Goal: Task Accomplishment & Management: Complete application form

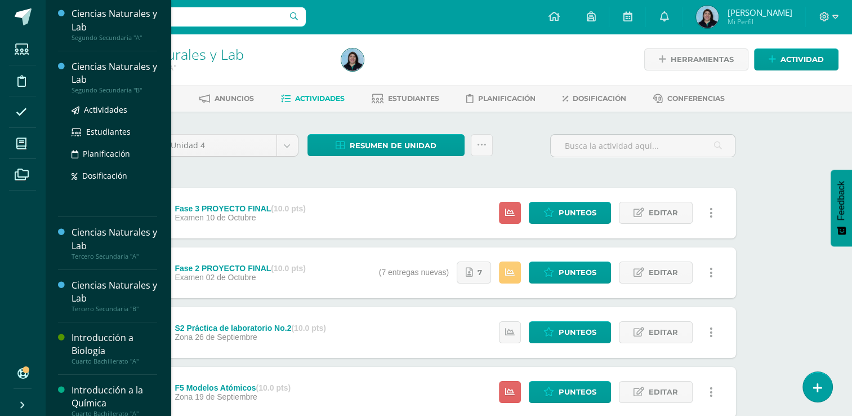
scroll to position [113, 0]
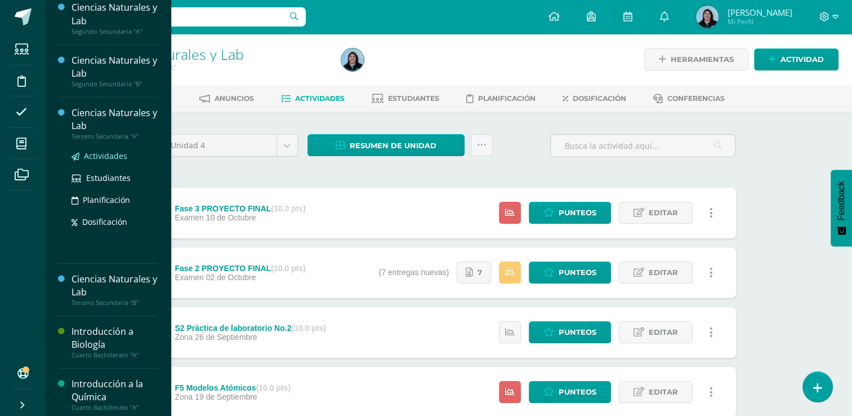
click at [114, 157] on span "Actividades" at bounding box center [105, 155] width 43 height 11
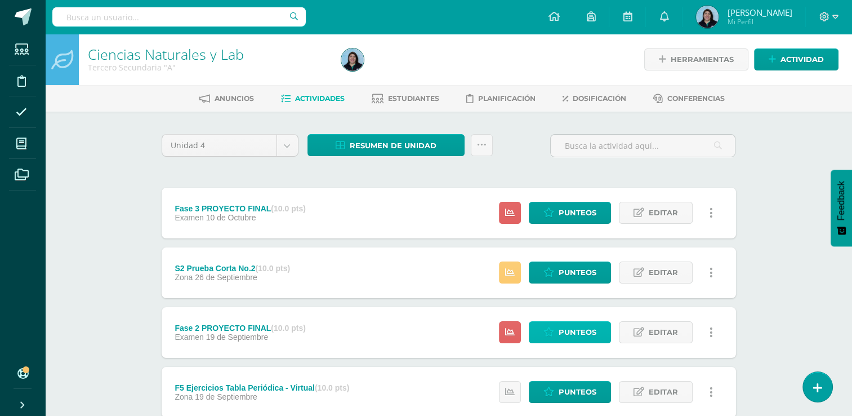
click at [590, 330] on span "Punteos" at bounding box center [578, 332] width 38 height 21
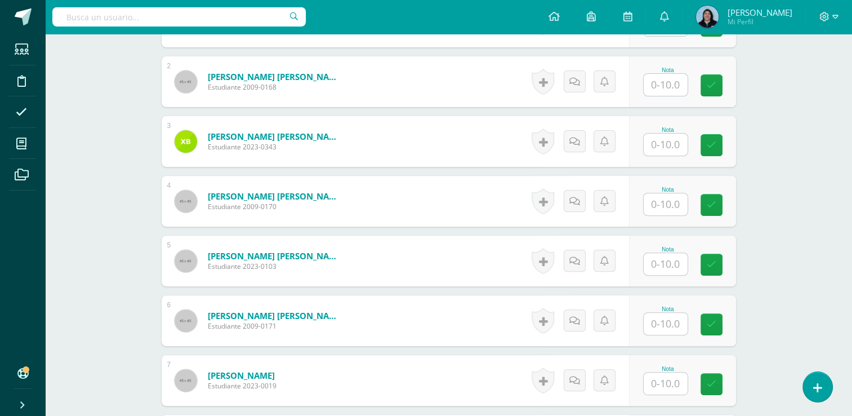
scroll to position [395, 0]
click at [671, 325] on input "text" at bounding box center [671, 323] width 45 height 23
type input "10"
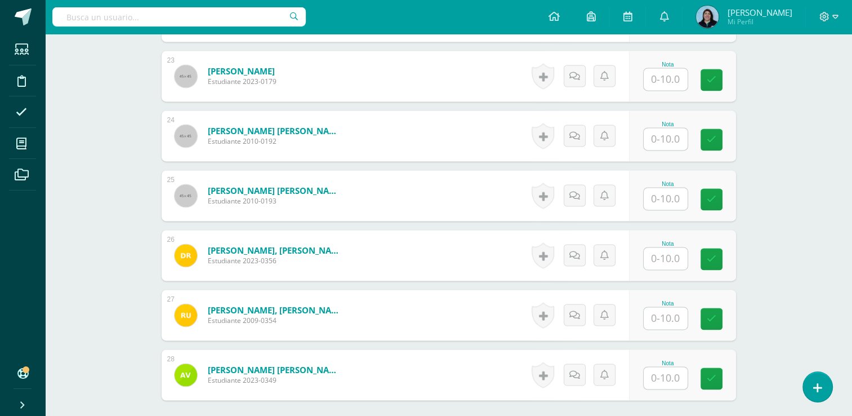
scroll to position [1766, 0]
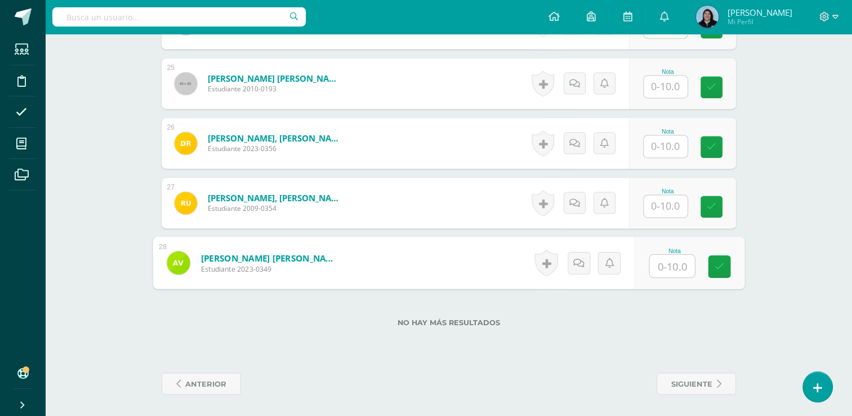
drag, startPoint x: 670, startPoint y: 260, endPoint x: 713, endPoint y: 239, distance: 47.8
click at [668, 260] on input "text" at bounding box center [671, 266] width 45 height 23
type input "10"
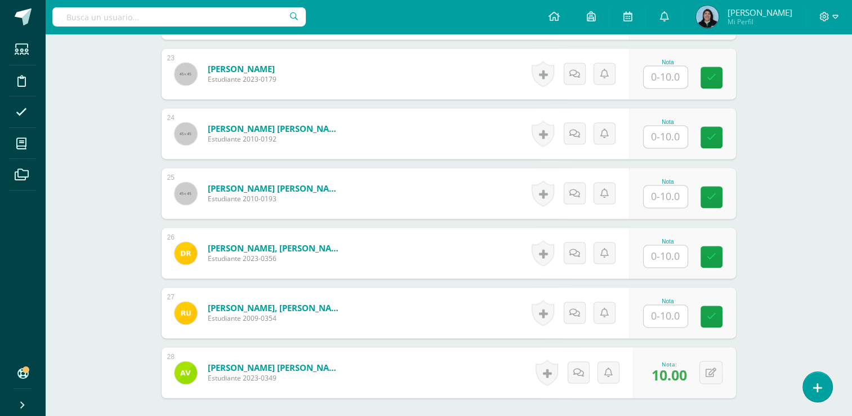
scroll to position [1653, 0]
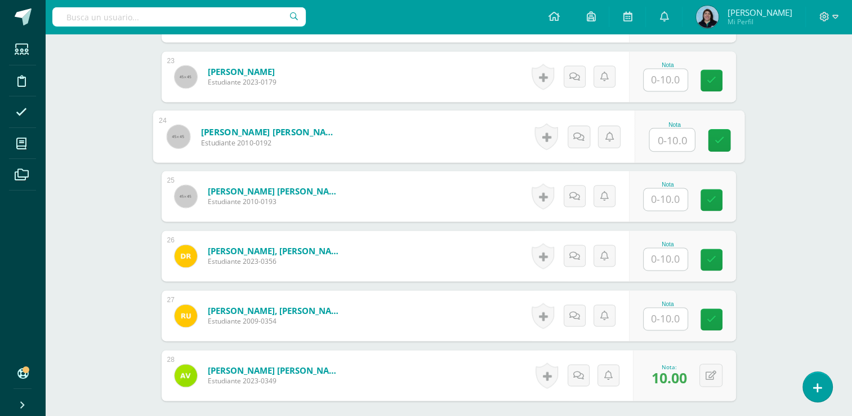
click at [664, 133] on input "text" at bounding box center [671, 139] width 45 height 23
type input "10"
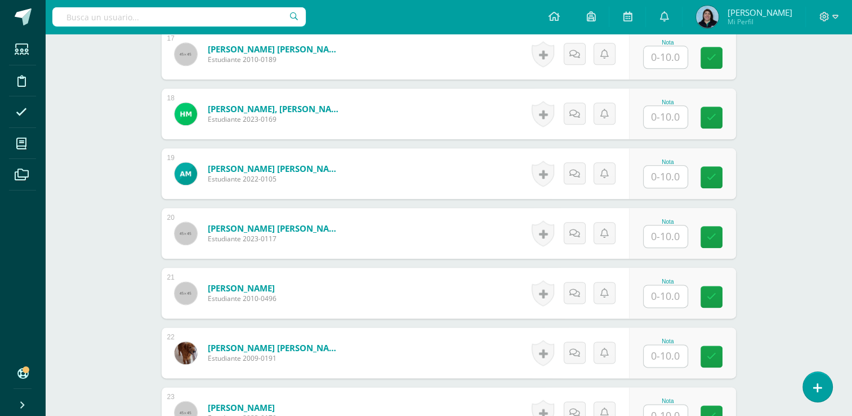
scroll to position [1259, 0]
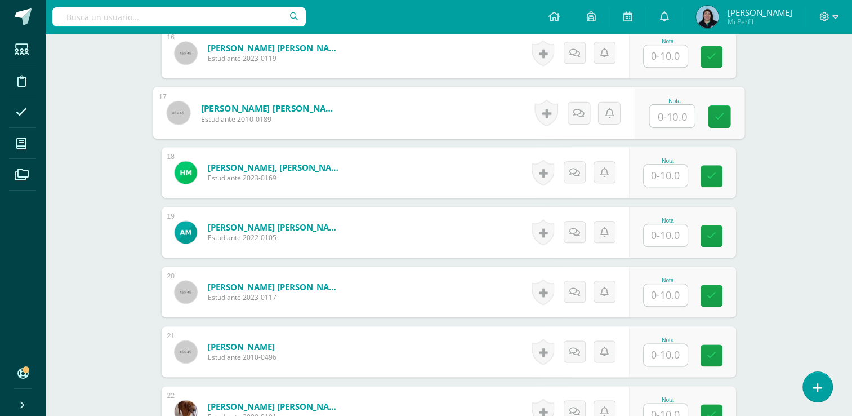
click at [657, 116] on input "text" at bounding box center [671, 116] width 45 height 23
type input "10"
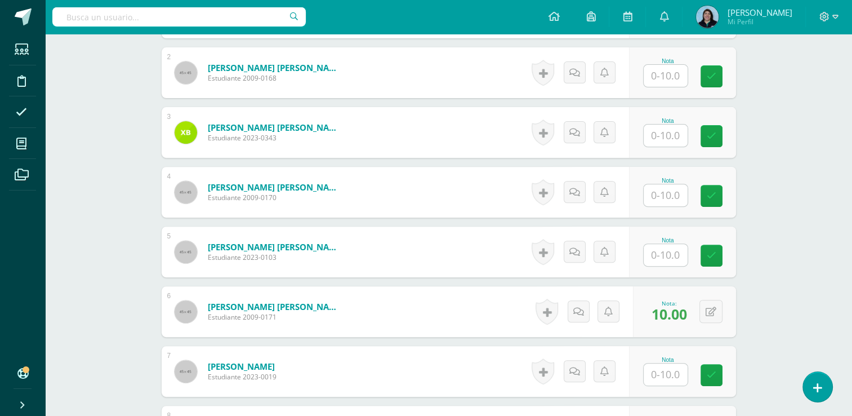
scroll to position [302, 0]
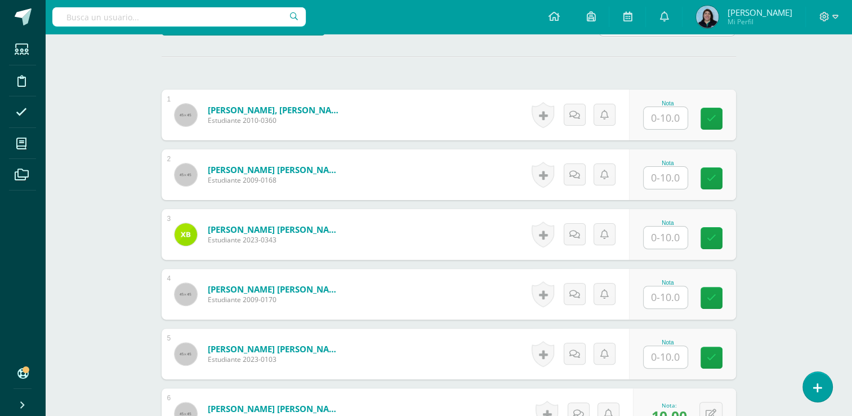
click at [663, 114] on input "text" at bounding box center [666, 118] width 44 height 22
type input "10"
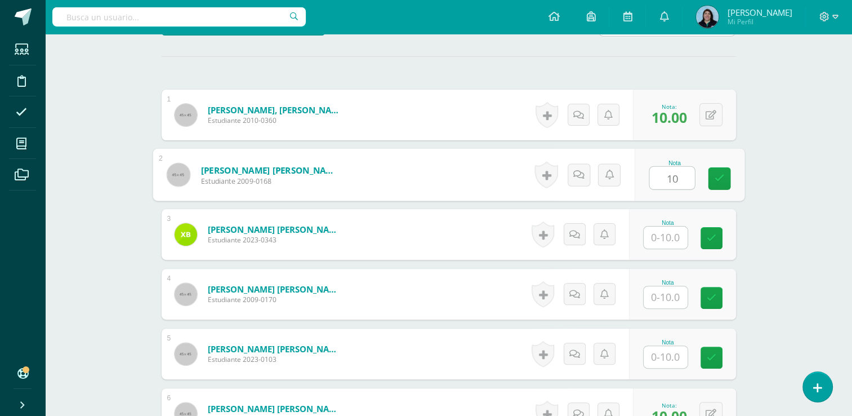
type input "10"
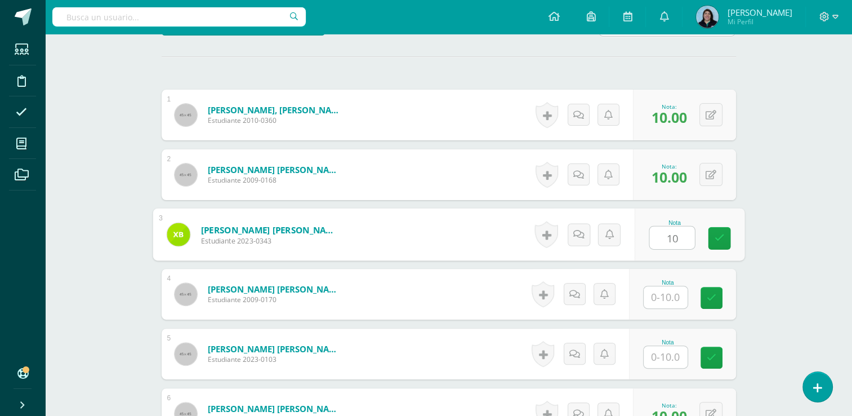
type input "10"
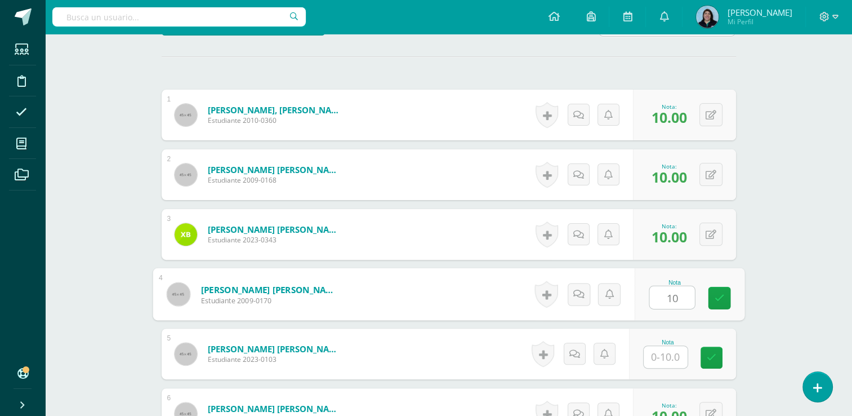
type input "10"
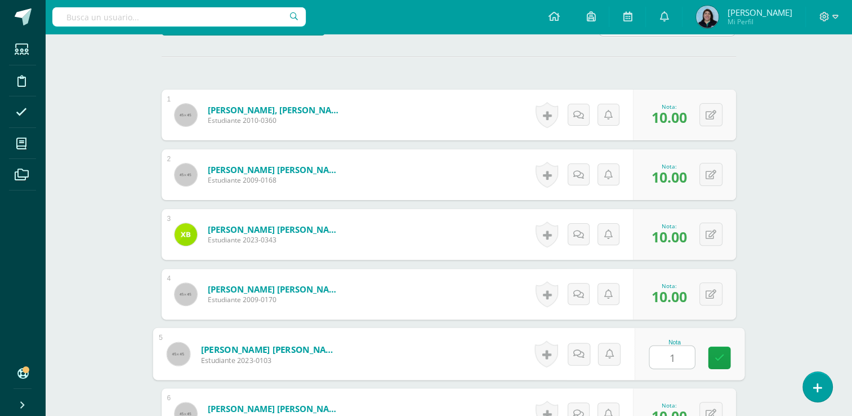
type input "10"
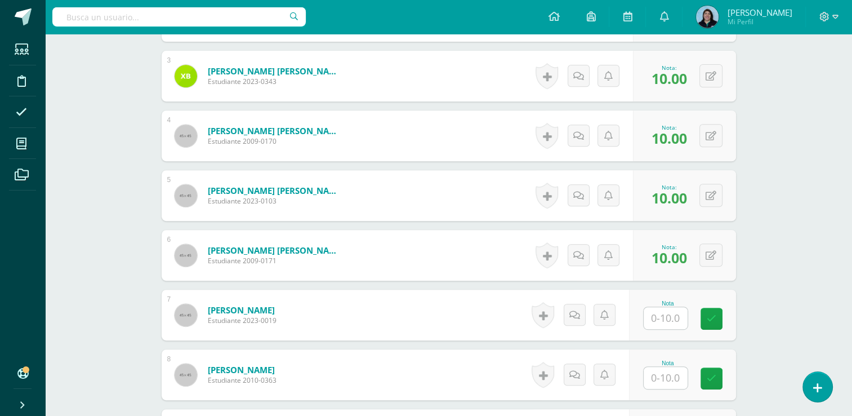
scroll to position [527, 0]
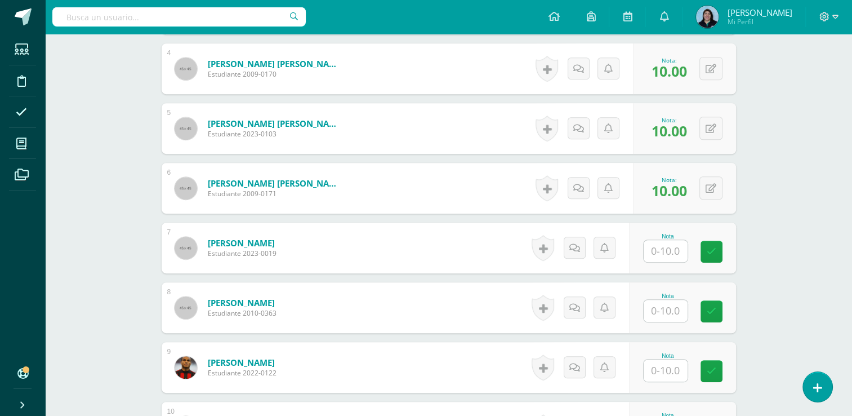
click at [669, 248] on input "text" at bounding box center [666, 251] width 44 height 22
type input "10"
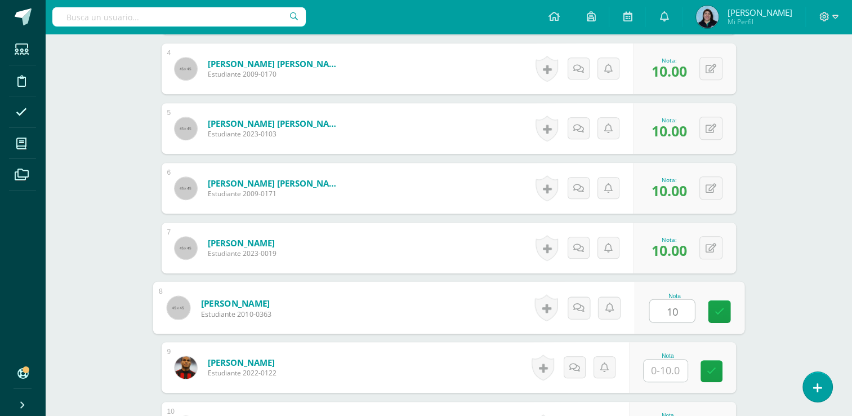
type input "10"
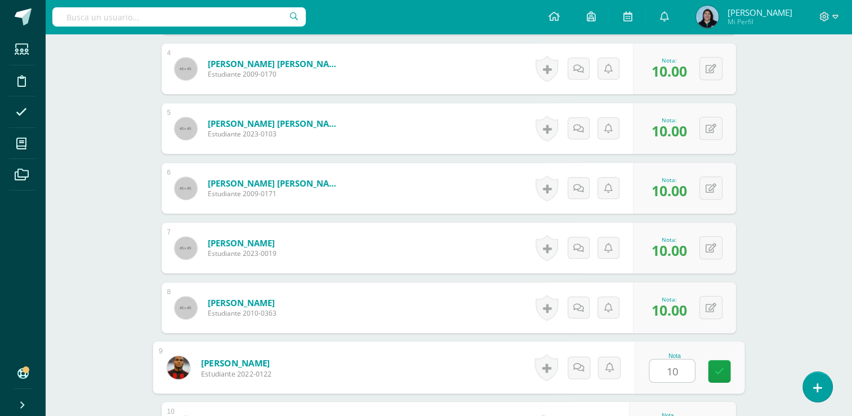
type input "10"
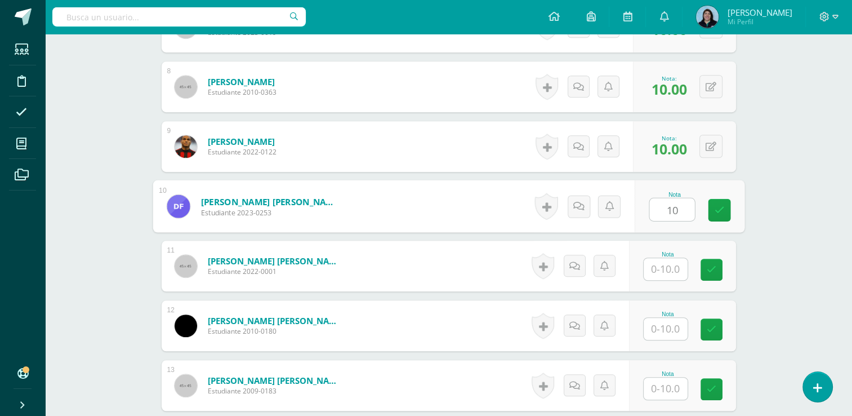
type input "10"
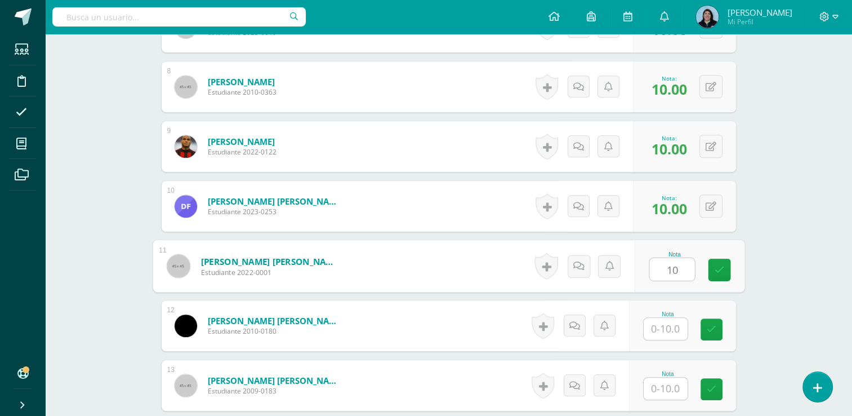
type input "10"
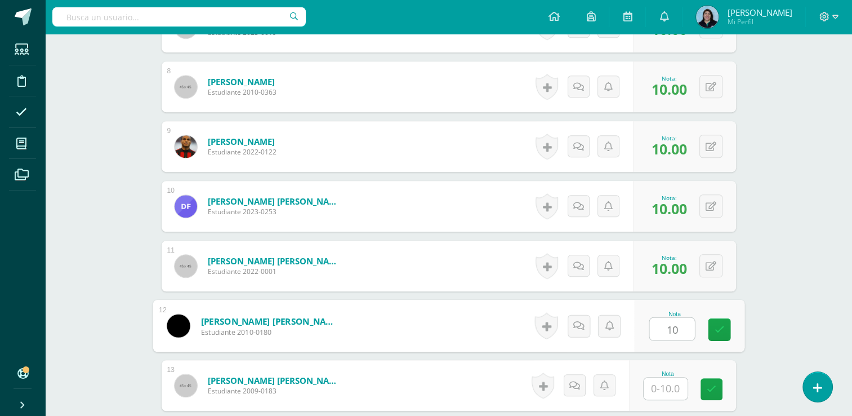
type input "10"
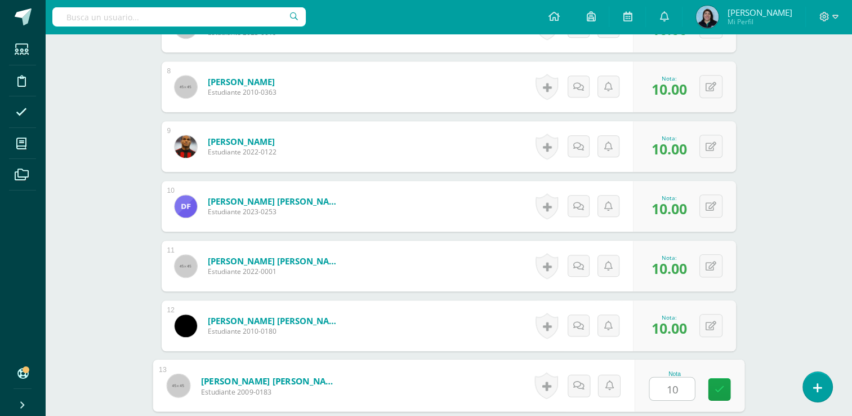
type input "10"
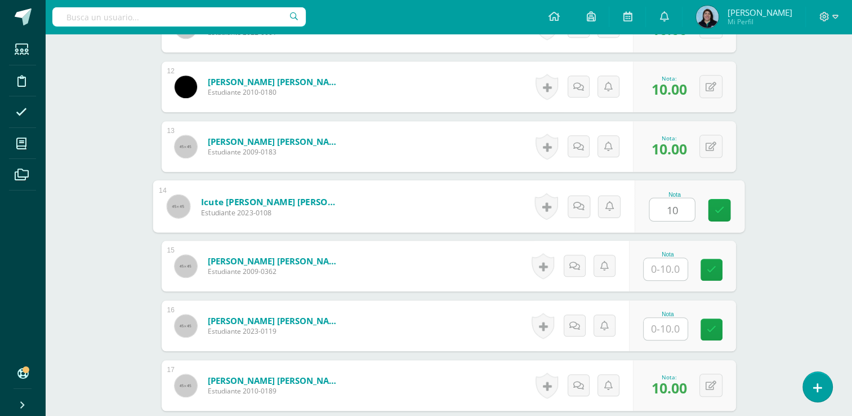
type input "10"
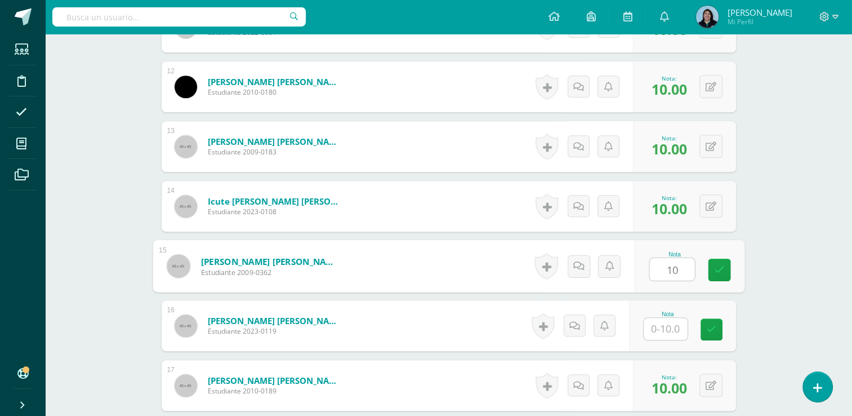
type input "10"
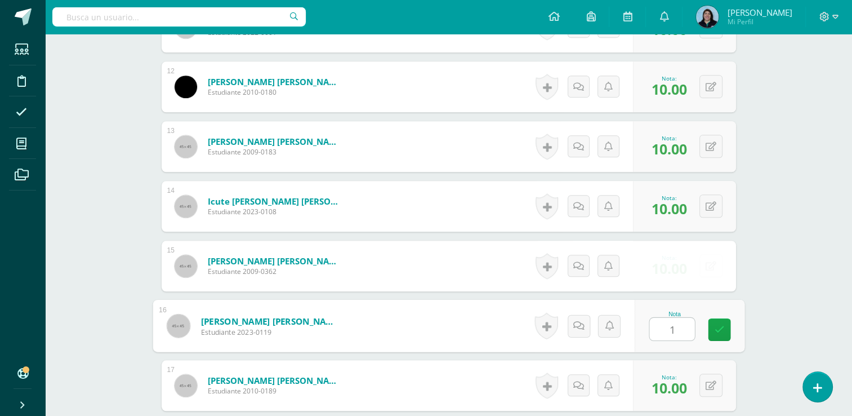
type input "10"
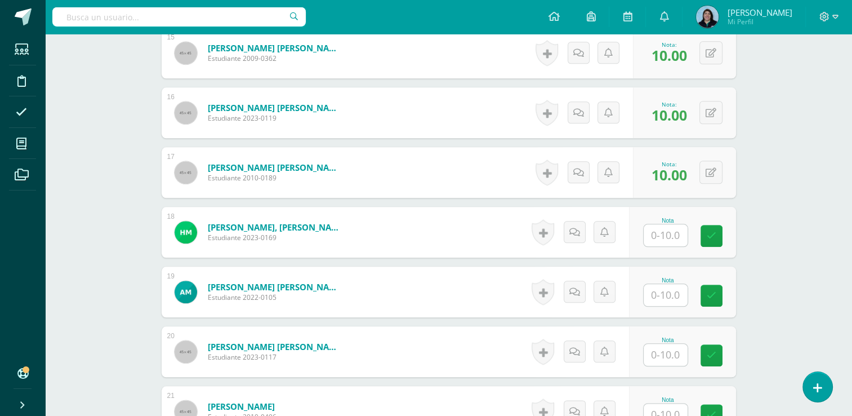
scroll to position [1268, 0]
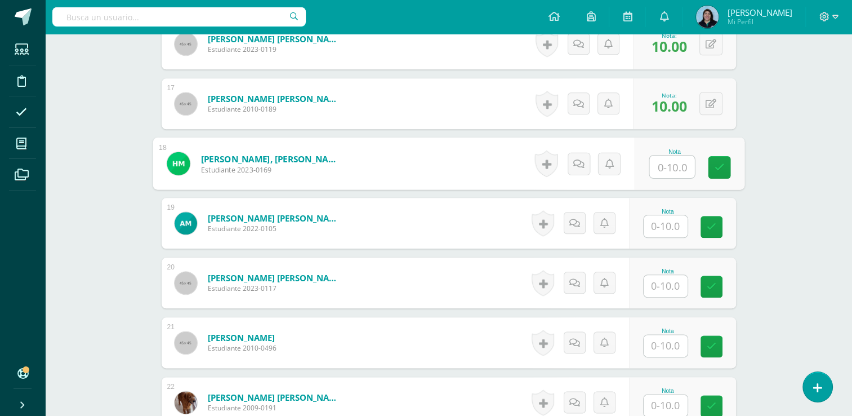
click at [668, 168] on input "text" at bounding box center [671, 166] width 45 height 23
type input "10"
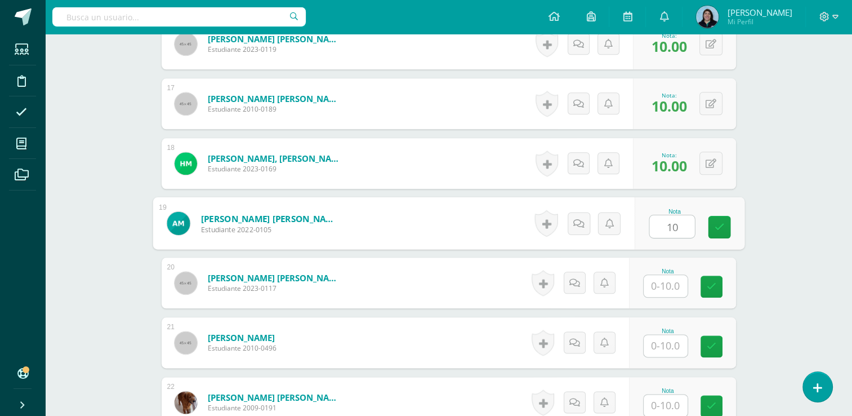
type input "10"
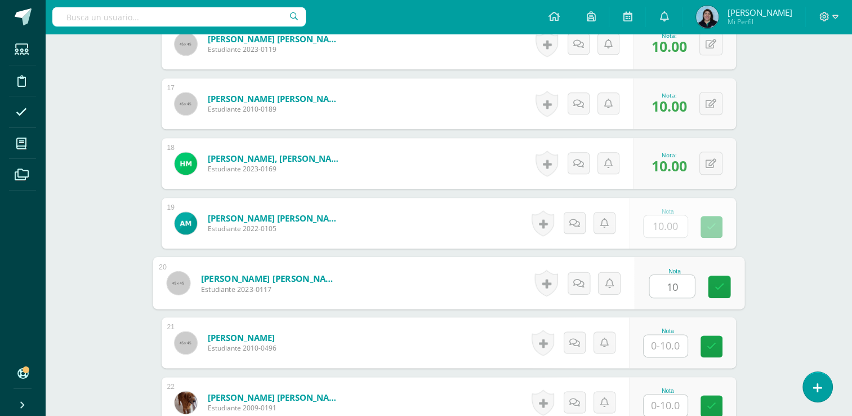
type input "10"
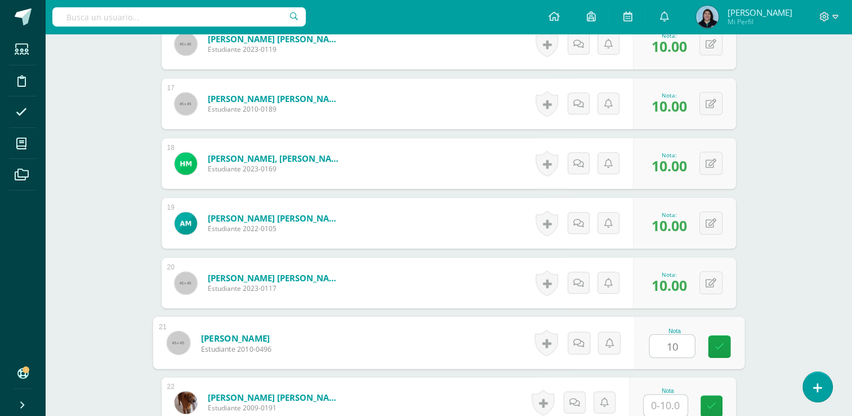
type input "10"
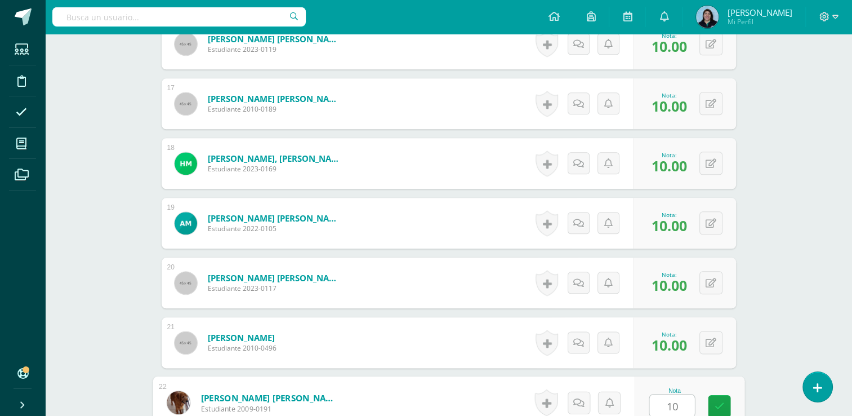
type input "10"
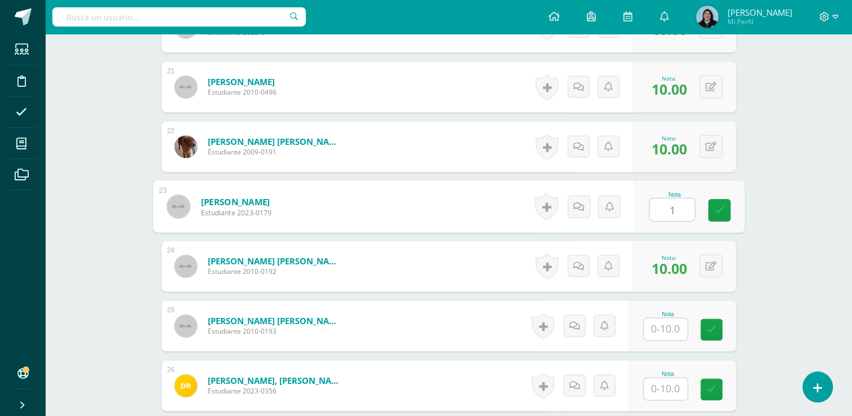
type input "10"
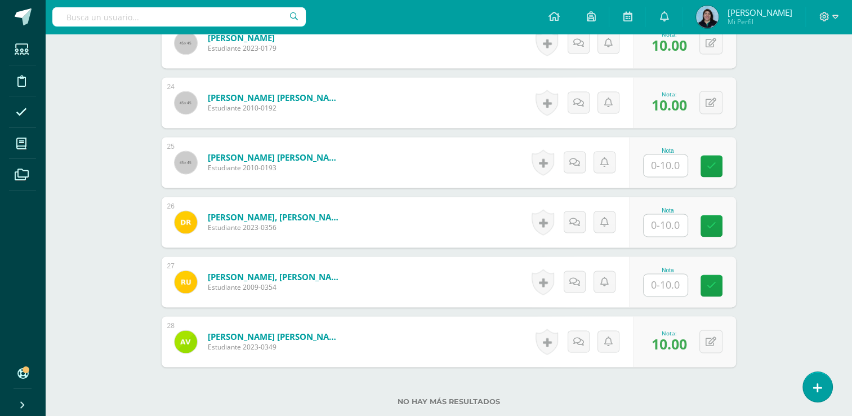
scroll to position [1693, 0]
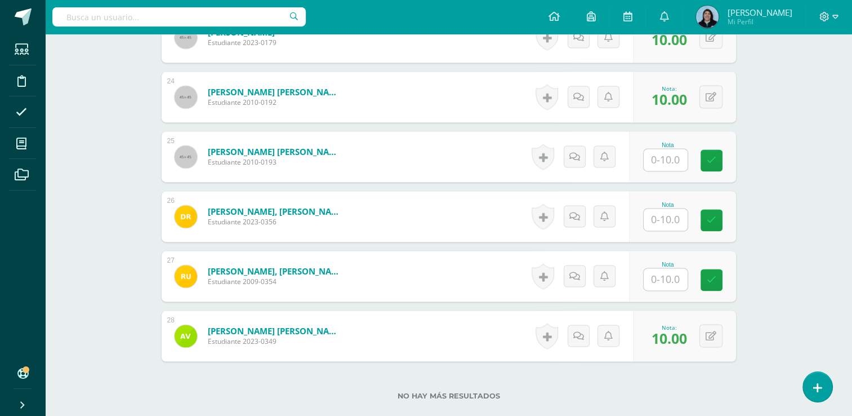
click at [664, 159] on input "text" at bounding box center [666, 160] width 44 height 22
type input "10"
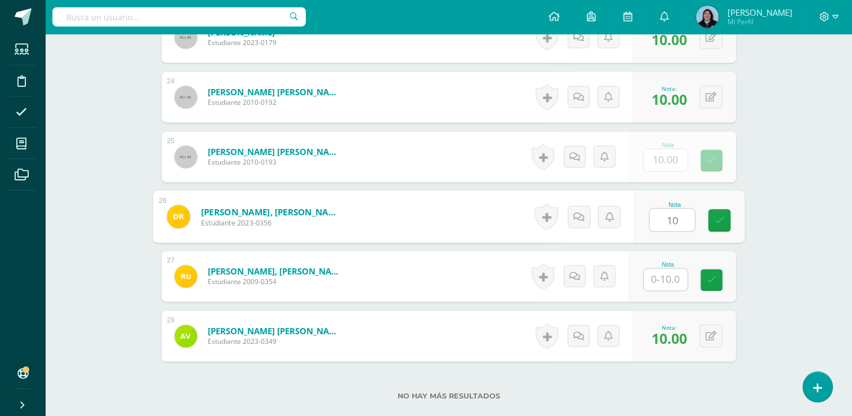
type input "10"
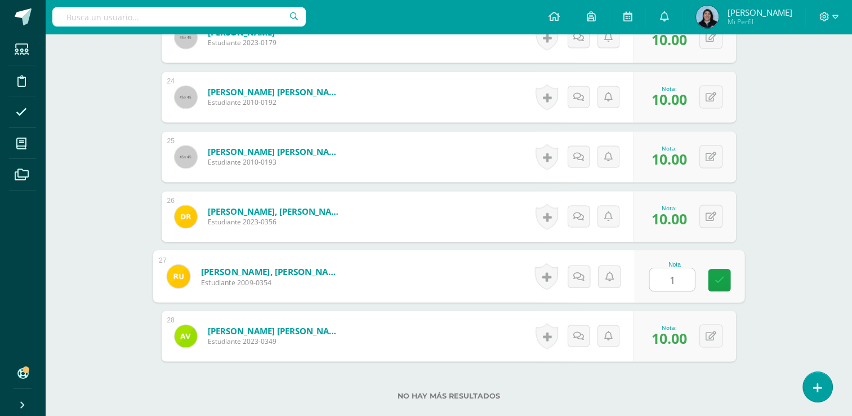
type input "10"
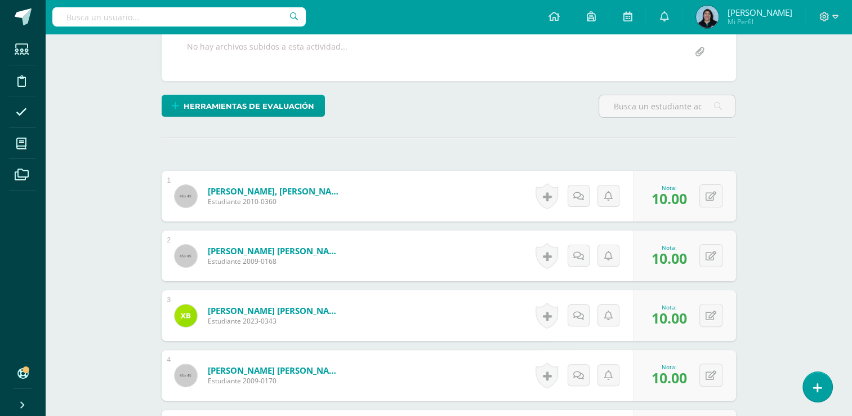
scroll to position [229, 0]
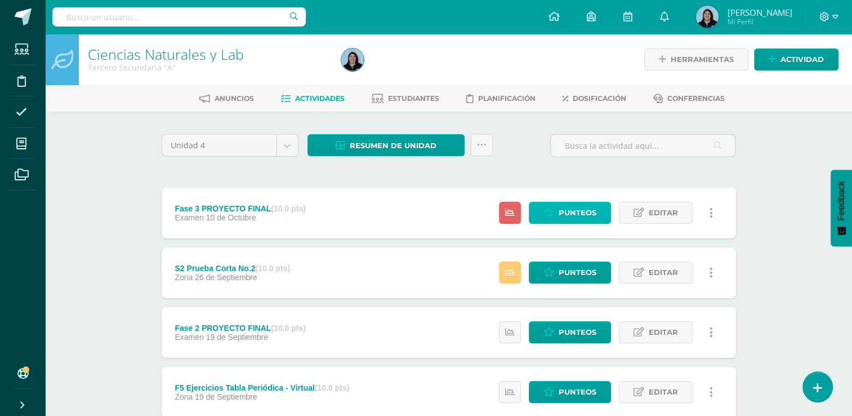
click at [554, 213] on icon at bounding box center [548, 213] width 11 height 10
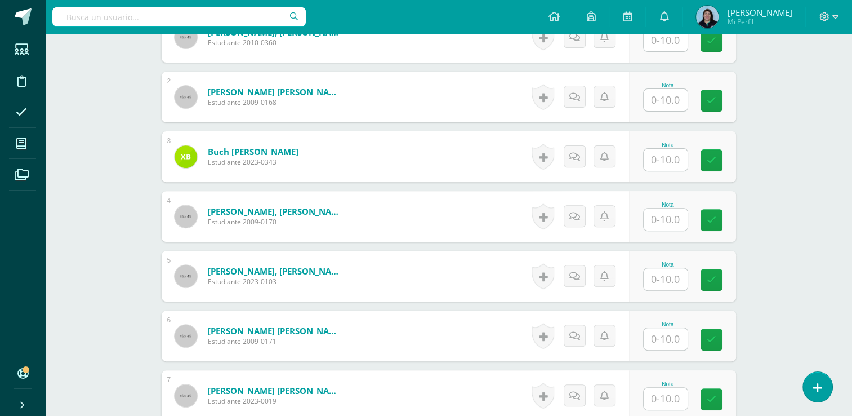
scroll to position [380, 0]
click at [663, 341] on input "text" at bounding box center [666, 338] width 44 height 22
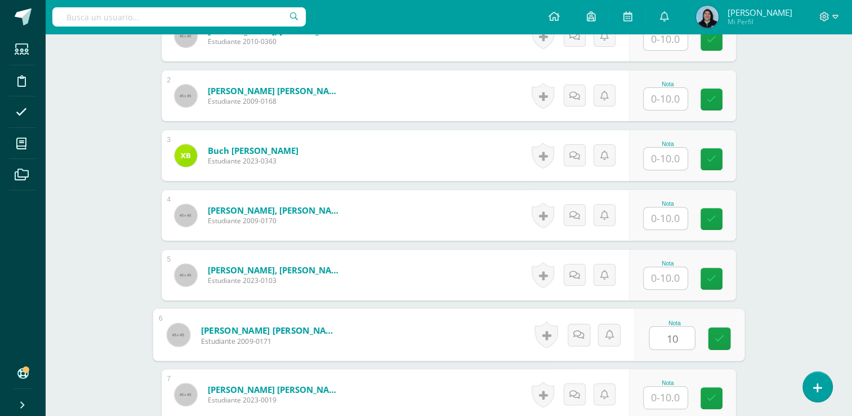
type input "10"
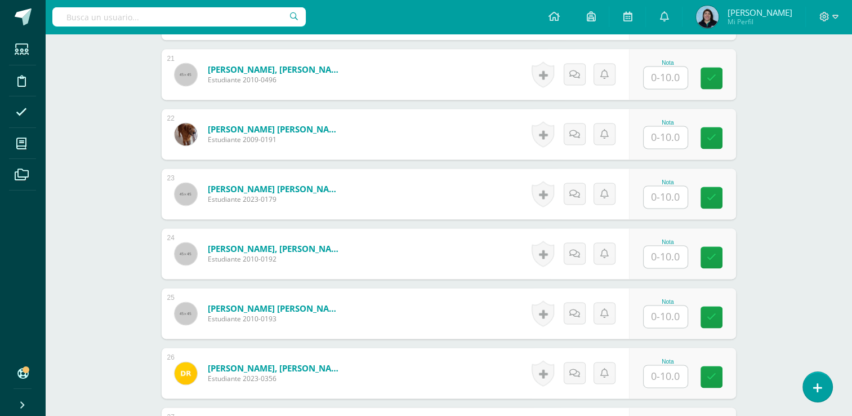
scroll to position [1732, 0]
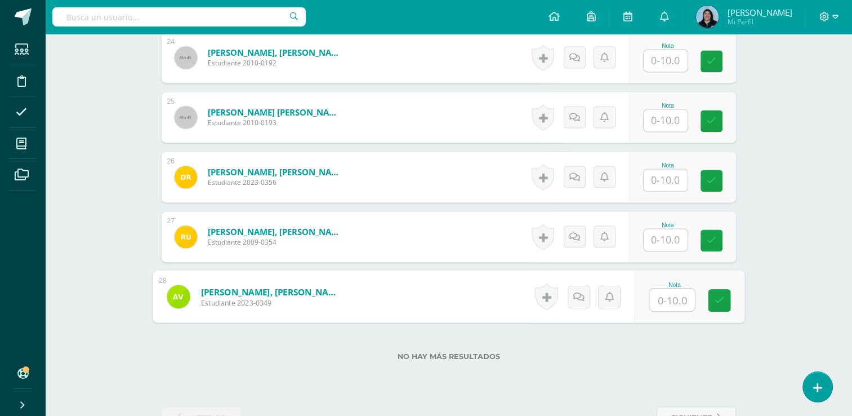
click at [671, 296] on input "text" at bounding box center [671, 299] width 45 height 23
type input "9"
click at [673, 60] on input "text" at bounding box center [666, 61] width 44 height 22
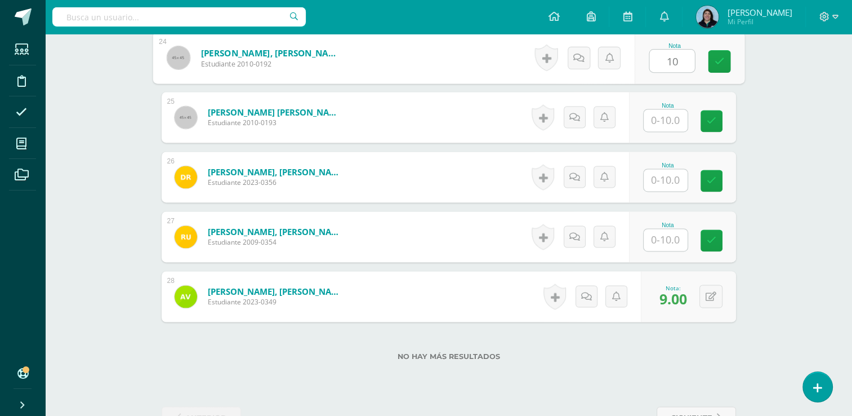
type input "10"
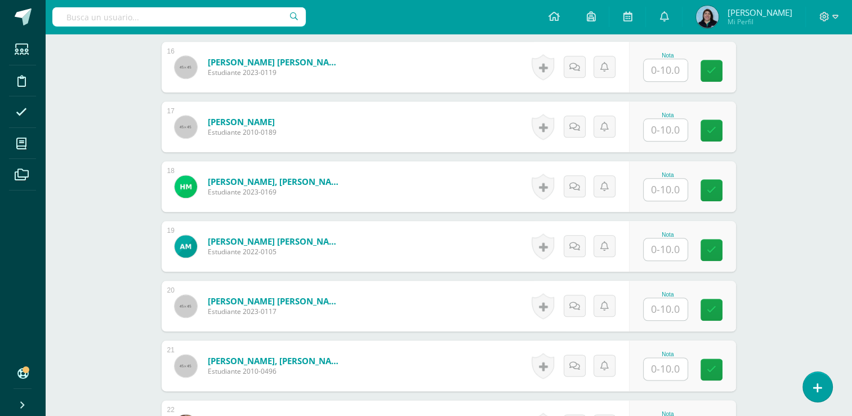
scroll to position [1225, 0]
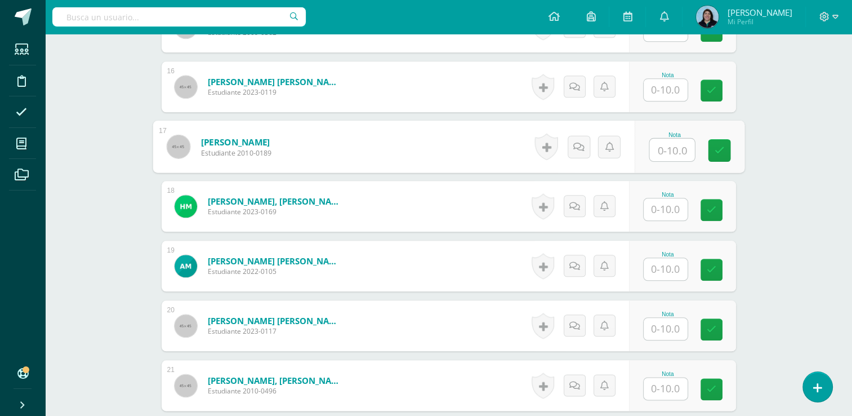
click at [653, 148] on input "text" at bounding box center [671, 150] width 45 height 23
type input "10"
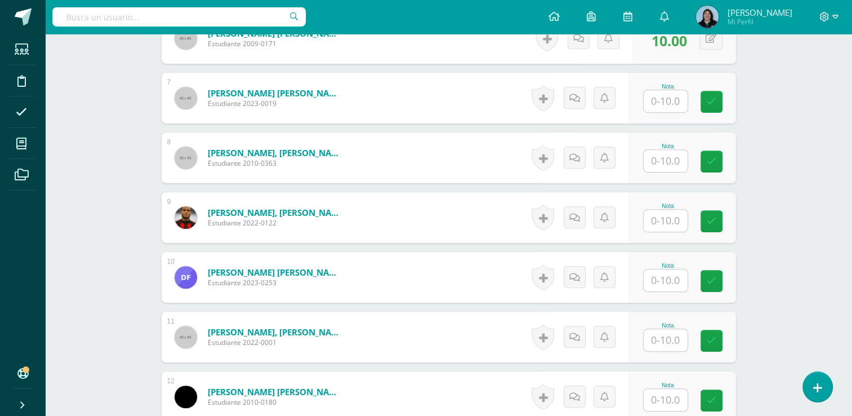
scroll to position [788, 0]
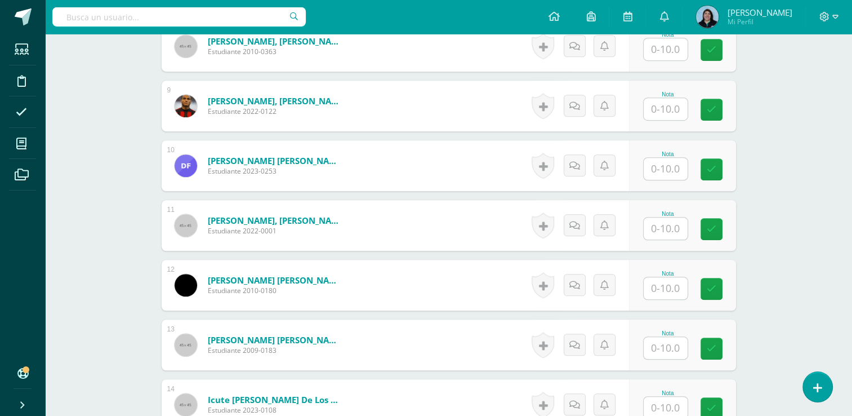
click at [667, 342] on input "text" at bounding box center [666, 348] width 44 height 22
type input "10"
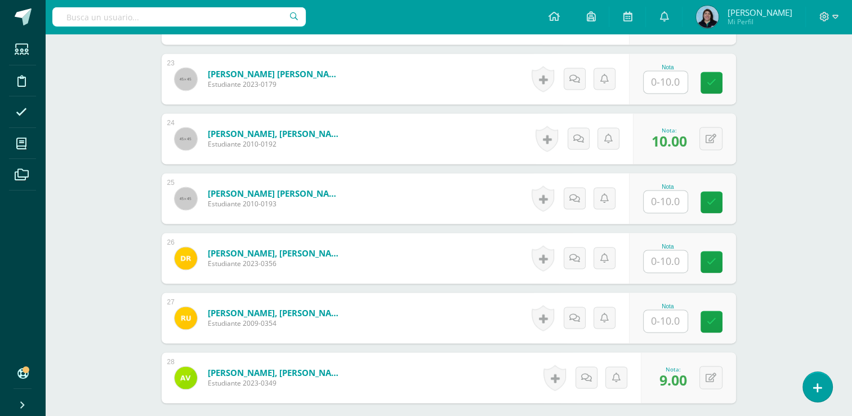
scroll to position [1766, 0]
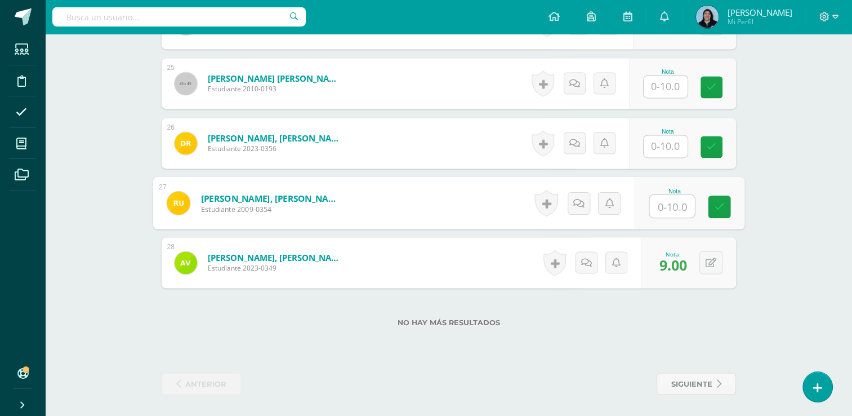
click at [667, 207] on input "text" at bounding box center [671, 206] width 45 height 23
type input "10"
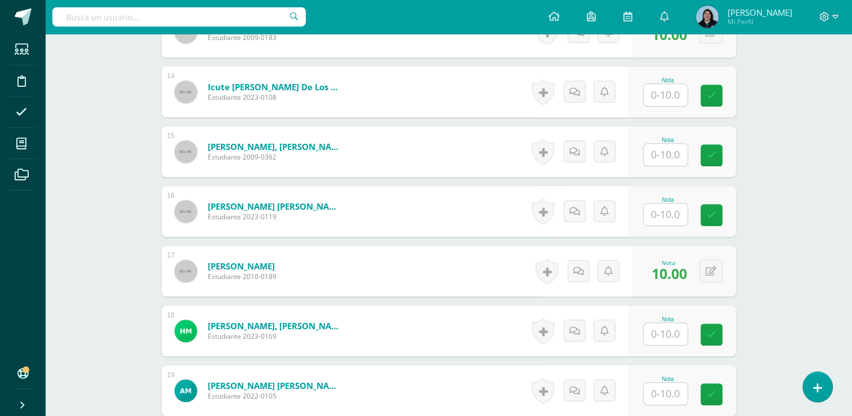
scroll to position [1090, 0]
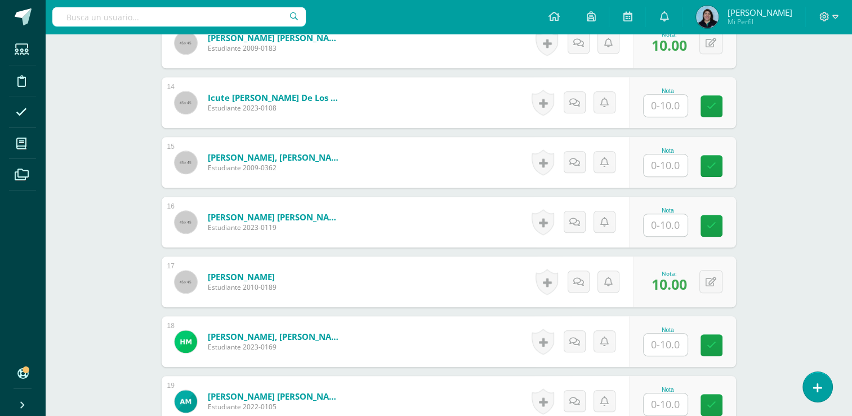
click at [669, 159] on input "text" at bounding box center [666, 165] width 44 height 22
type input "10"
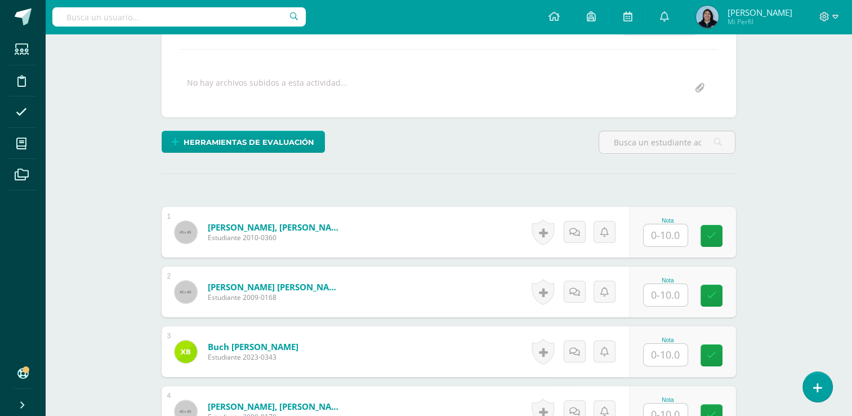
scroll to position [245, 0]
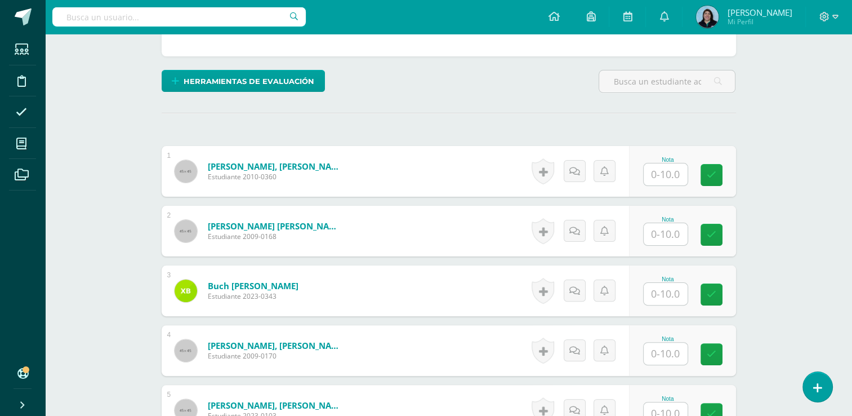
drag, startPoint x: 665, startPoint y: 231, endPoint x: 680, endPoint y: 226, distance: 16.0
click at [665, 231] on input "text" at bounding box center [666, 234] width 44 height 22
type input "10"
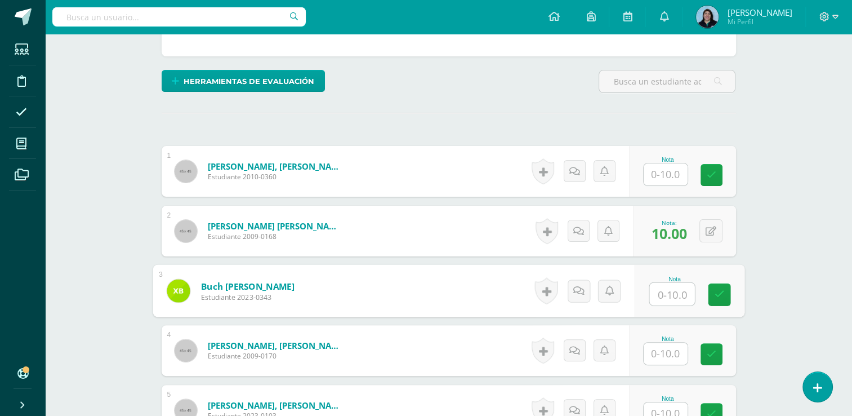
click at [677, 347] on input "text" at bounding box center [666, 353] width 44 height 22
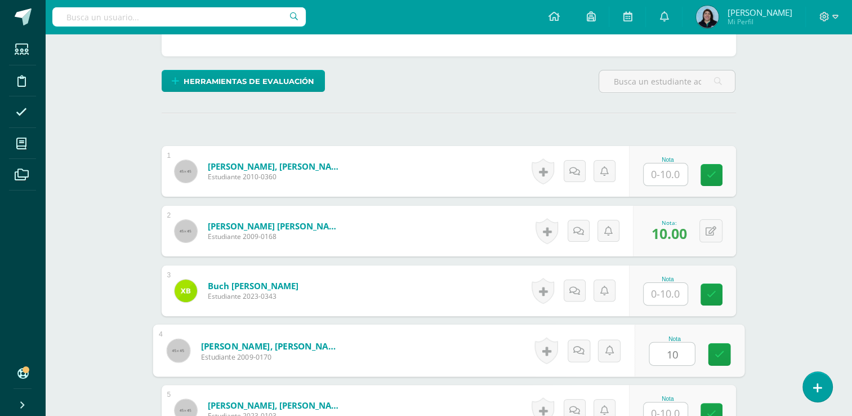
type input "10"
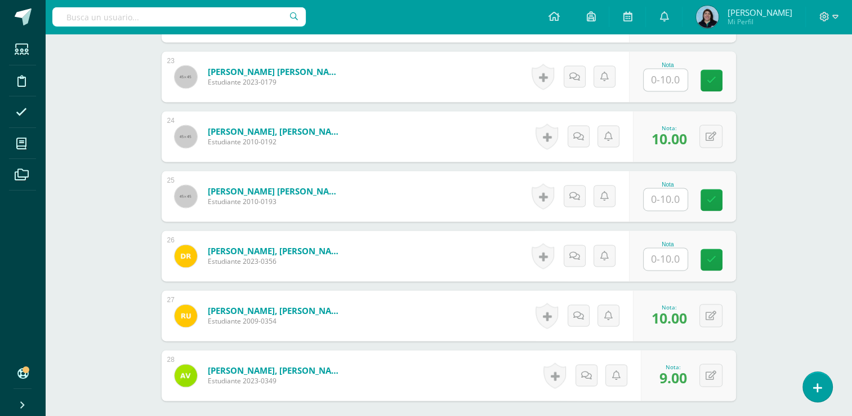
scroll to position [1597, 0]
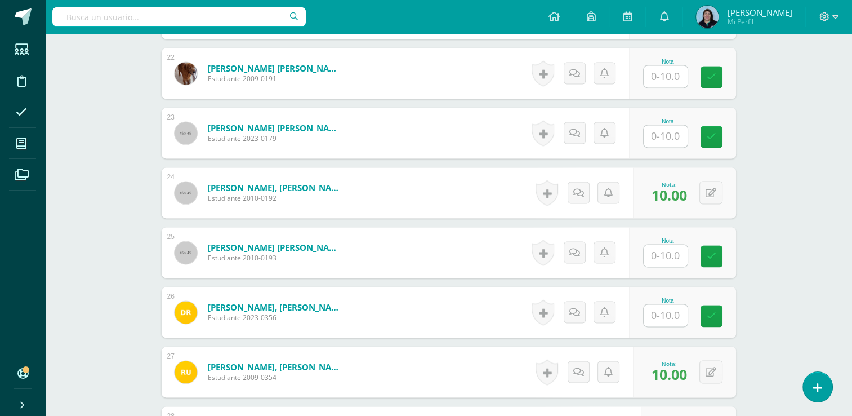
click at [668, 132] on input "text" at bounding box center [666, 136] width 44 height 22
type input "10"
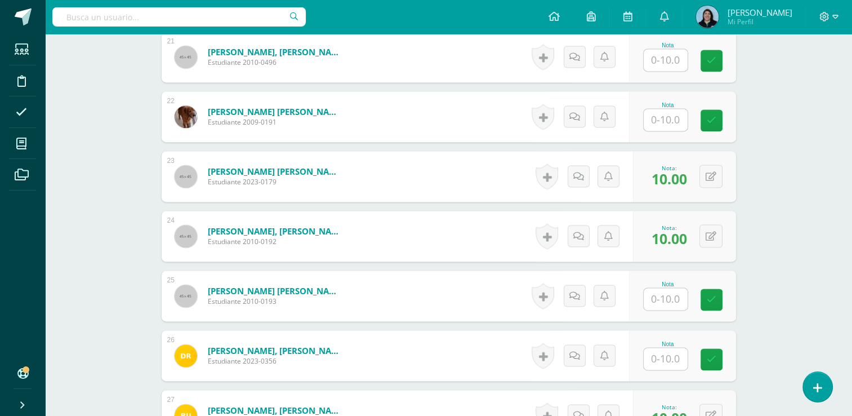
scroll to position [1428, 0]
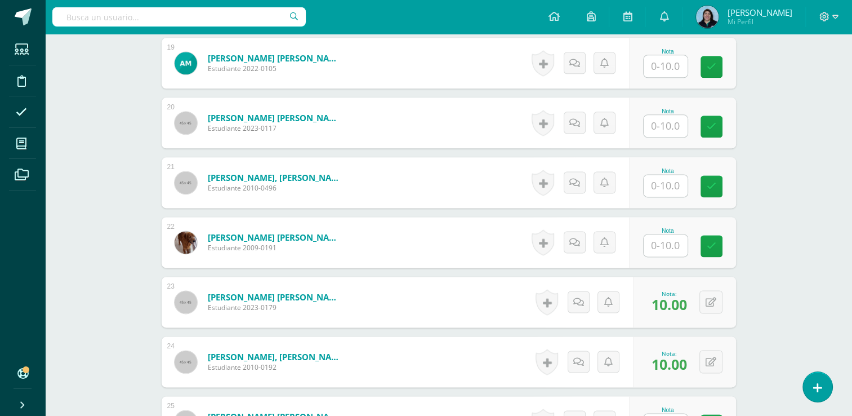
drag, startPoint x: 660, startPoint y: 122, endPoint x: 674, endPoint y: 122, distance: 13.5
click at [660, 122] on input "text" at bounding box center [666, 126] width 44 height 22
type input "10"
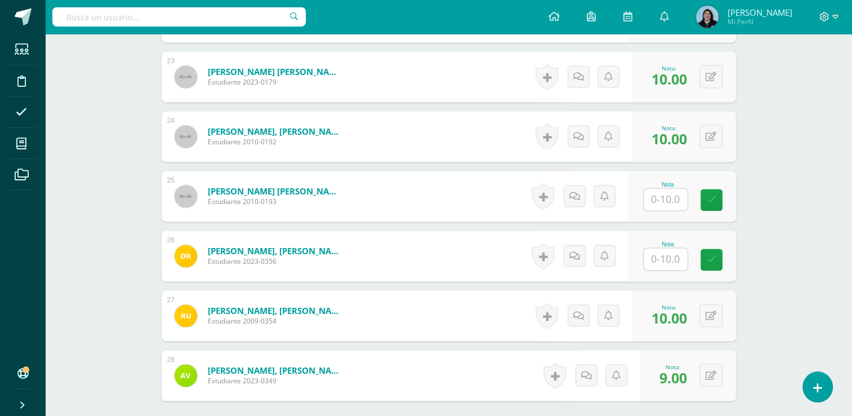
scroll to position [1653, 0]
click at [664, 199] on input "text" at bounding box center [666, 199] width 44 height 22
type input "10"
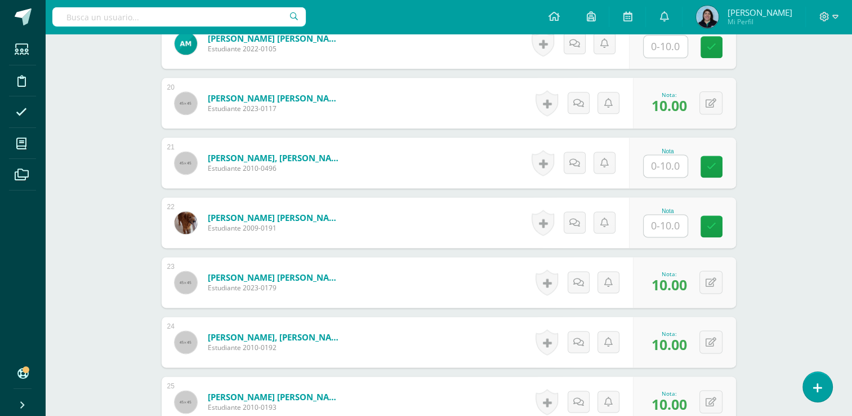
scroll to position [1428, 0]
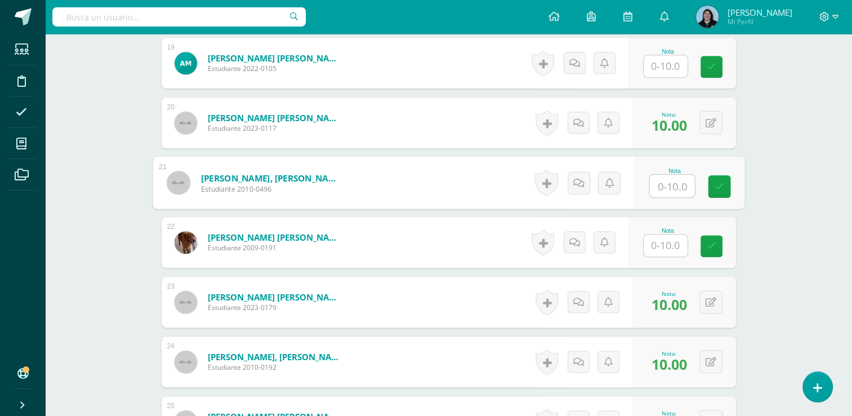
click at [663, 182] on input "text" at bounding box center [671, 186] width 45 height 23
type input "10"
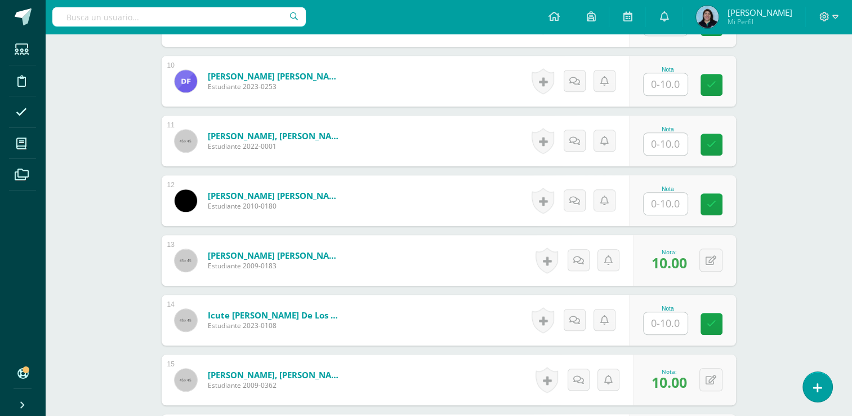
scroll to position [865, 0]
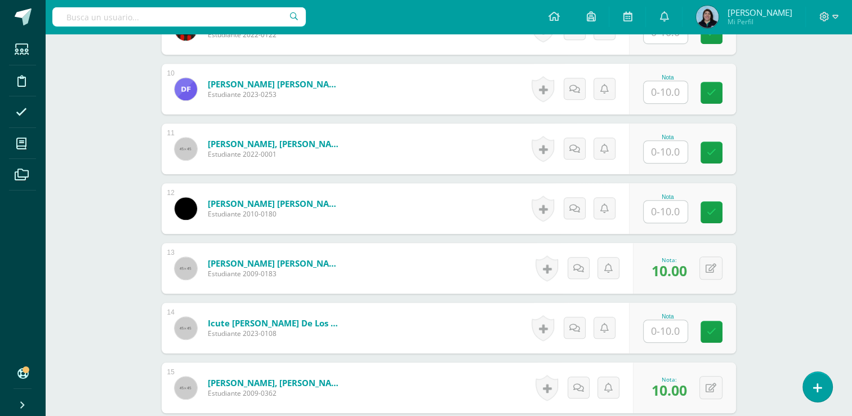
click at [677, 148] on input "text" at bounding box center [666, 152] width 44 height 22
type input "10"
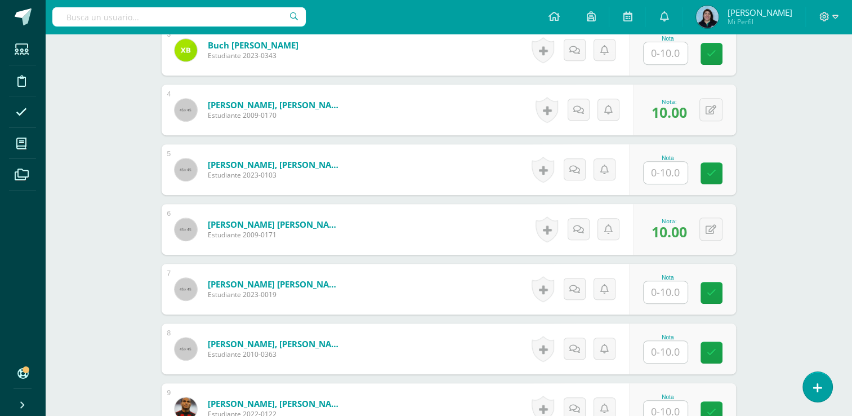
scroll to position [527, 0]
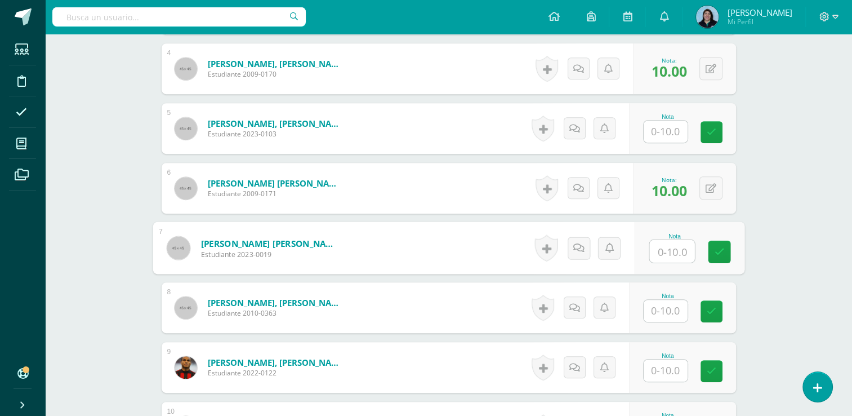
click at [667, 249] on input "text" at bounding box center [671, 251] width 45 height 23
type input "10"
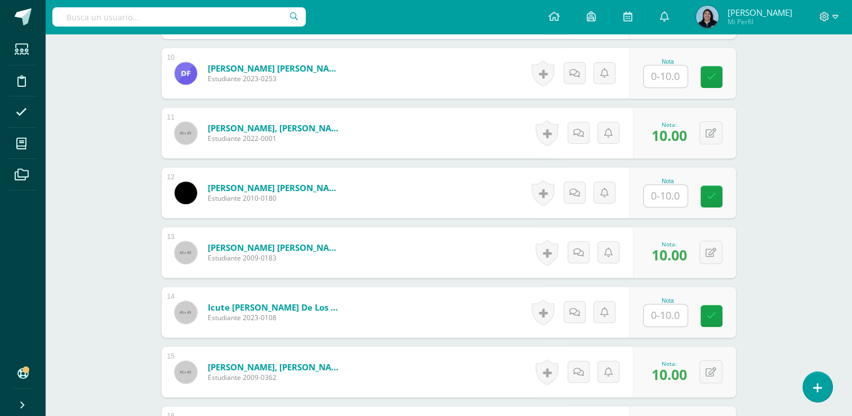
scroll to position [752, 0]
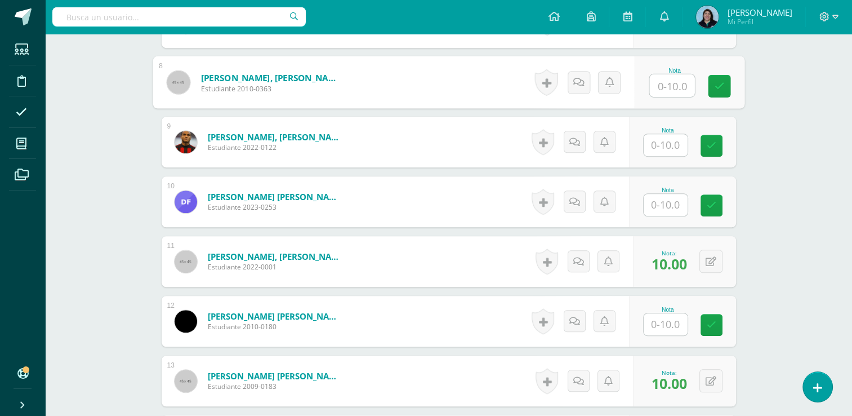
click at [674, 197] on input "text" at bounding box center [666, 205] width 44 height 22
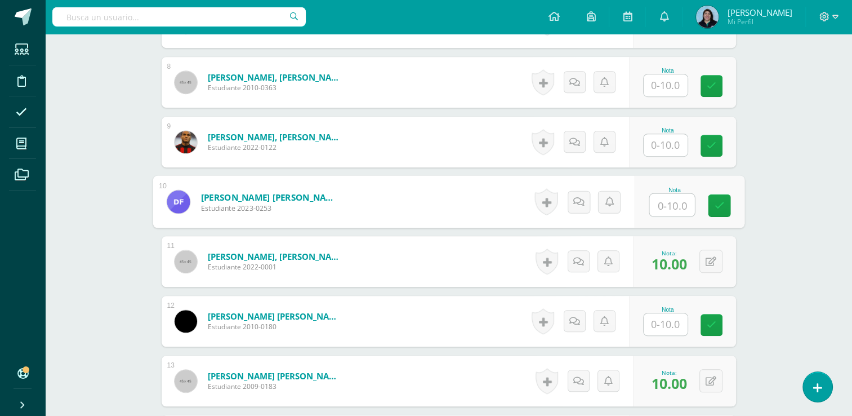
type input "9"
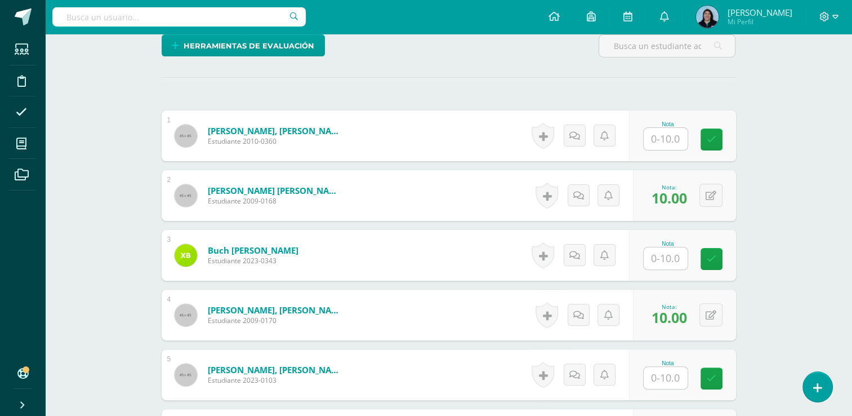
scroll to position [189, 0]
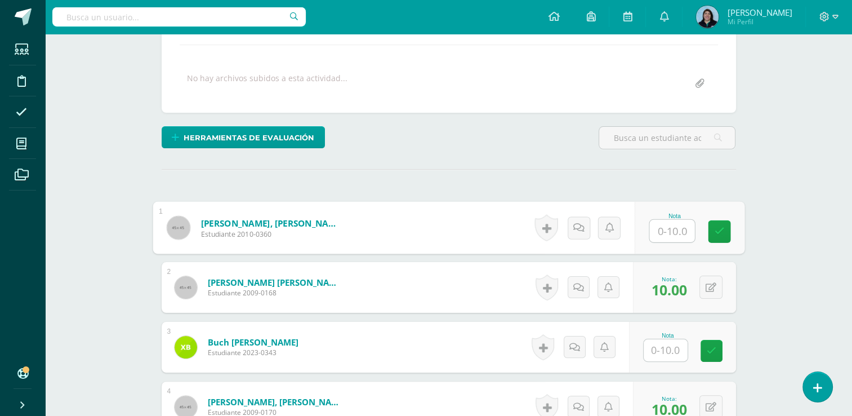
click at [671, 227] on input "text" at bounding box center [671, 231] width 45 height 23
type input "8"
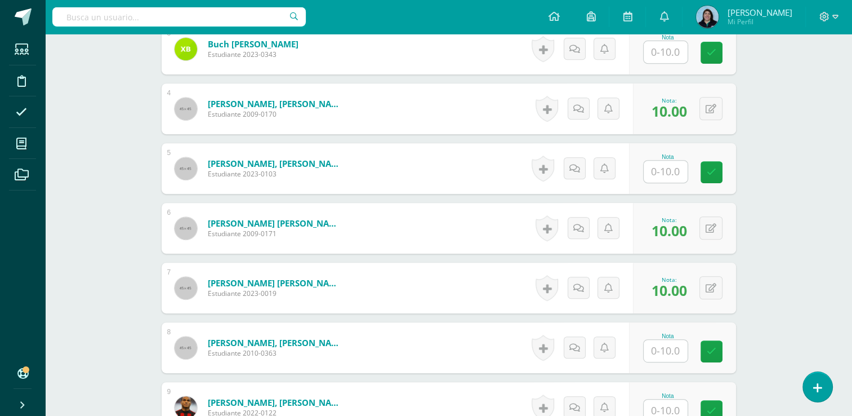
scroll to position [527, 0]
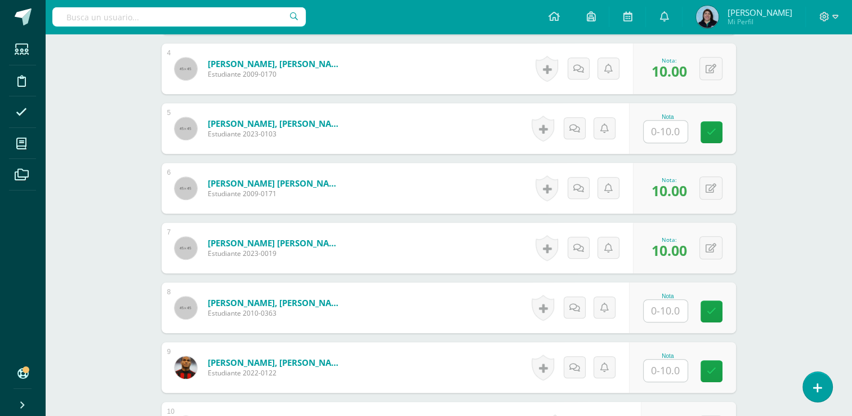
click at [668, 306] on input "text" at bounding box center [666, 311] width 44 height 22
type input "8"
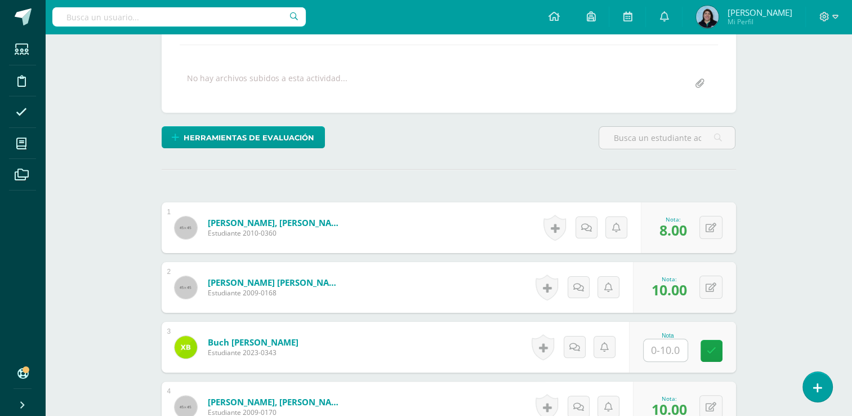
scroll to position [302, 0]
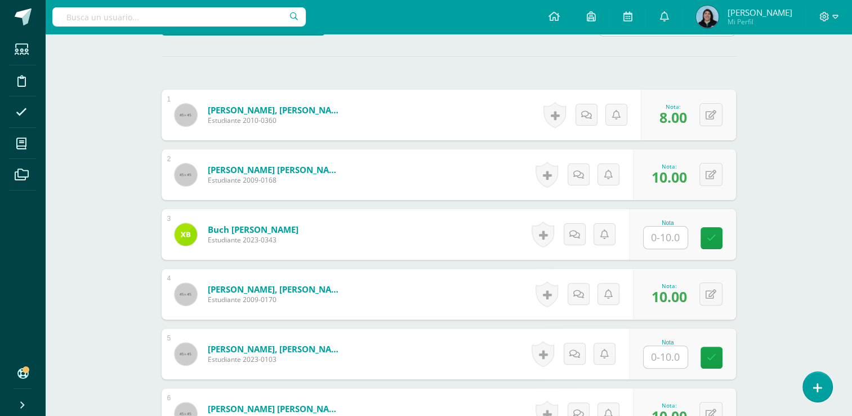
drag, startPoint x: 675, startPoint y: 231, endPoint x: 734, endPoint y: 231, distance: 59.7
click at [674, 231] on input "text" at bounding box center [666, 237] width 44 height 22
type input "8"
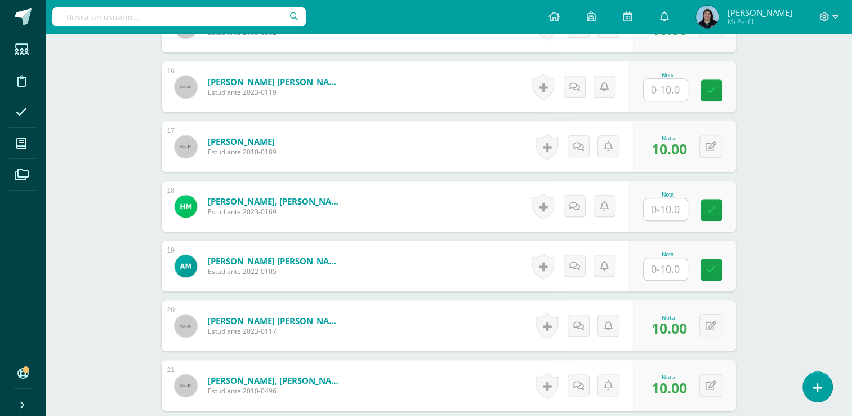
scroll to position [1372, 0]
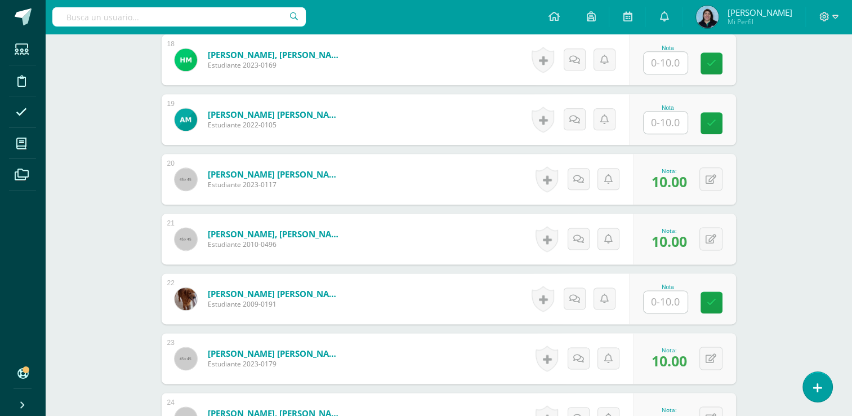
click at [664, 296] on input "text" at bounding box center [666, 302] width 44 height 22
type input "10"
click at [668, 57] on input "text" at bounding box center [666, 63] width 44 height 22
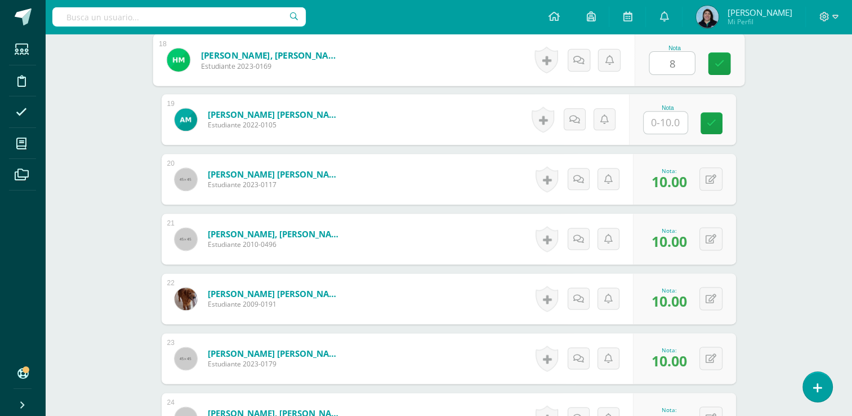
type input "8"
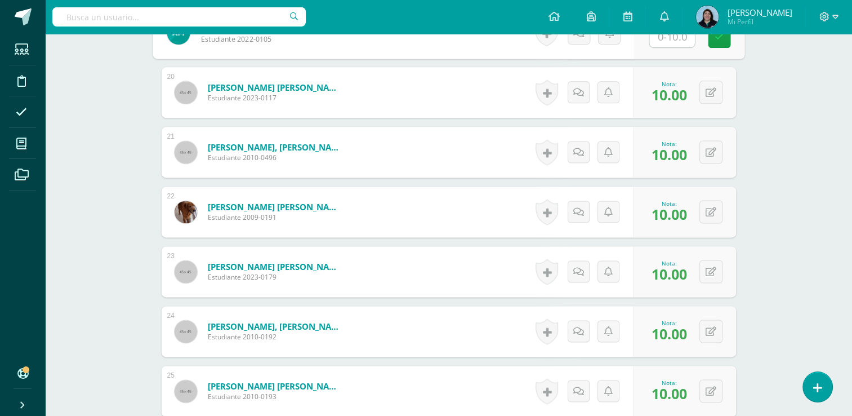
scroll to position [1597, 0]
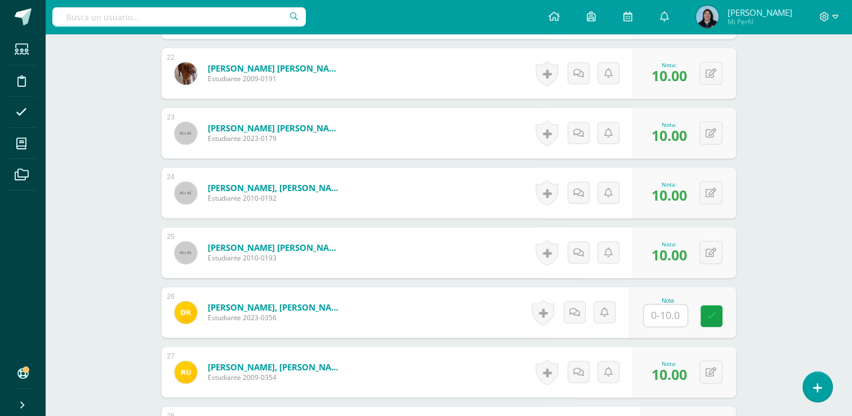
click at [664, 316] on input "text" at bounding box center [666, 315] width 44 height 22
type input "10"
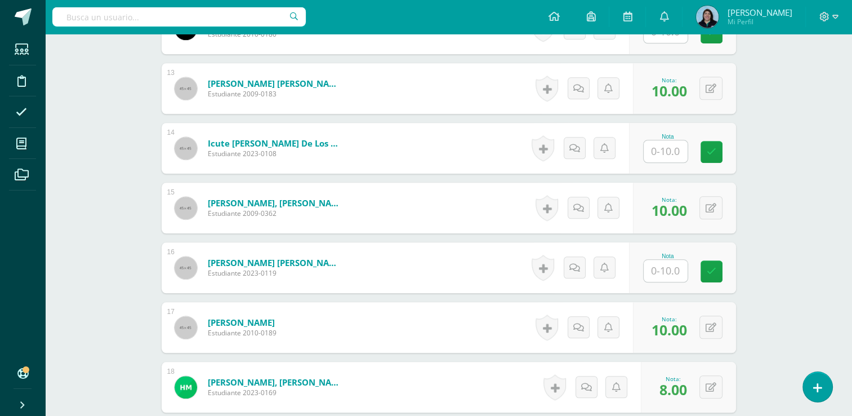
scroll to position [977, 0]
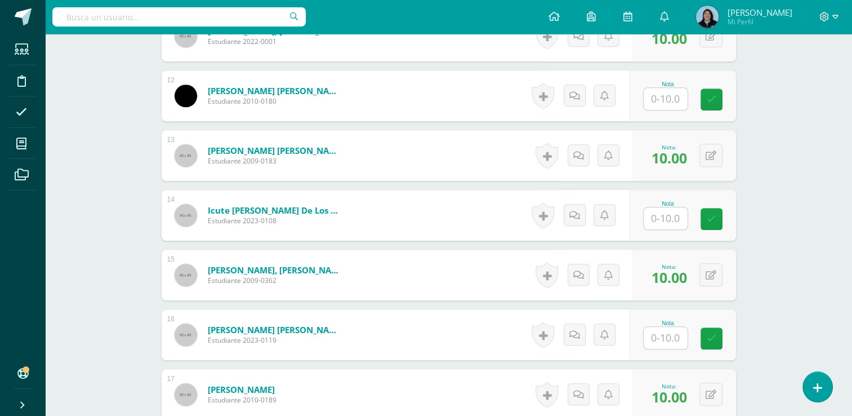
click at [670, 213] on input "text" at bounding box center [666, 218] width 44 height 22
type input "10"
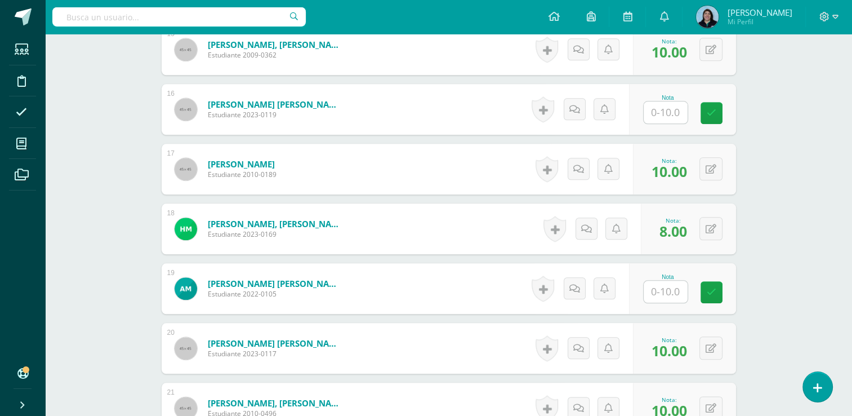
scroll to position [1315, 0]
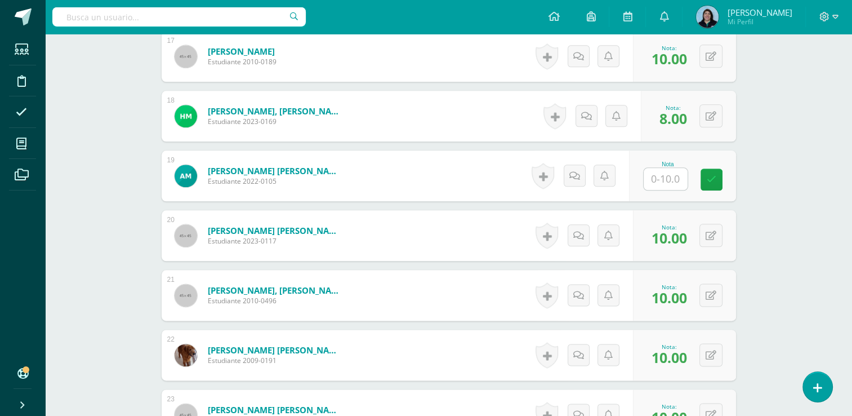
drag, startPoint x: 671, startPoint y: 175, endPoint x: 711, endPoint y: 165, distance: 40.6
click at [671, 175] on input "text" at bounding box center [666, 179] width 44 height 22
type input "9"
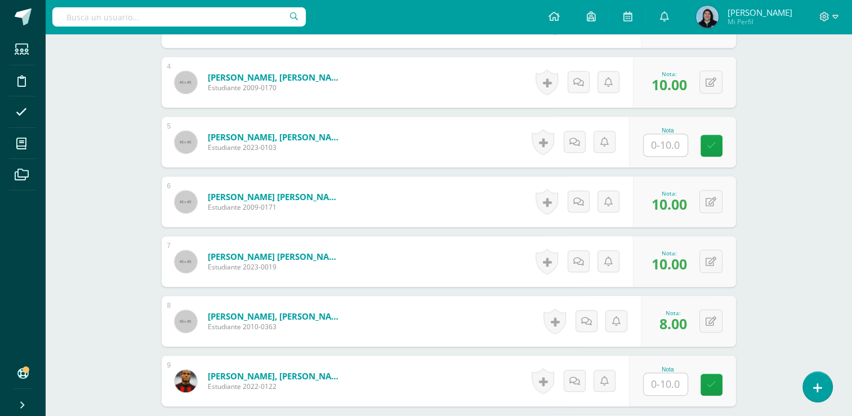
scroll to position [471, 0]
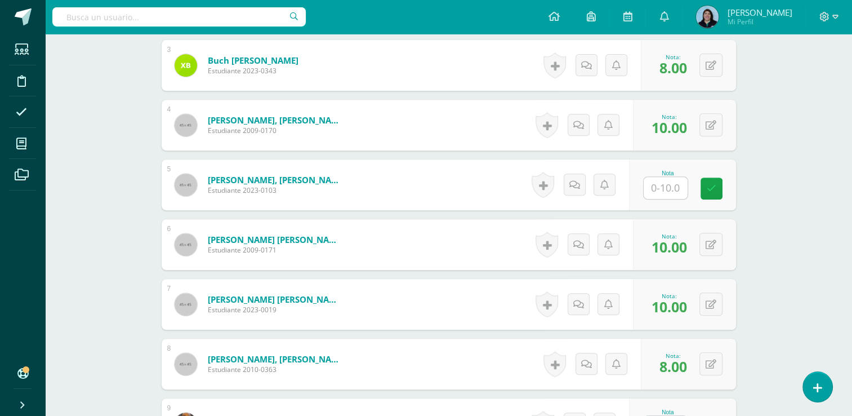
click at [672, 185] on input "text" at bounding box center [666, 188] width 44 height 22
type input "9"
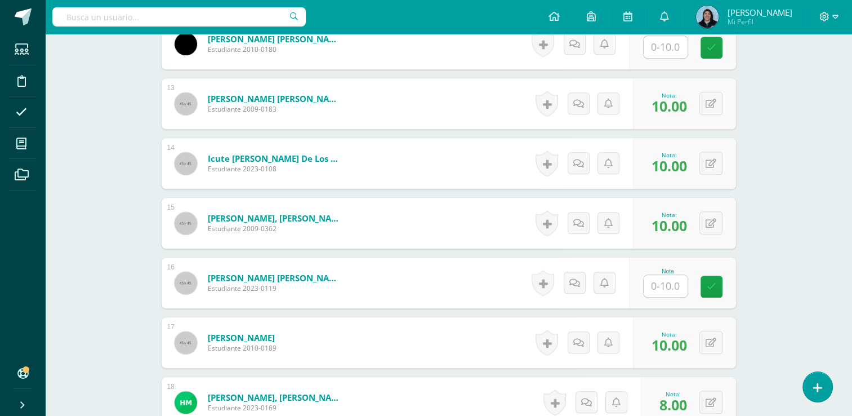
scroll to position [1034, 0]
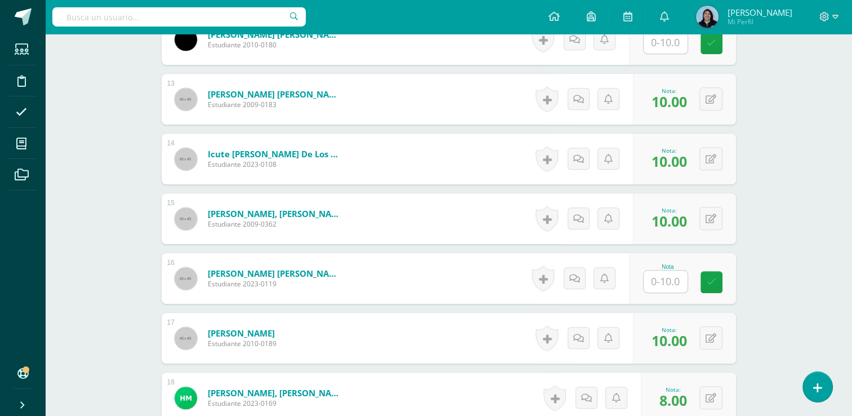
click at [667, 274] on input "text" at bounding box center [666, 281] width 44 height 22
type input "9"
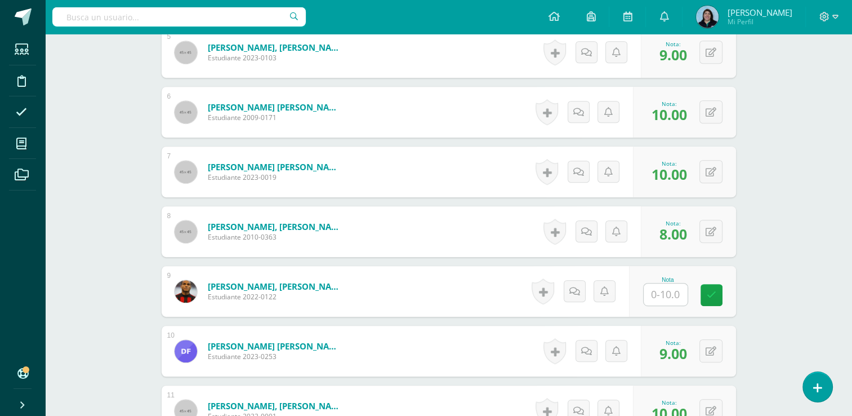
scroll to position [583, 0]
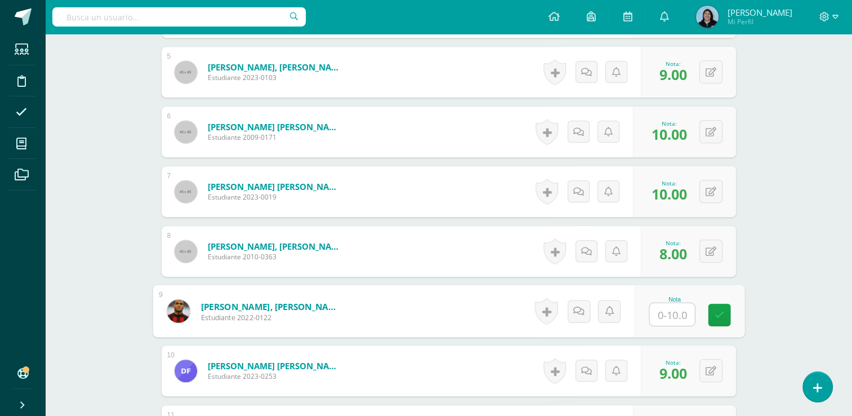
drag, startPoint x: 673, startPoint y: 312, endPoint x: 793, endPoint y: 298, distance: 120.2
click at [673, 312] on input "text" at bounding box center [671, 314] width 45 height 23
type input "9"
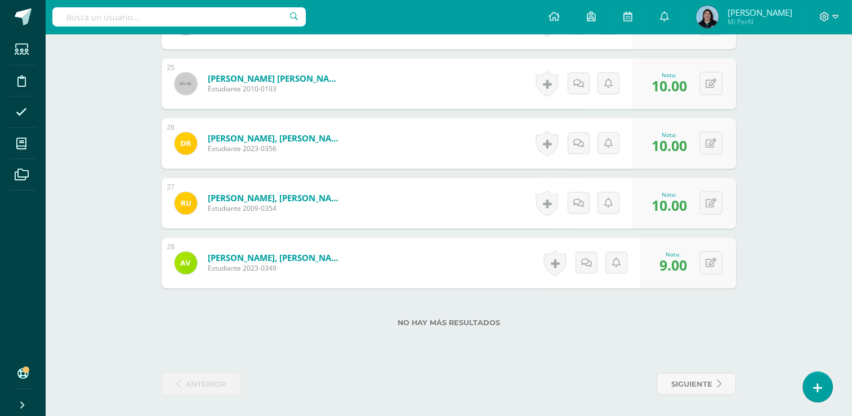
scroll to position [1709, 0]
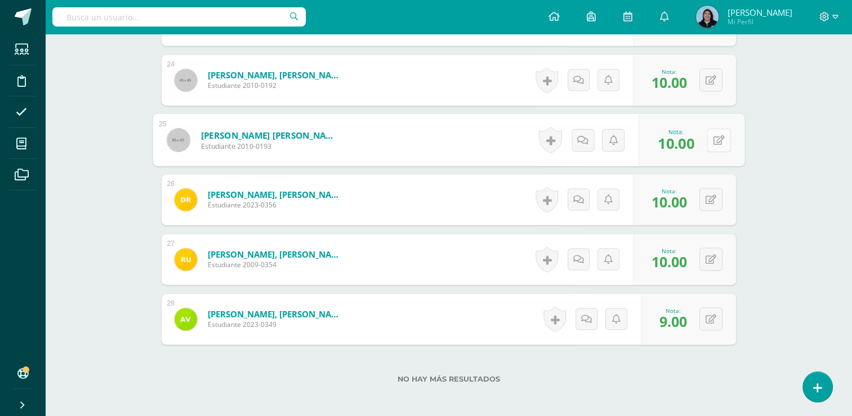
click at [708, 139] on button at bounding box center [719, 140] width 24 height 24
type input "8"
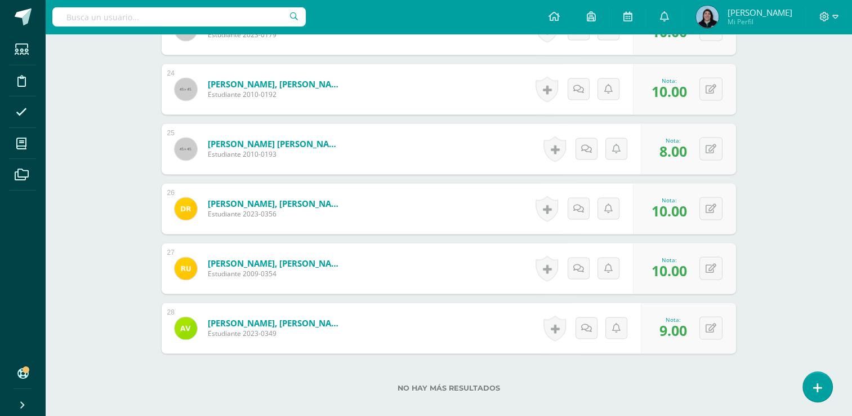
scroll to position [1484, 0]
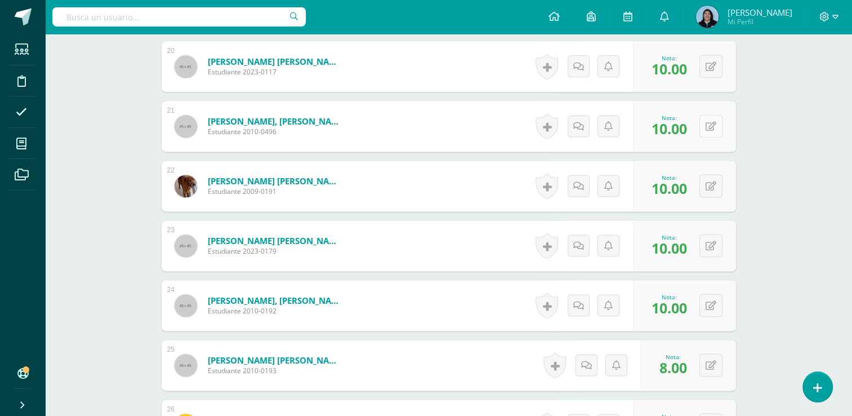
click at [712, 123] on icon at bounding box center [711, 127] width 11 height 10
type input "8"
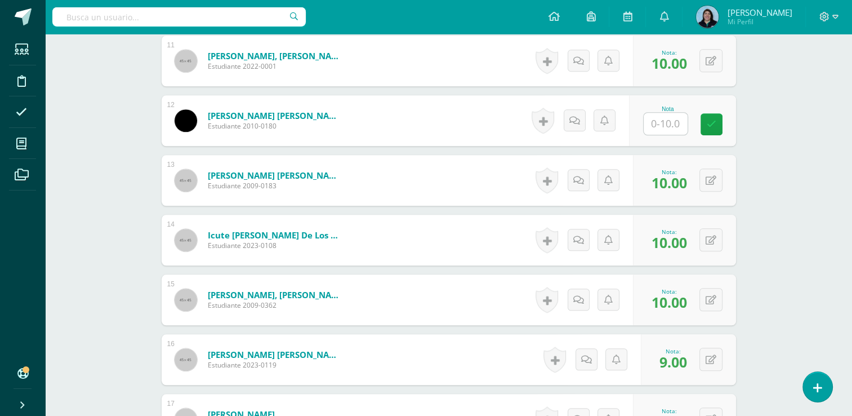
scroll to position [921, 0]
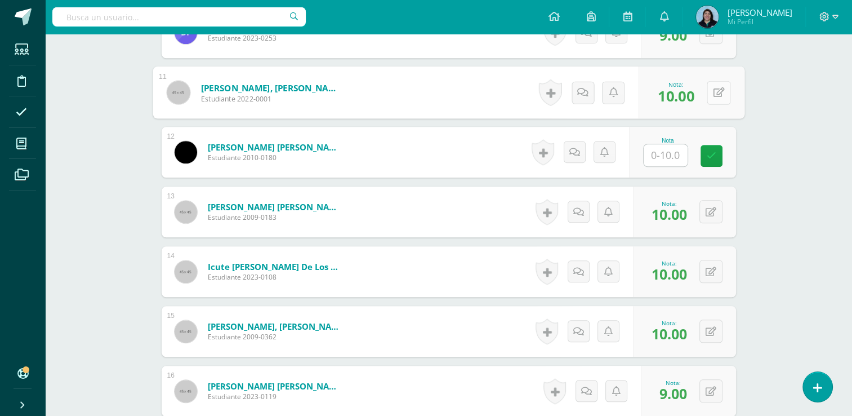
click at [714, 89] on icon at bounding box center [718, 92] width 11 height 10
type input "8"
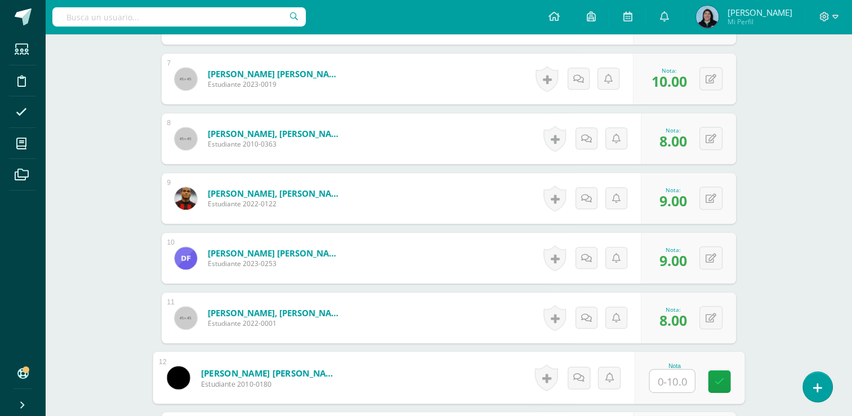
scroll to position [527, 0]
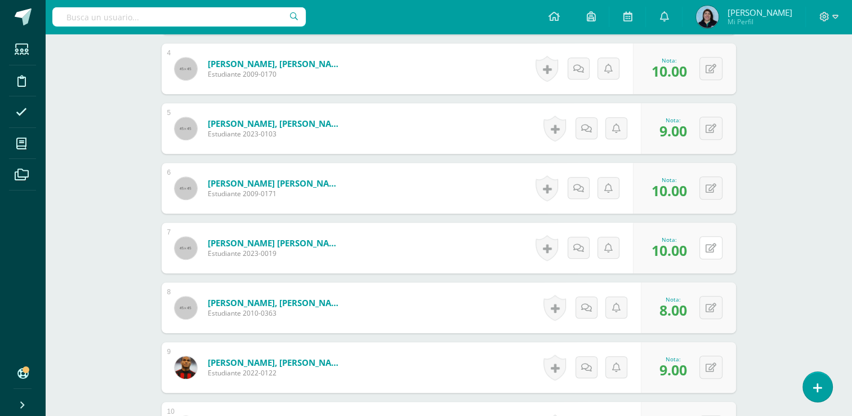
click at [708, 248] on button at bounding box center [710, 247] width 23 height 23
type input "8"
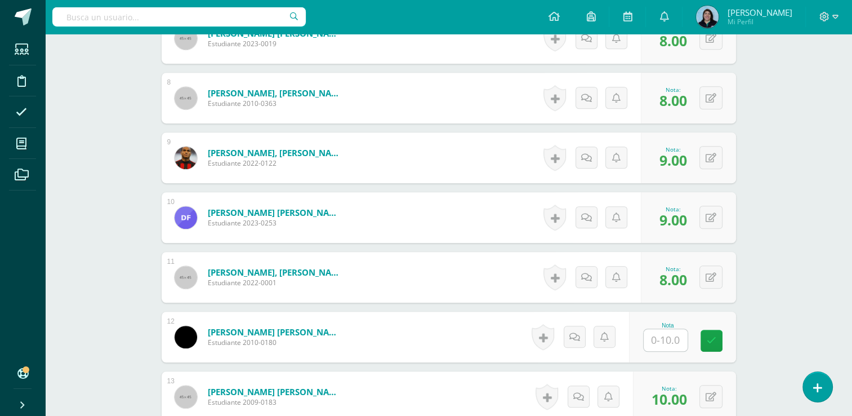
scroll to position [809, 0]
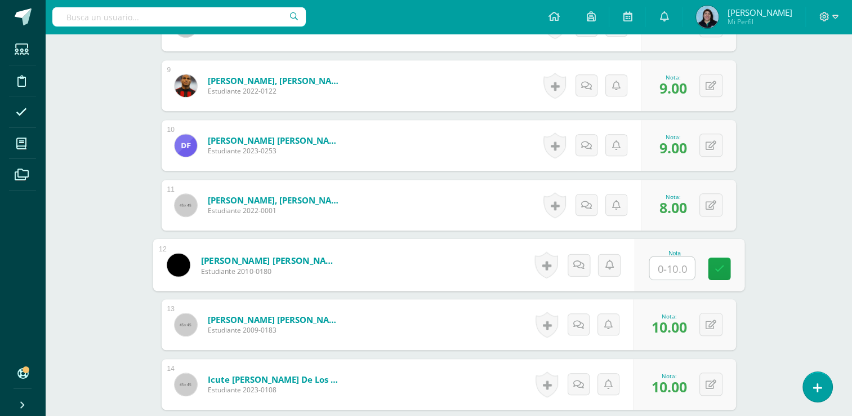
click at [673, 264] on input "text" at bounding box center [671, 268] width 45 height 23
type input "9"
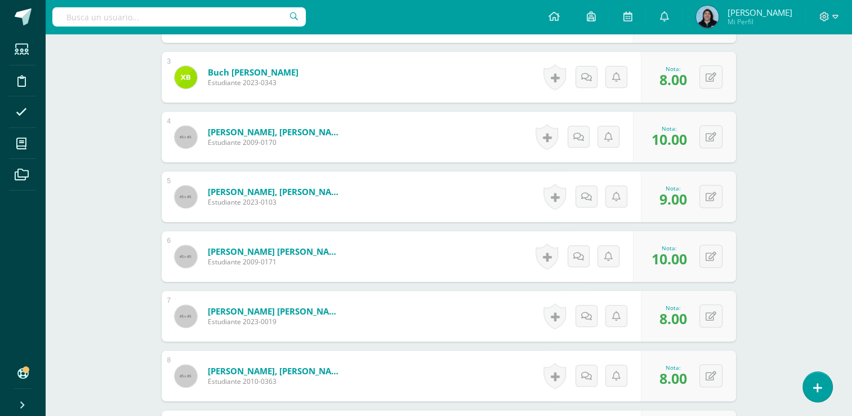
scroll to position [189, 0]
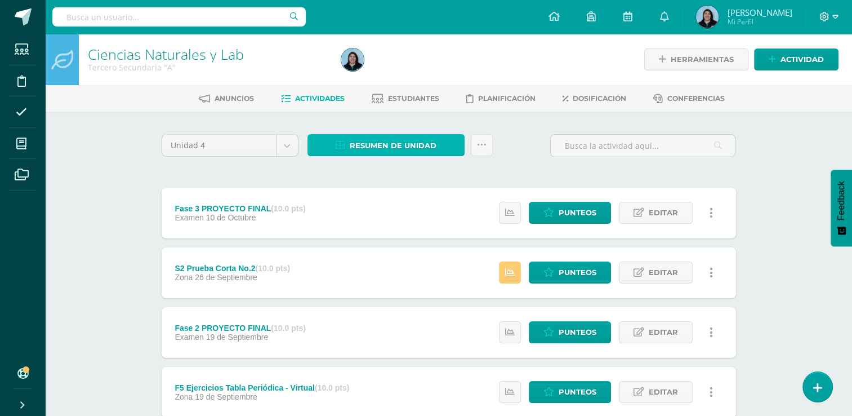
click at [387, 143] on span "Resumen de unidad" at bounding box center [393, 145] width 87 height 21
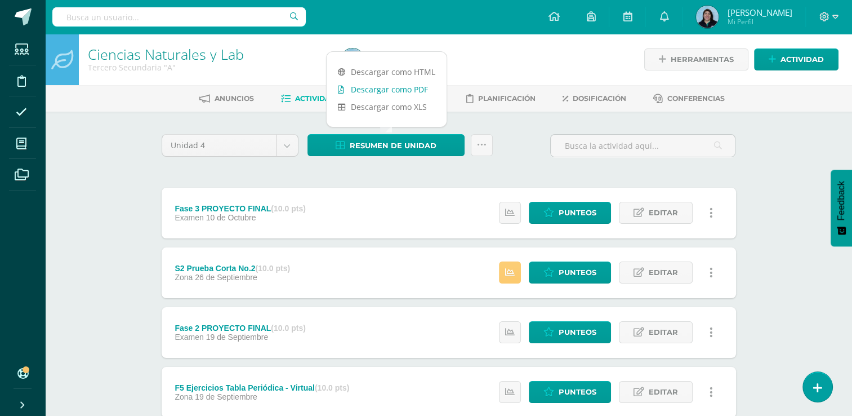
click at [389, 92] on link "Descargar como PDF" at bounding box center [387, 89] width 120 height 17
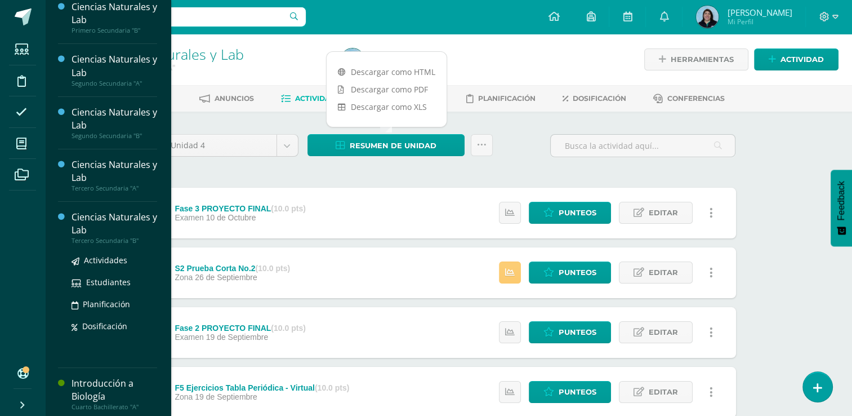
scroll to position [169, 0]
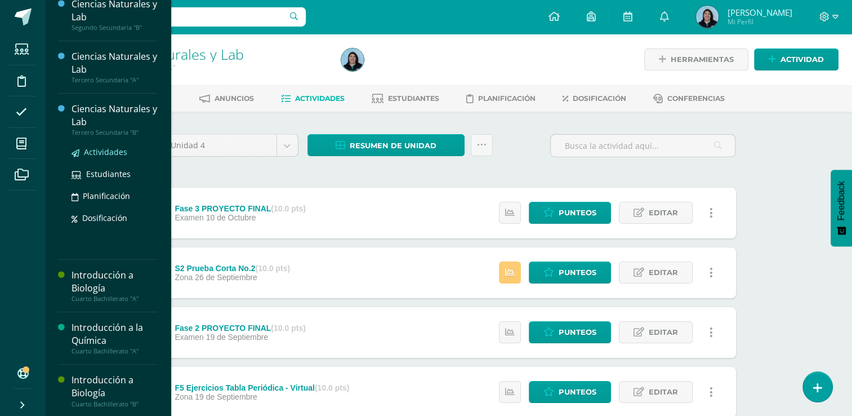
click at [110, 153] on span "Actividades" at bounding box center [105, 151] width 43 height 11
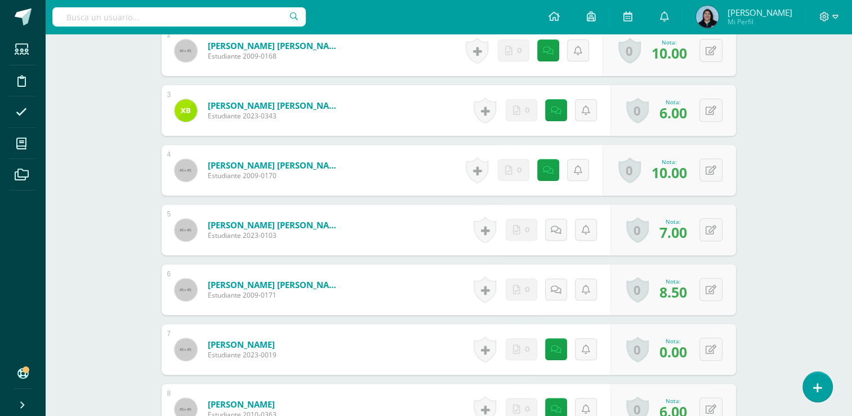
scroll to position [311, 0]
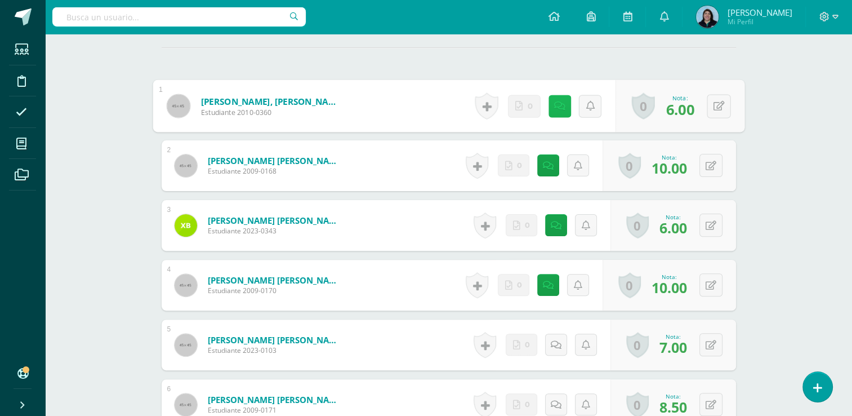
click at [561, 109] on link at bounding box center [559, 106] width 23 height 23
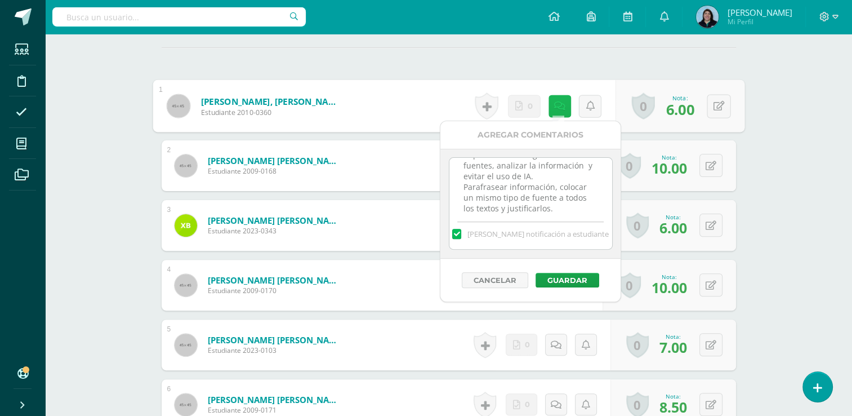
scroll to position [36, 0]
click at [498, 276] on button "Cancelar" at bounding box center [495, 280] width 66 height 16
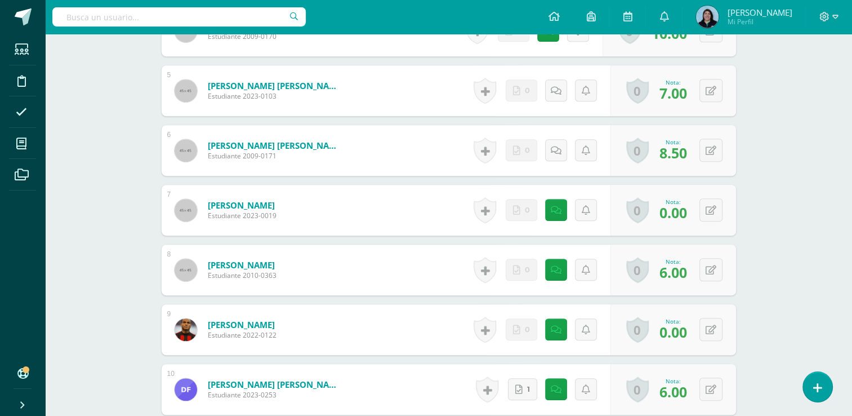
scroll to position [592, 0]
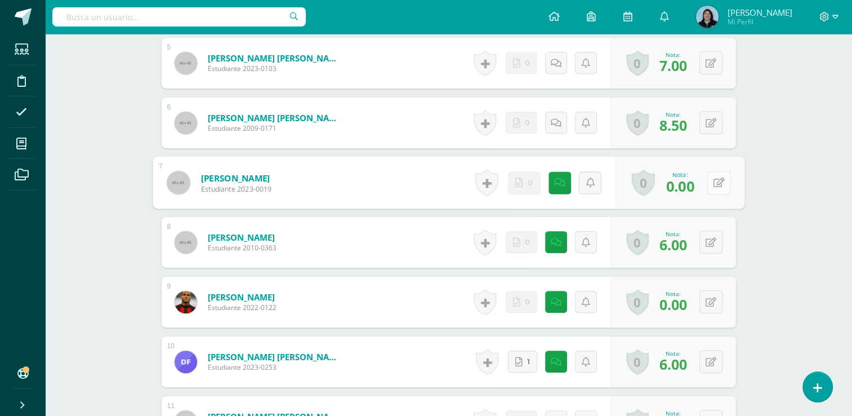
click at [714, 182] on icon at bounding box center [718, 182] width 11 height 10
type input "4"
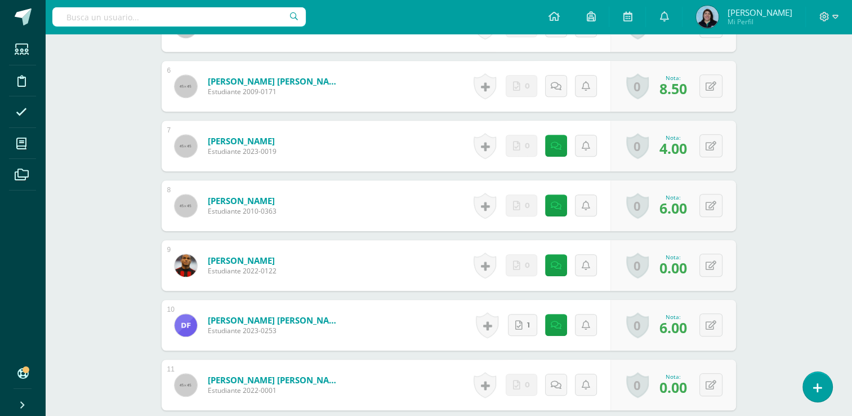
scroll to position [649, 0]
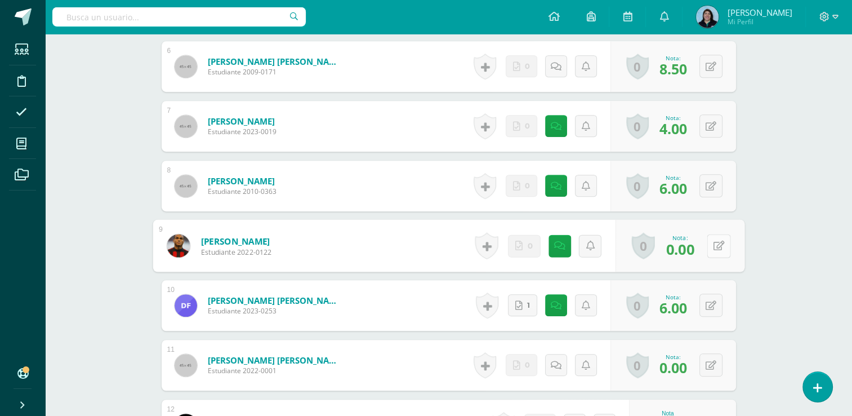
click at [711, 242] on button at bounding box center [719, 246] width 24 height 24
type input "4"
click at [689, 249] on icon at bounding box center [689, 249] width 10 height 10
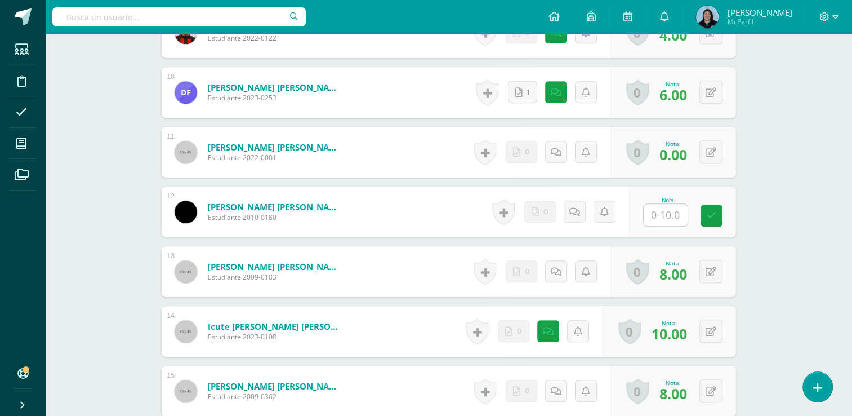
scroll to position [874, 0]
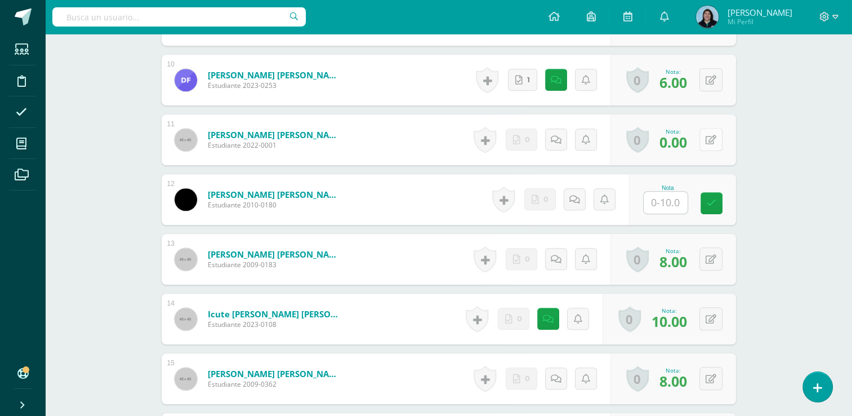
click at [714, 139] on icon at bounding box center [711, 140] width 11 height 10
type input "4"
click at [689, 146] on icon at bounding box center [689, 144] width 10 height 10
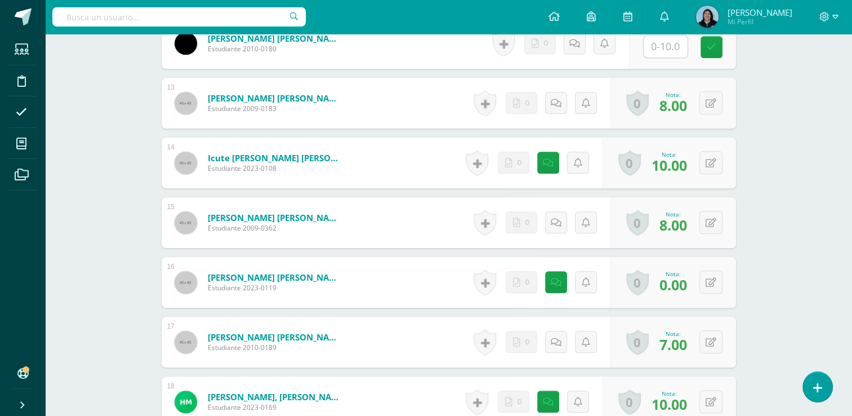
scroll to position [1099, 0]
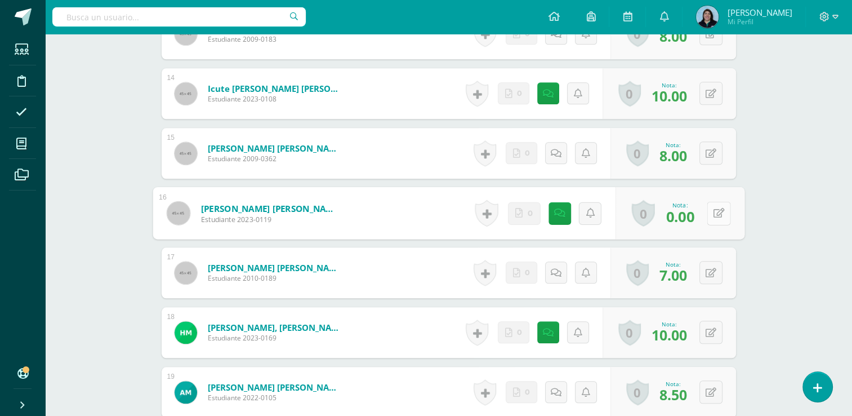
click at [714, 215] on icon at bounding box center [718, 213] width 11 height 10
type input "4"
click at [690, 218] on icon at bounding box center [689, 217] width 10 height 10
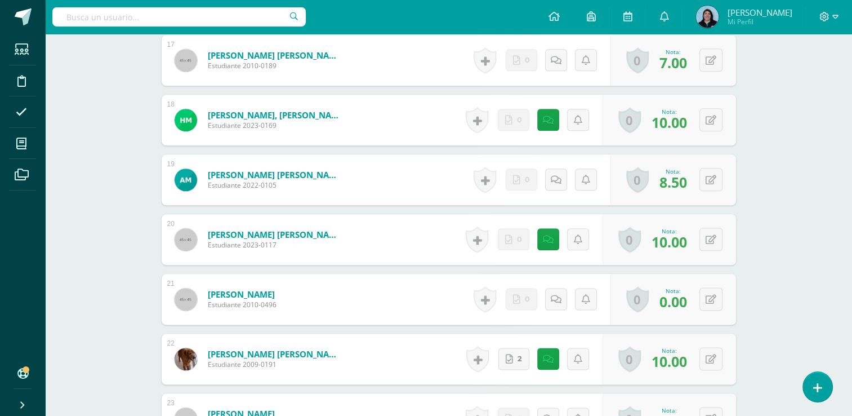
scroll to position [1381, 0]
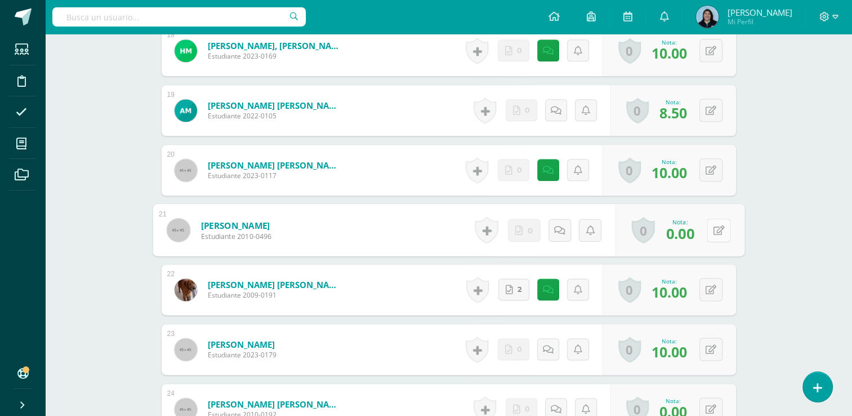
click at [709, 226] on button at bounding box center [719, 230] width 24 height 24
type input "4"
click at [691, 233] on icon at bounding box center [689, 234] width 10 height 10
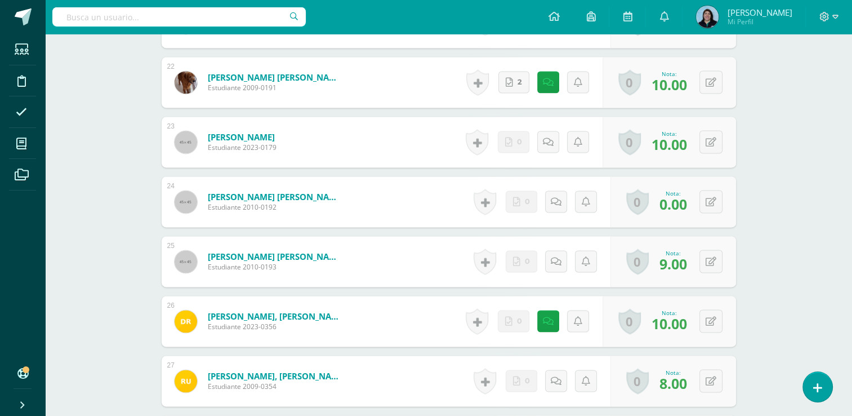
scroll to position [1606, 0]
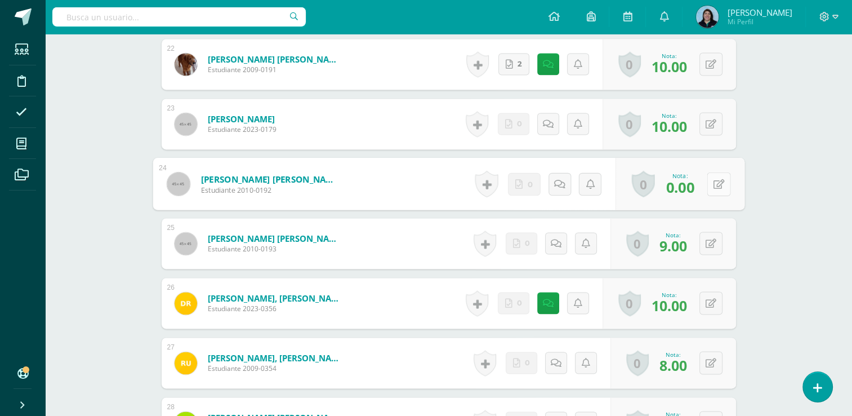
click at [713, 182] on icon at bounding box center [718, 183] width 11 height 10
type input "4"
click at [687, 186] on icon at bounding box center [689, 187] width 10 height 10
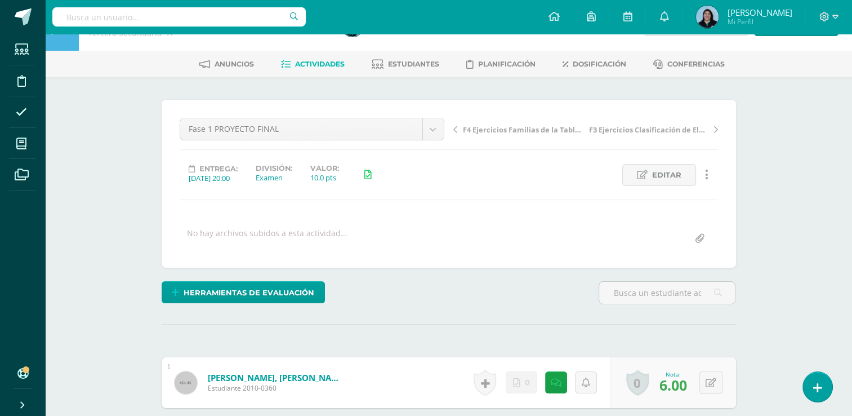
scroll to position [0, 0]
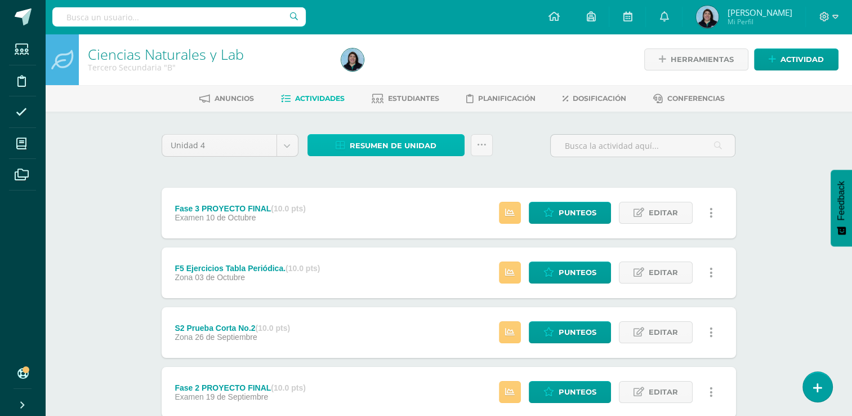
click at [401, 142] on span "Resumen de unidad" at bounding box center [393, 145] width 87 height 21
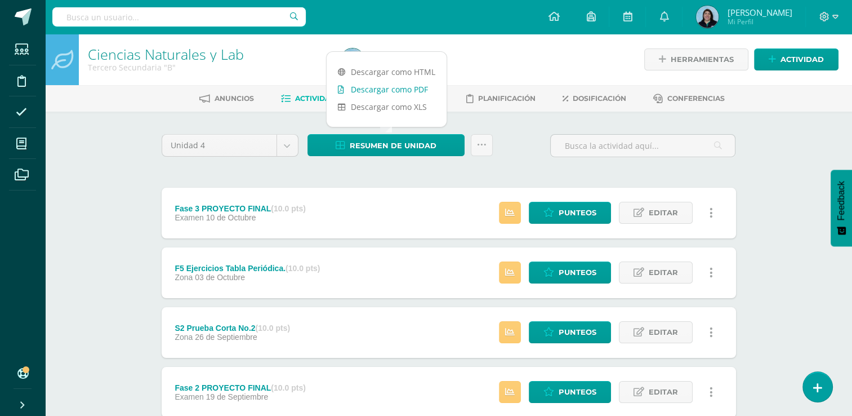
click at [383, 91] on link "Descargar como PDF" at bounding box center [387, 89] width 120 height 17
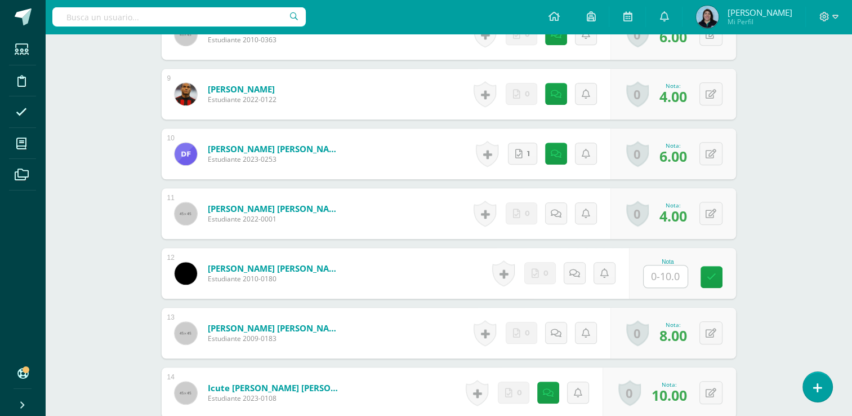
scroll to position [801, 0]
click at [668, 274] on input "text" at bounding box center [671, 276] width 45 height 23
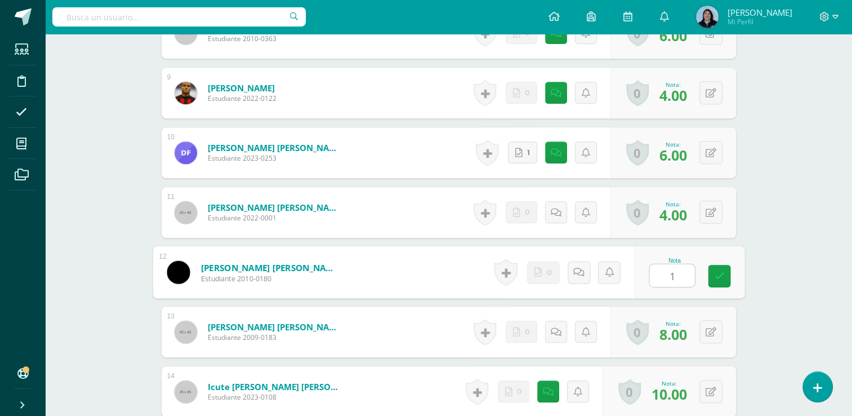
type input "10"
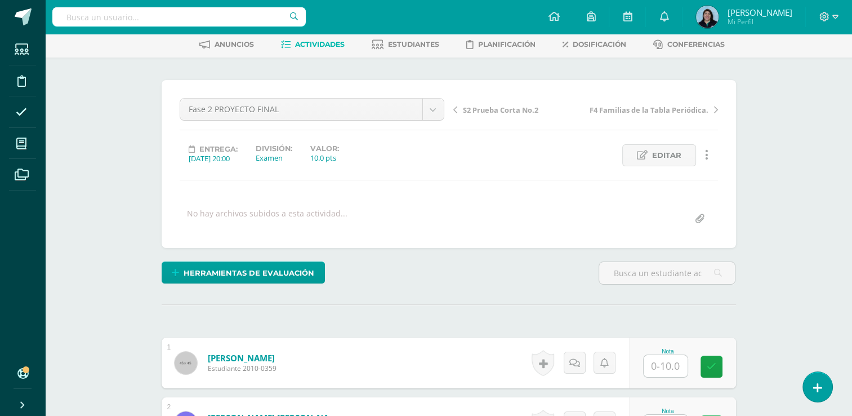
scroll to position [226, 0]
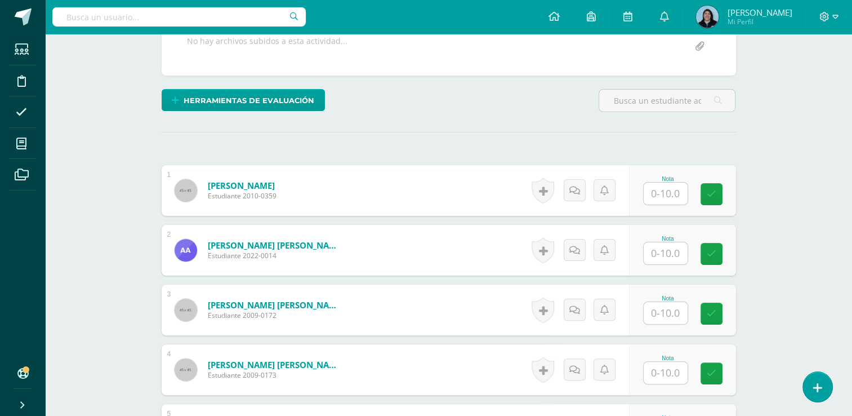
click at [665, 190] on input "text" at bounding box center [666, 193] width 44 height 22
type input "10"
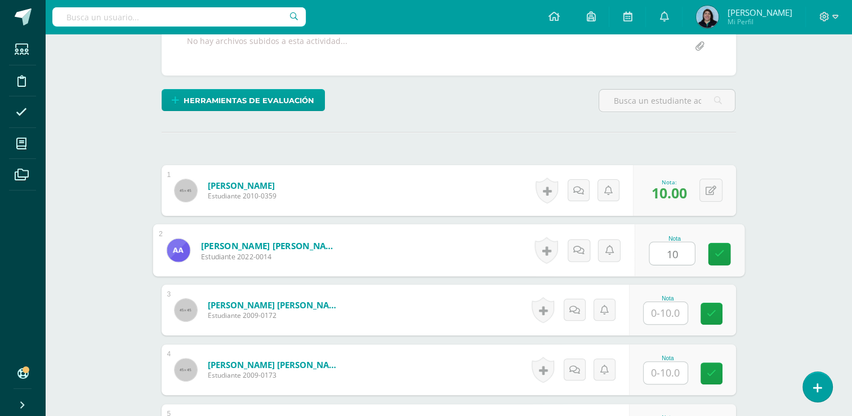
type input "10"
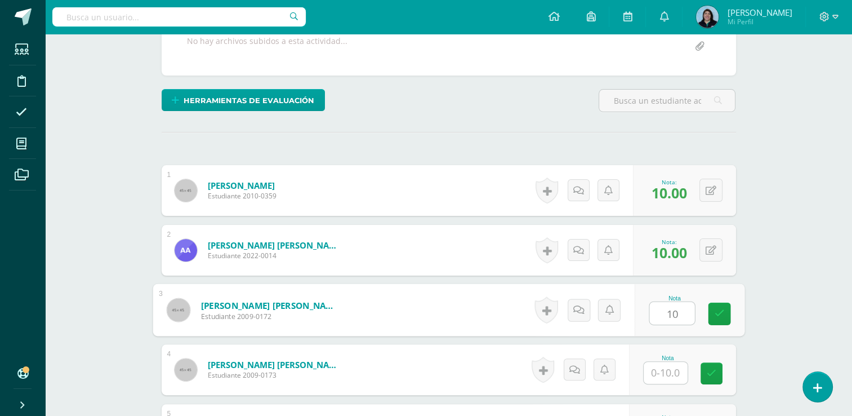
type input "10"
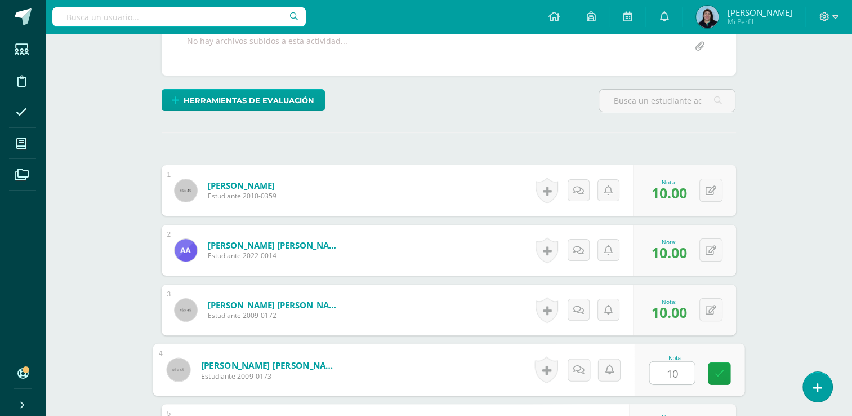
type input "10"
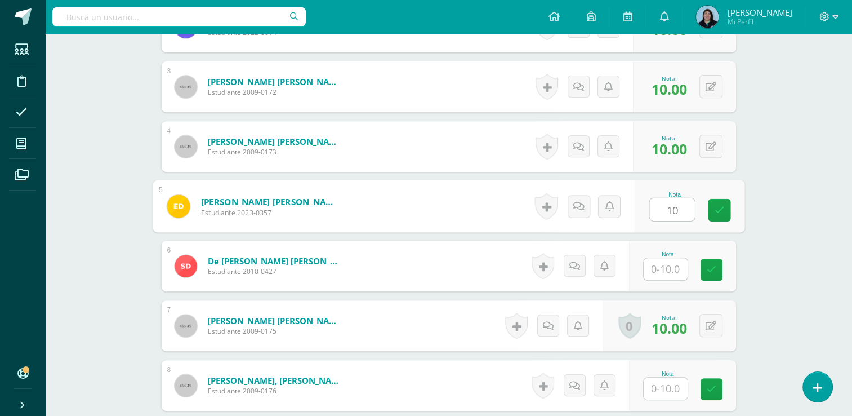
type input "10"
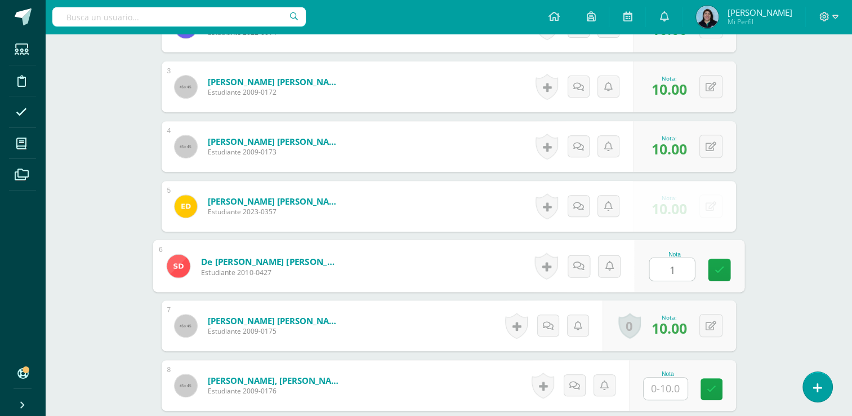
type input "10"
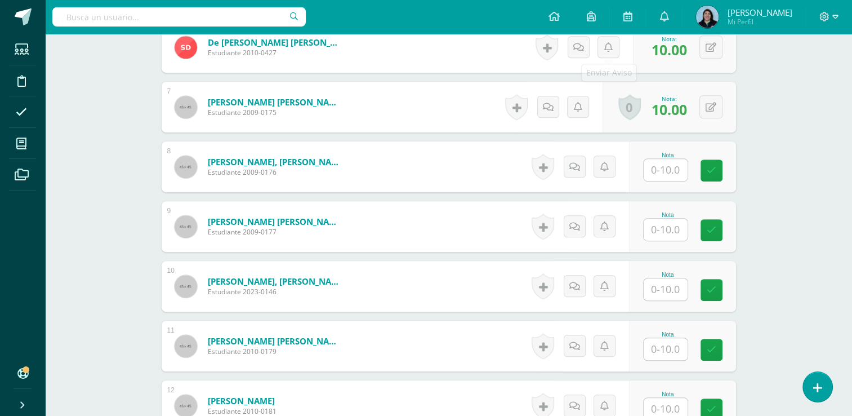
scroll to position [675, 0]
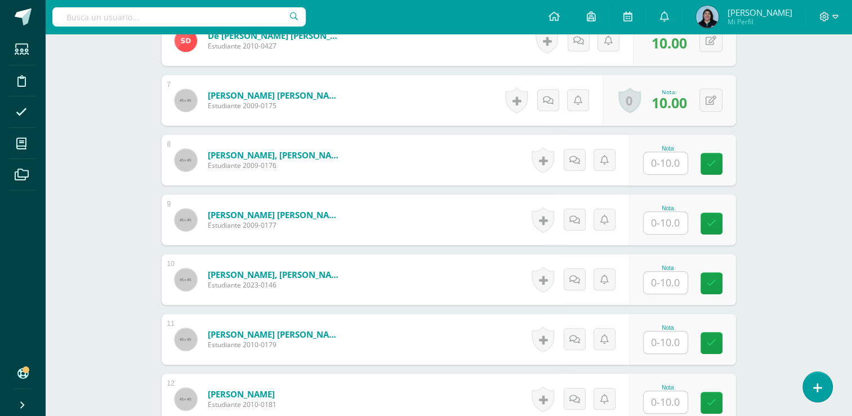
drag, startPoint x: 662, startPoint y: 164, endPoint x: 673, endPoint y: 166, distance: 11.3
click at [663, 164] on input "text" at bounding box center [666, 163] width 44 height 22
type input "10"
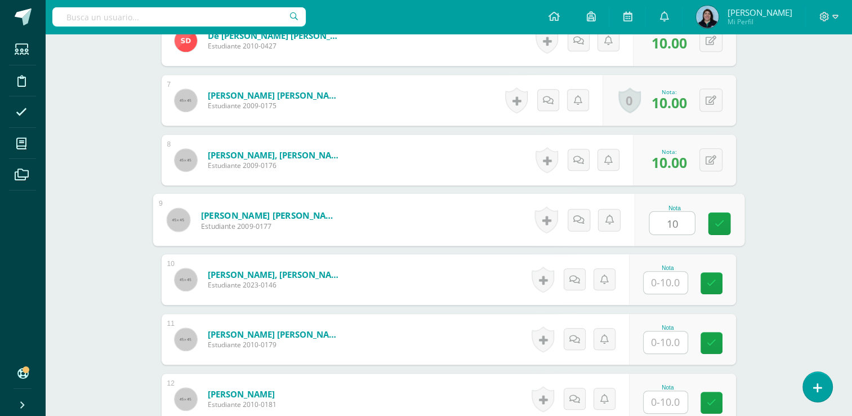
type input "10"
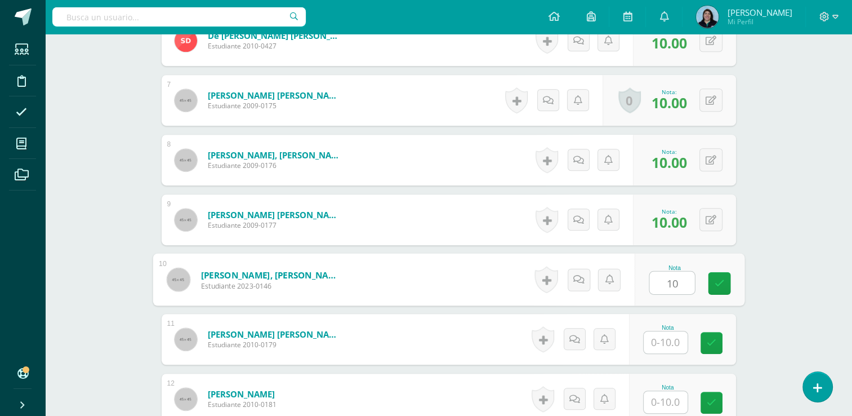
type input "10"
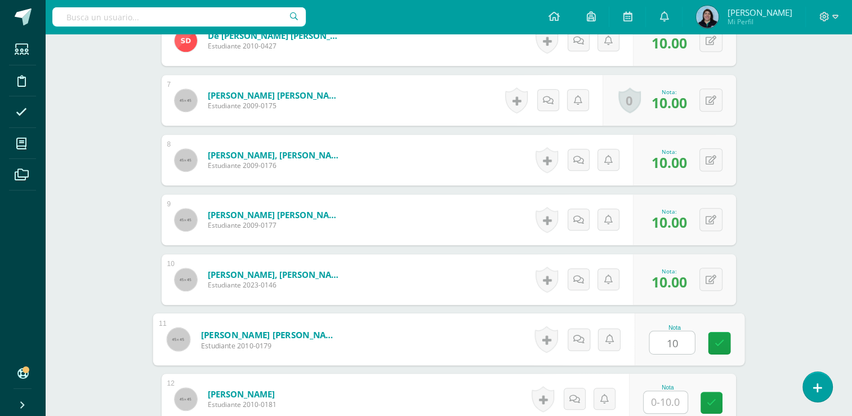
type input "10"
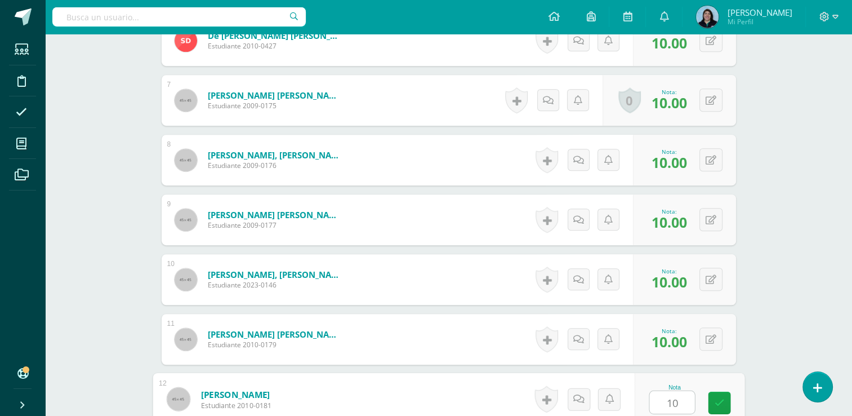
type input "10"
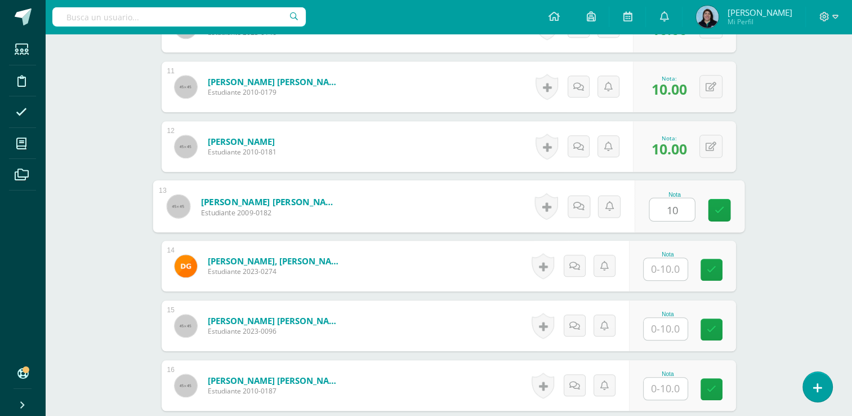
type input "10"
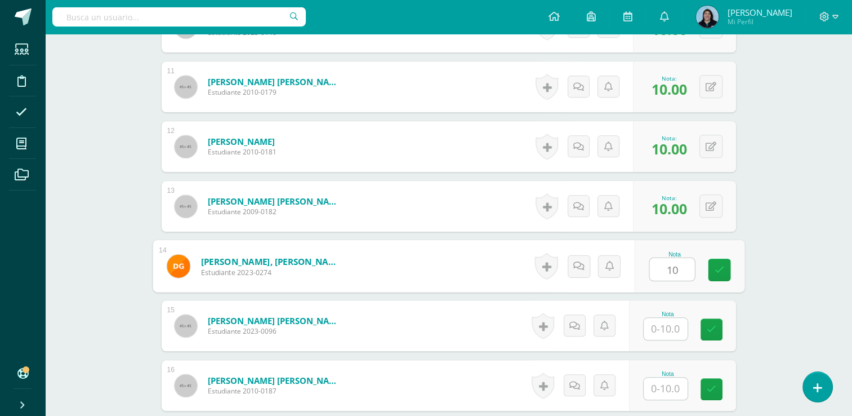
type input "10"
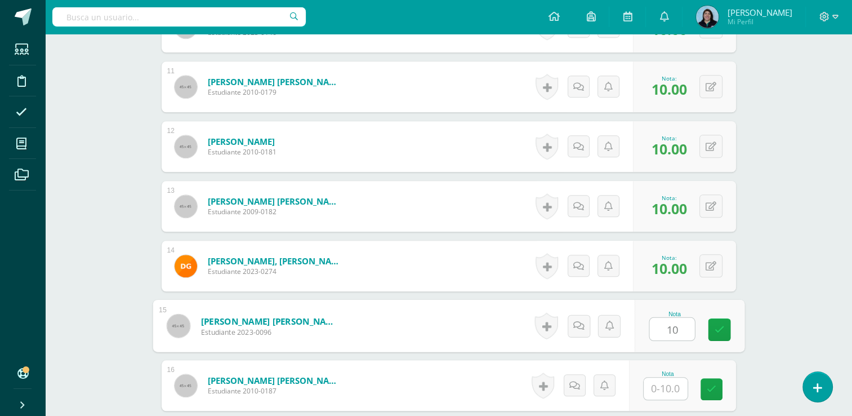
type input "10"
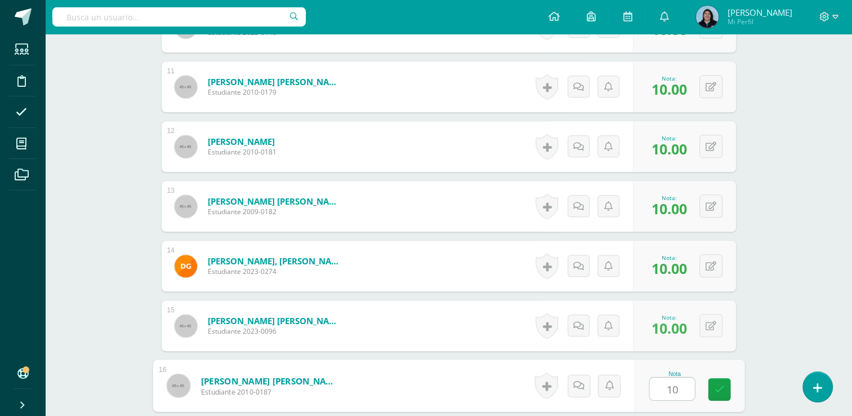
type input "10"
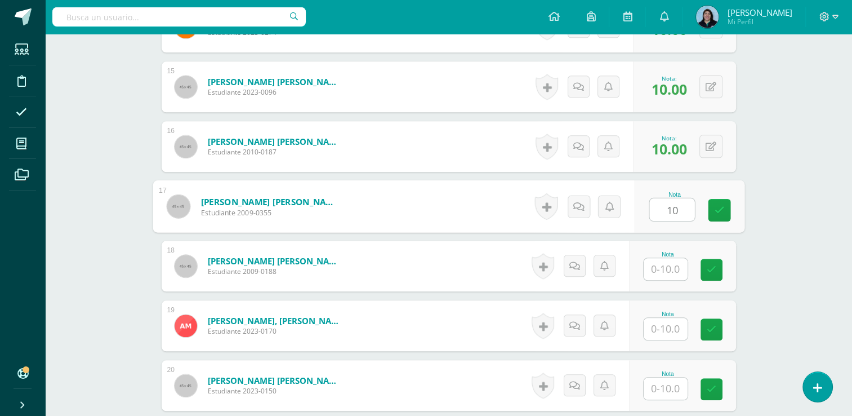
type input "10"
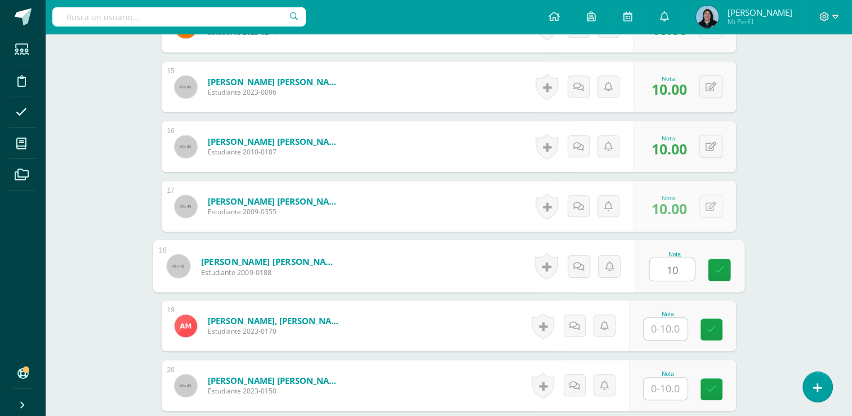
type input "10"
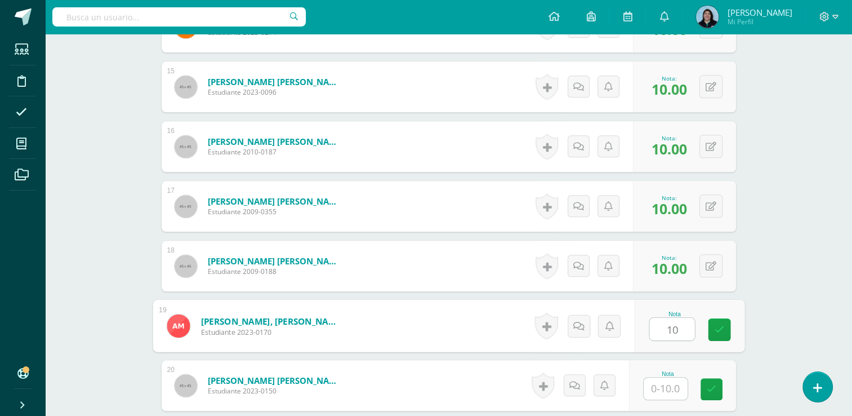
type input "10"
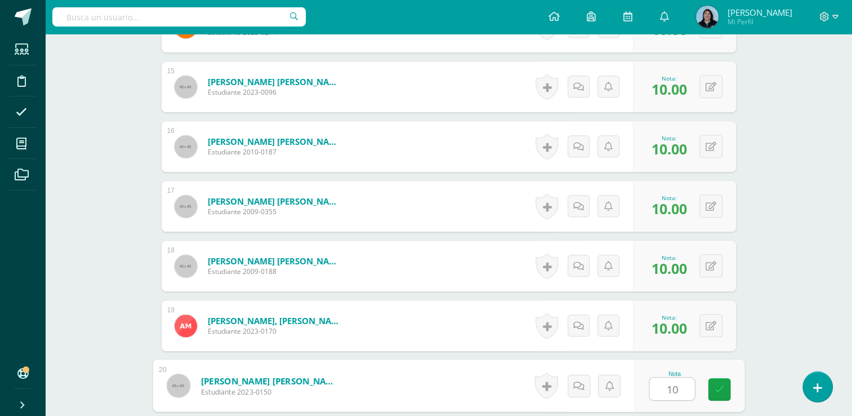
type input "10"
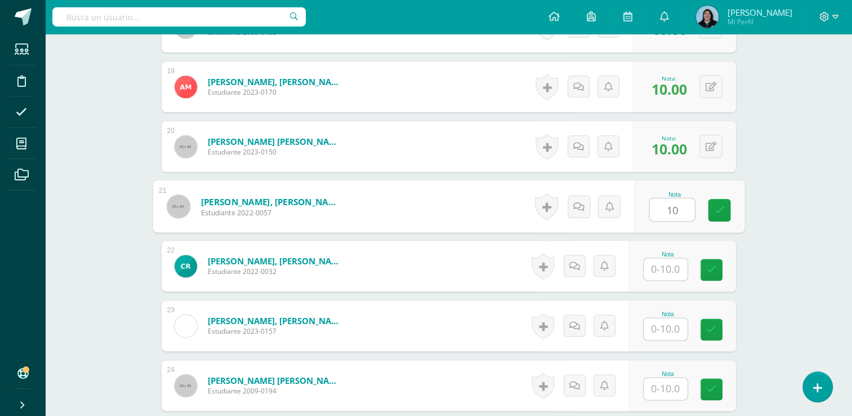
type input "10"
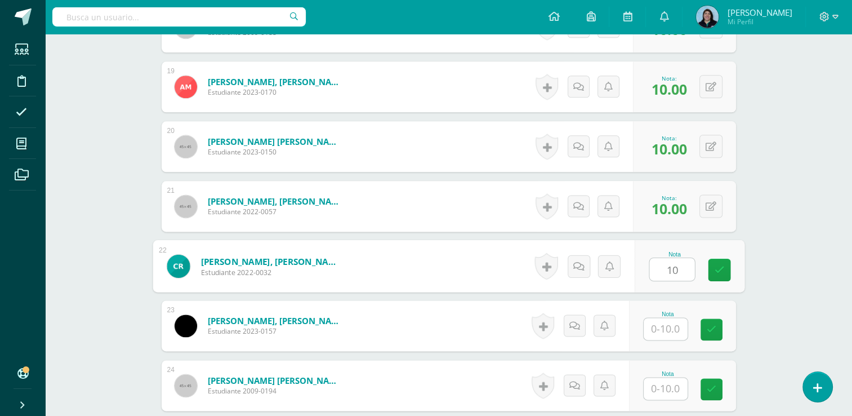
type input "10"
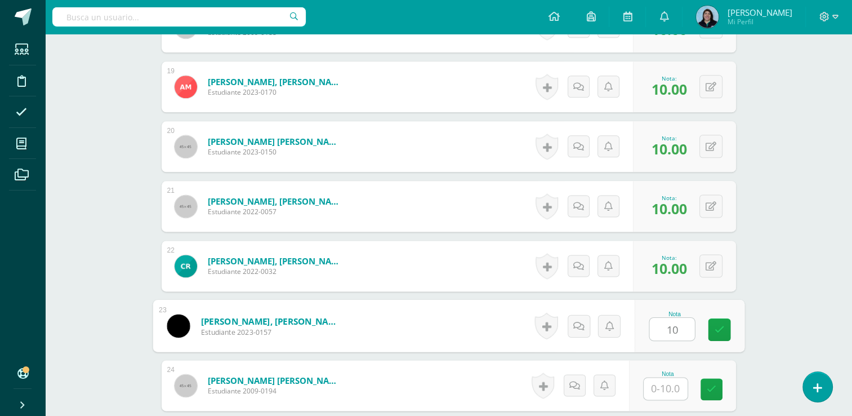
type input "10"
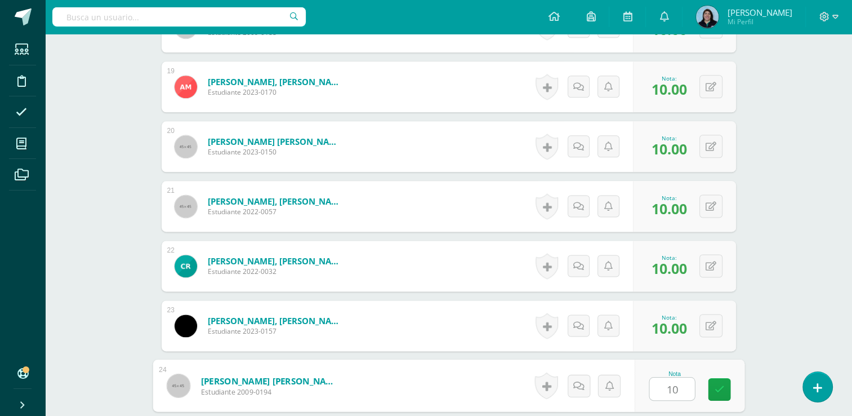
type input "10"
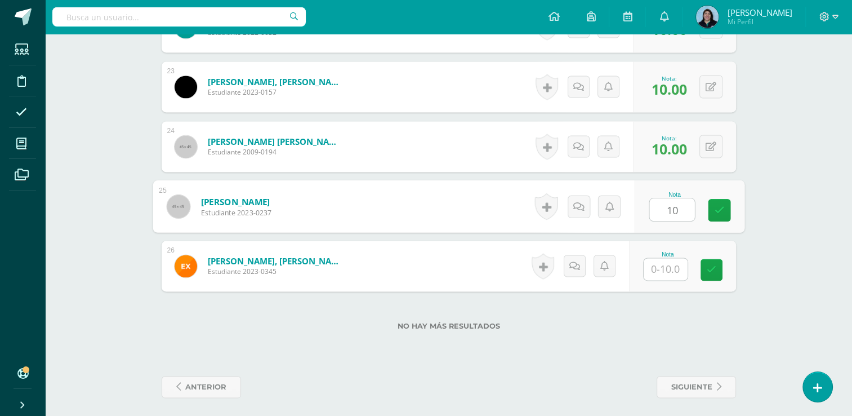
type input "10"
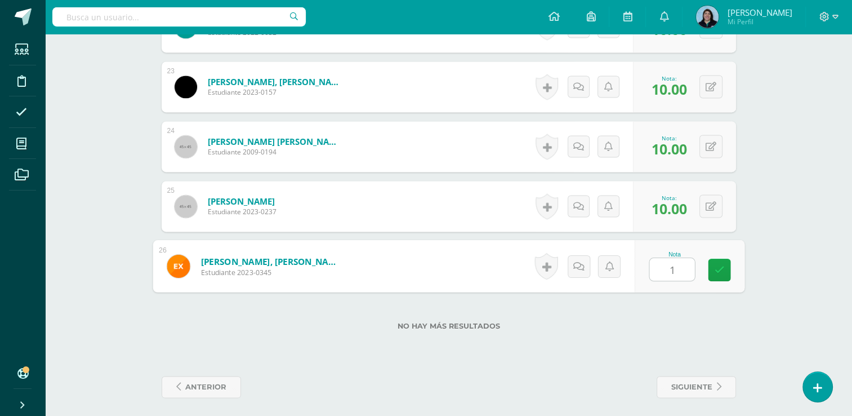
type input "10"
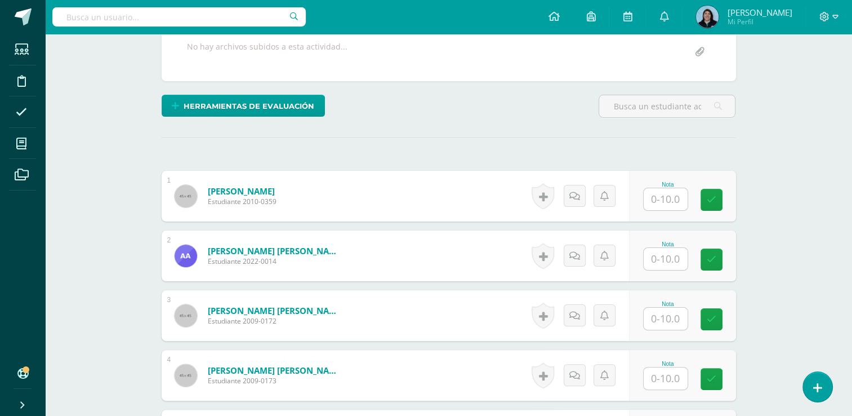
scroll to position [221, 0]
click at [664, 200] on input "text" at bounding box center [666, 198] width 44 height 22
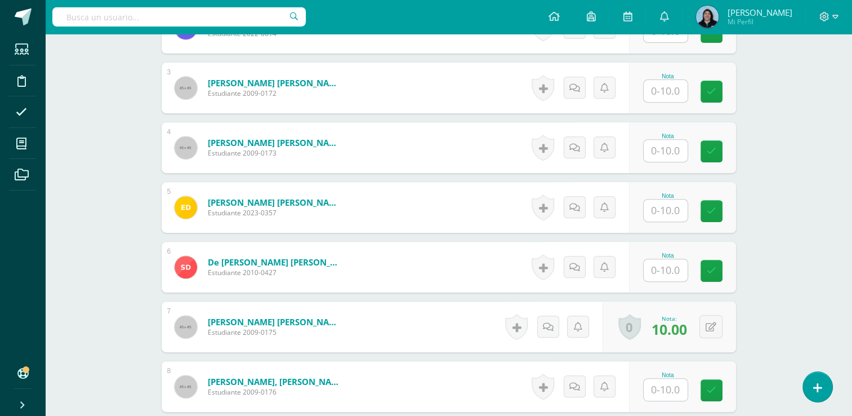
scroll to position [448, 0]
click at [668, 267] on input "text" at bounding box center [666, 271] width 44 height 22
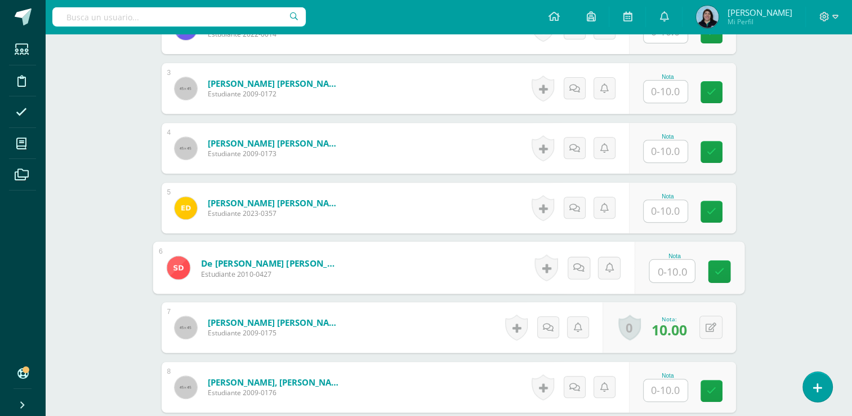
type input "9"
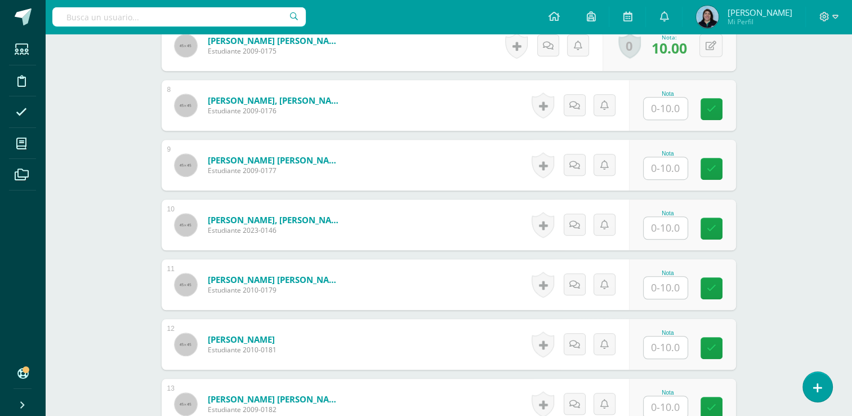
scroll to position [785, 0]
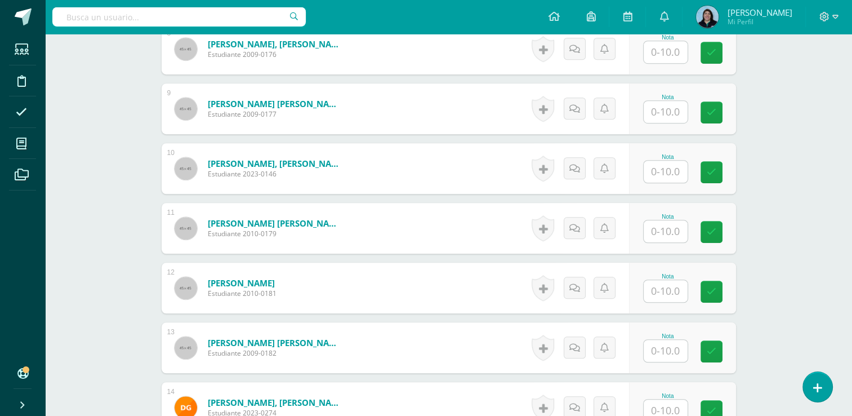
click at [662, 291] on input "text" at bounding box center [666, 291] width 44 height 22
type input "9"
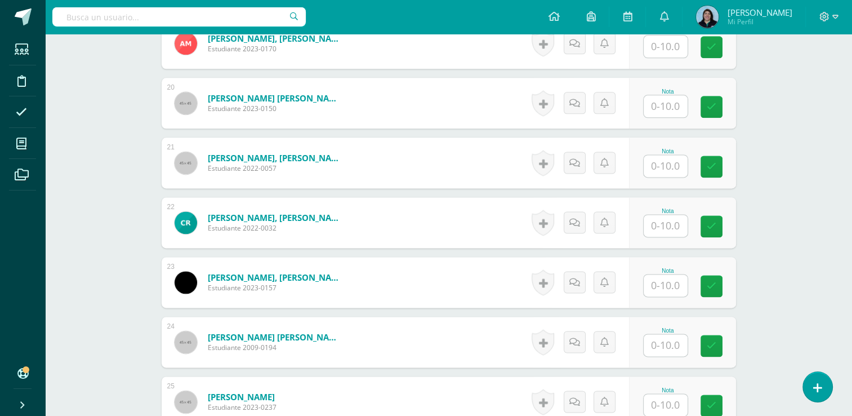
scroll to position [1461, 0]
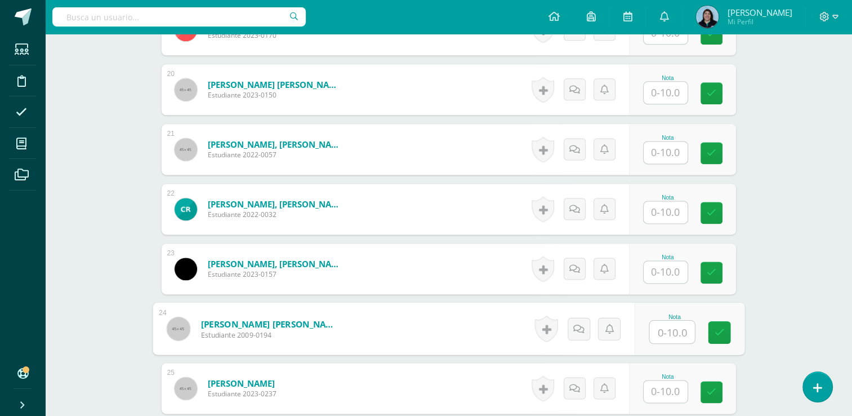
click at [670, 330] on input "text" at bounding box center [671, 331] width 45 height 23
type input "9.5"
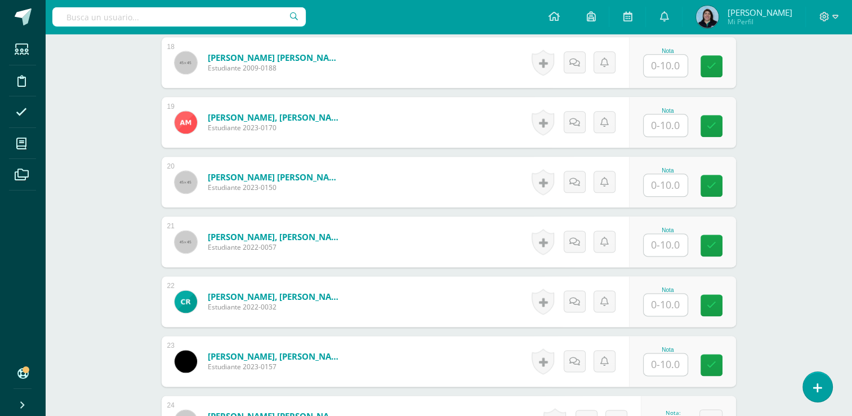
scroll to position [1292, 0]
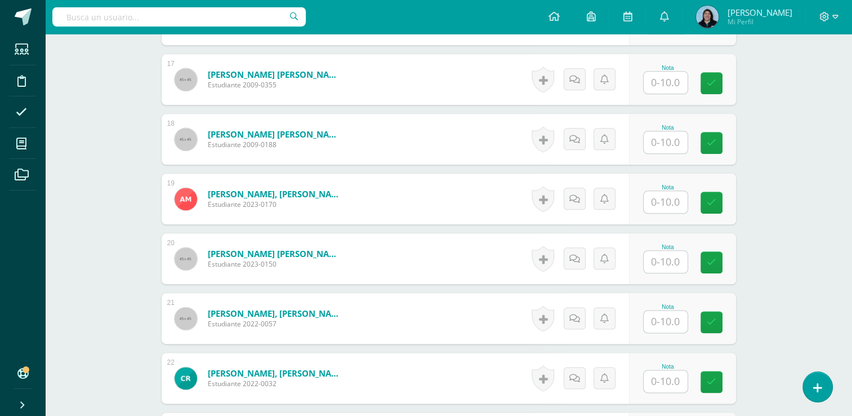
click at [668, 199] on input "text" at bounding box center [666, 202] width 44 height 22
type input "9"
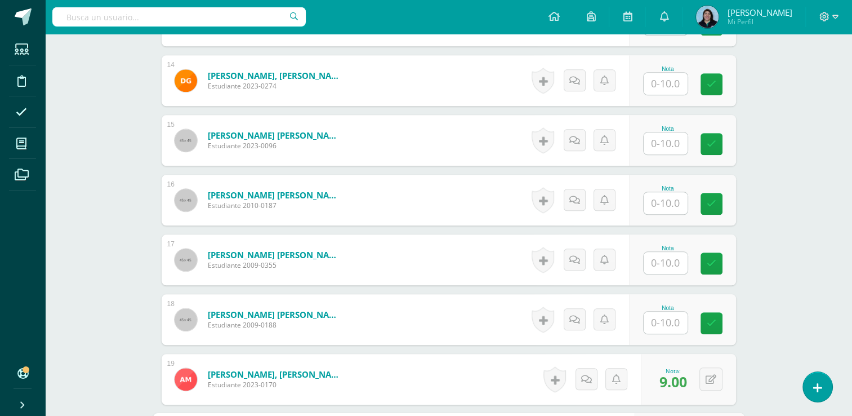
scroll to position [1067, 0]
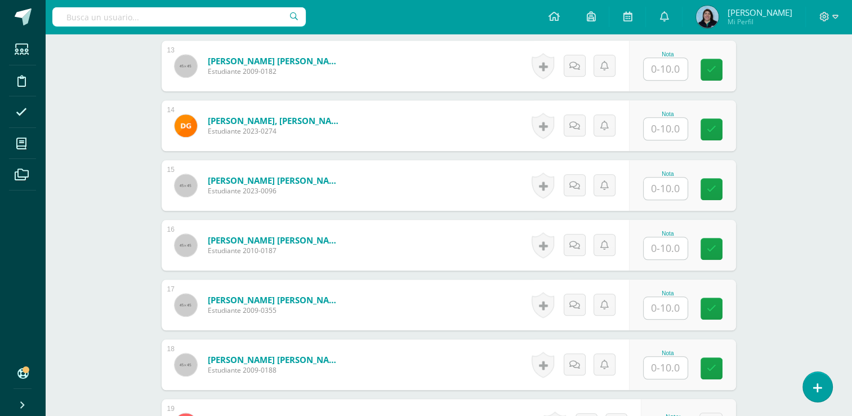
drag, startPoint x: 668, startPoint y: 248, endPoint x: 676, endPoint y: 248, distance: 7.3
click at [668, 248] on input "text" at bounding box center [666, 248] width 44 height 22
type input "9.5"
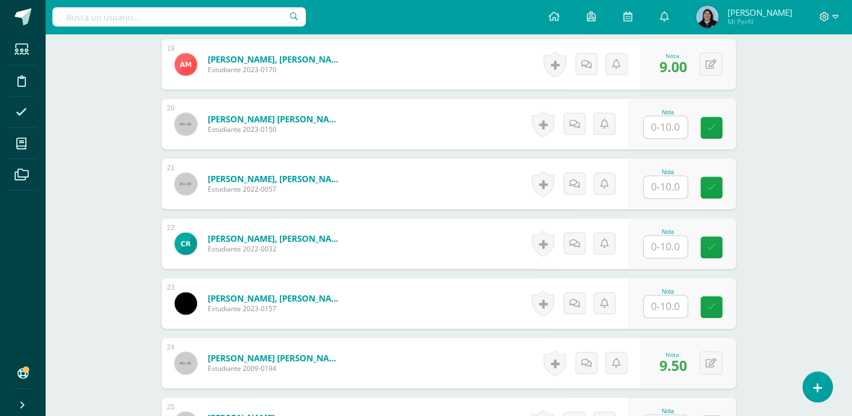
scroll to position [1517, 0]
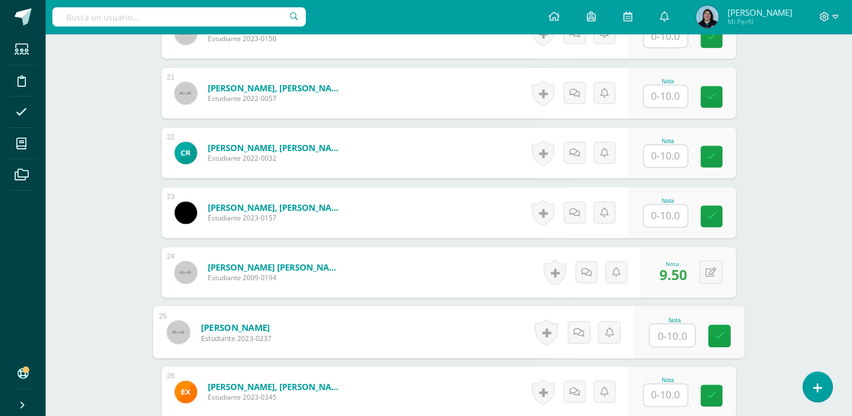
drag, startPoint x: 669, startPoint y: 334, endPoint x: 860, endPoint y: 291, distance: 195.9
click at [669, 334] on input "text" at bounding box center [671, 335] width 45 height 23
type input "9"
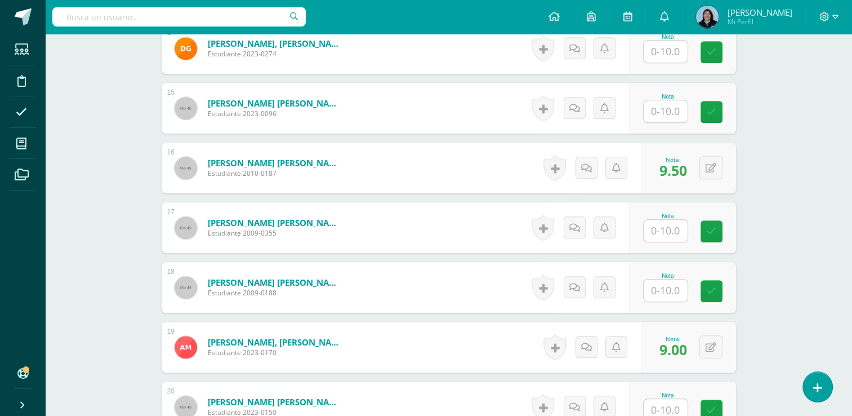
scroll to position [1123, 0]
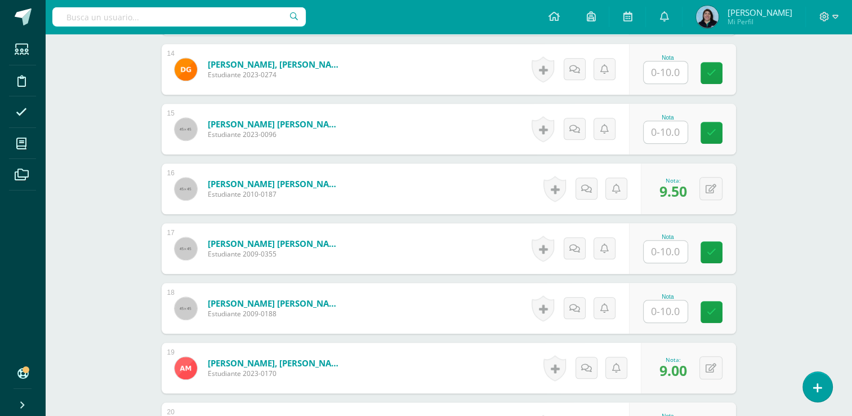
click at [669, 132] on input "text" at bounding box center [666, 132] width 44 height 22
type input "10"
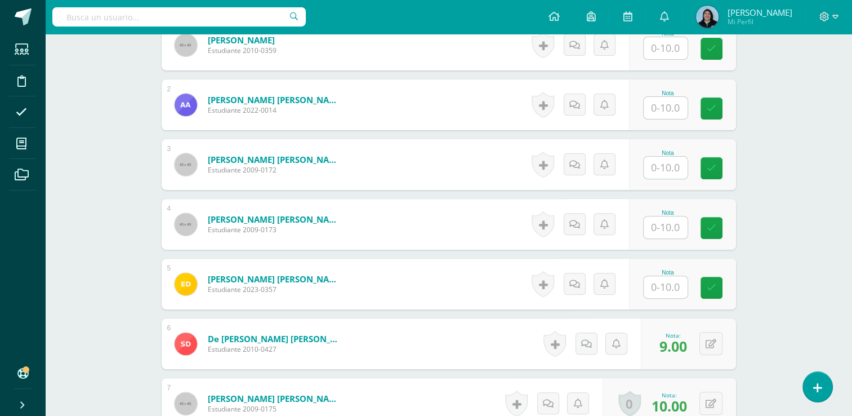
scroll to position [222, 0]
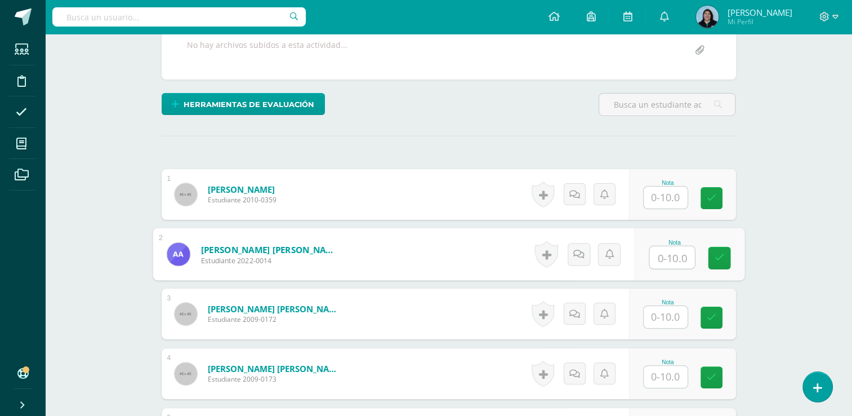
click at [664, 258] on input "text" at bounding box center [671, 257] width 45 height 23
type input "8.5"
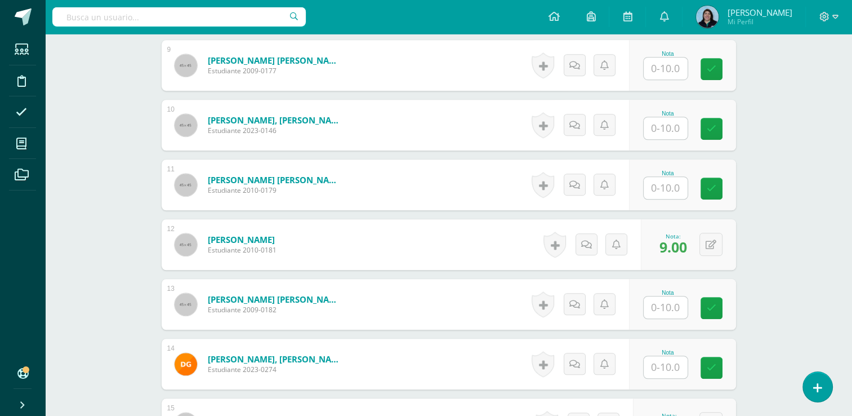
scroll to position [898, 0]
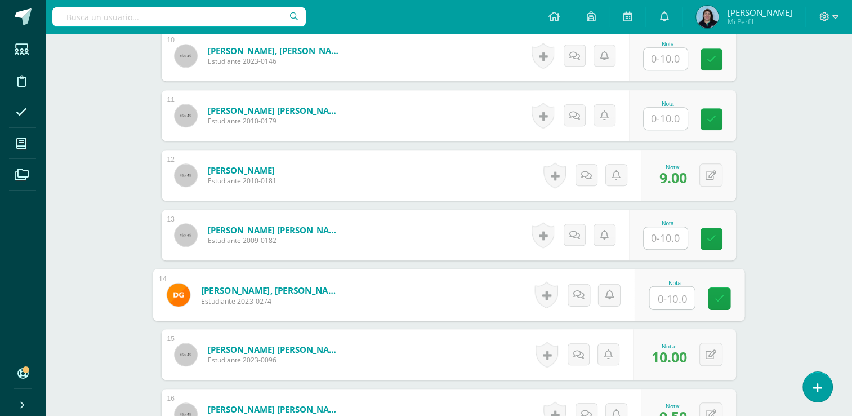
click at [667, 288] on input "text" at bounding box center [671, 298] width 45 height 23
type input "8.5"
click at [672, 117] on input "text" at bounding box center [666, 119] width 44 height 22
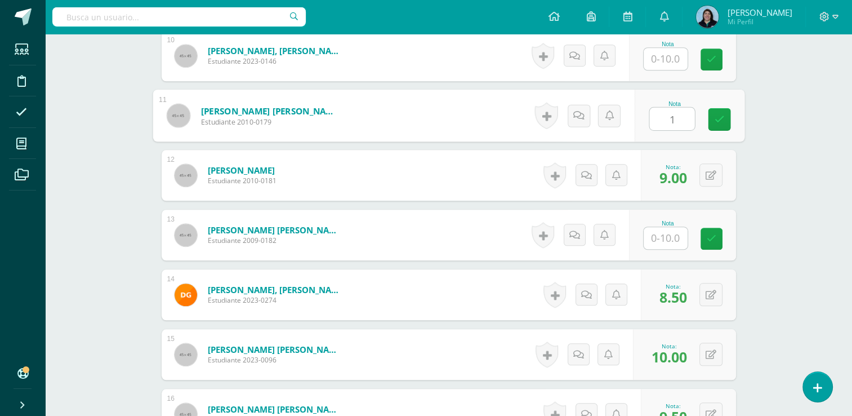
type input "10"
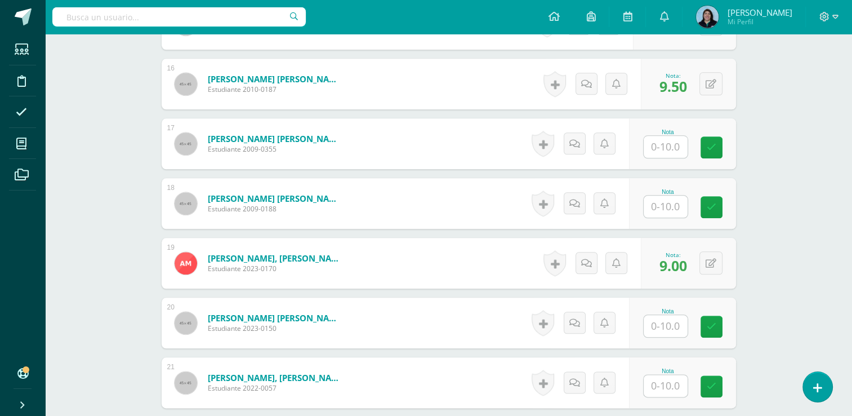
scroll to position [1236, 0]
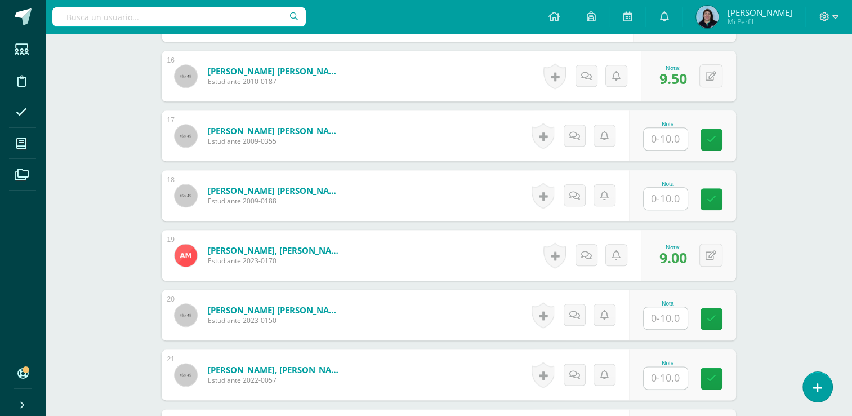
click at [687, 195] on div at bounding box center [665, 198] width 45 height 23
drag, startPoint x: 663, startPoint y: 199, endPoint x: 860, endPoint y: 213, distance: 197.6
click at [662, 199] on input "text" at bounding box center [671, 198] width 45 height 23
type input "7"
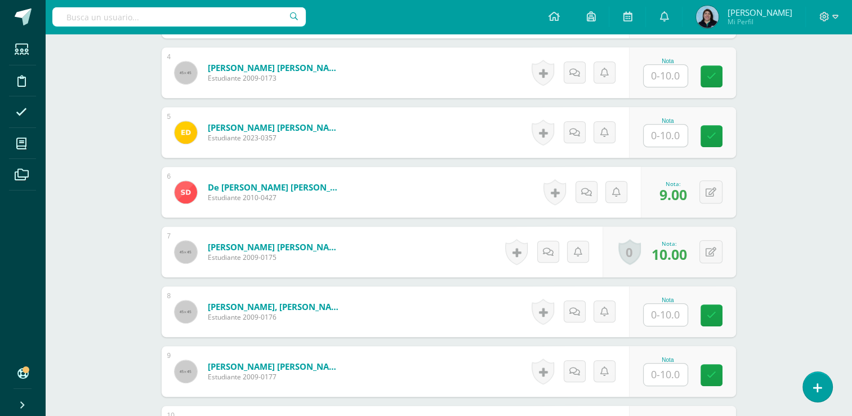
scroll to position [504, 0]
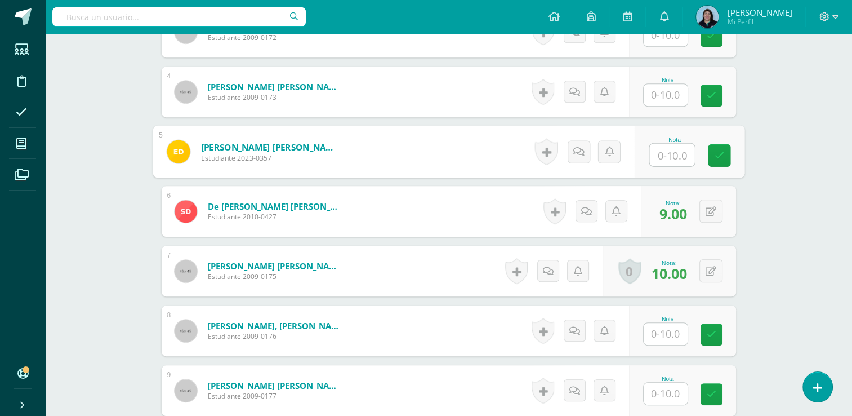
click at [662, 161] on input "text" at bounding box center [671, 155] width 45 height 23
type input "7"
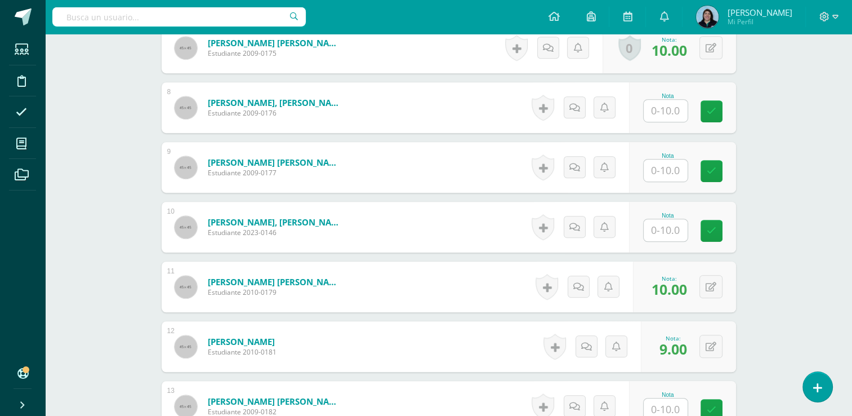
scroll to position [729, 0]
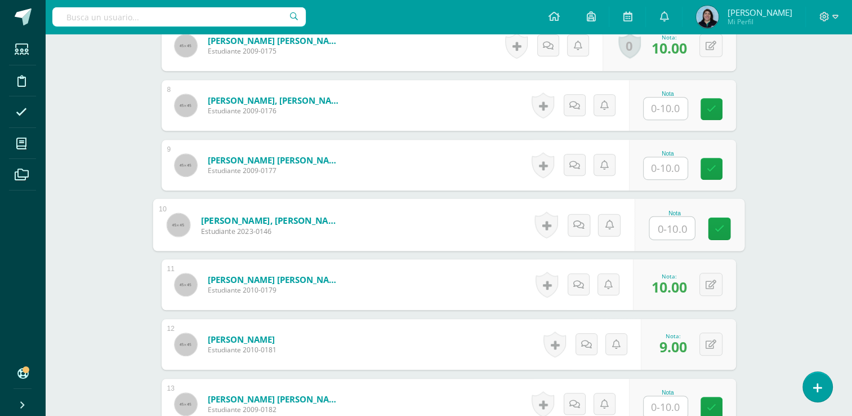
click at [671, 224] on input "text" at bounding box center [671, 228] width 45 height 23
type input "10"
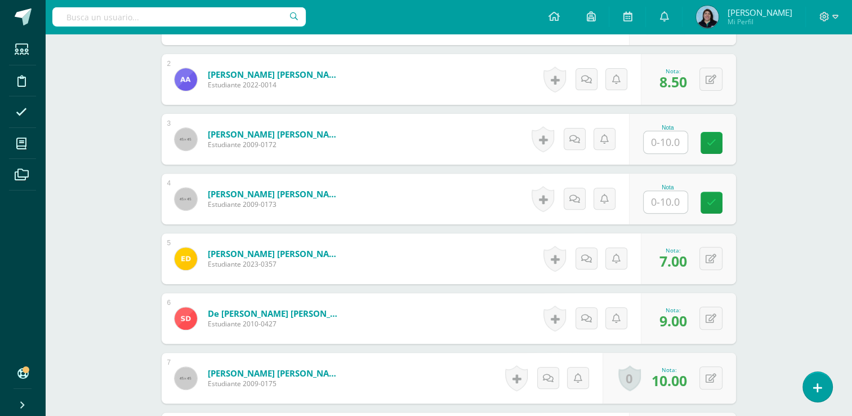
scroll to position [391, 0]
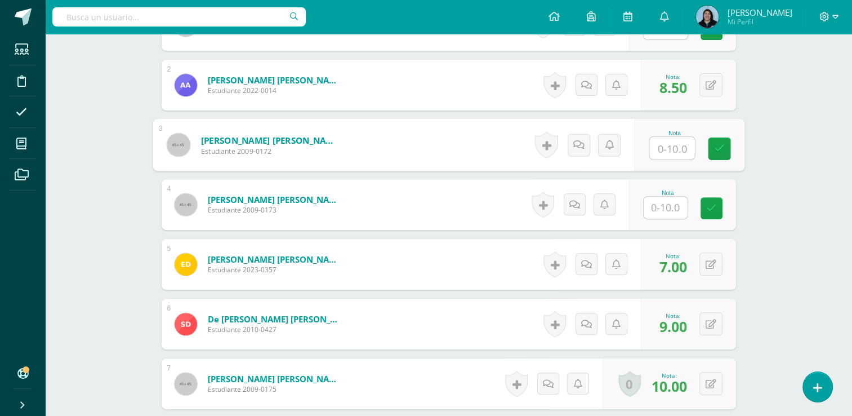
click at [662, 150] on input "text" at bounding box center [671, 148] width 45 height 23
type input "10"
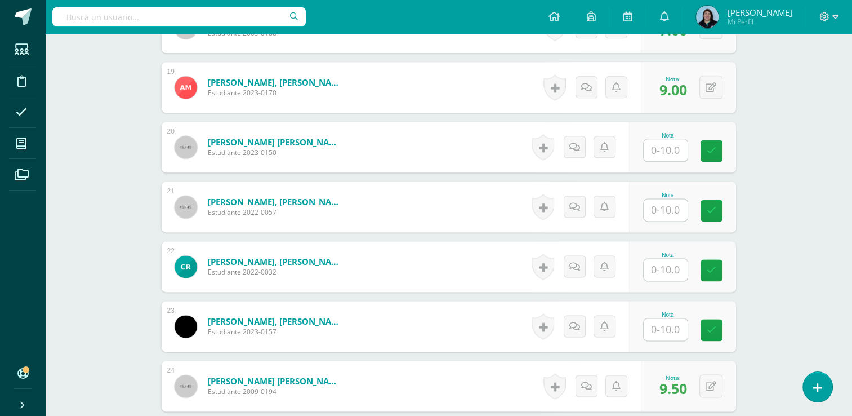
scroll to position [1405, 0]
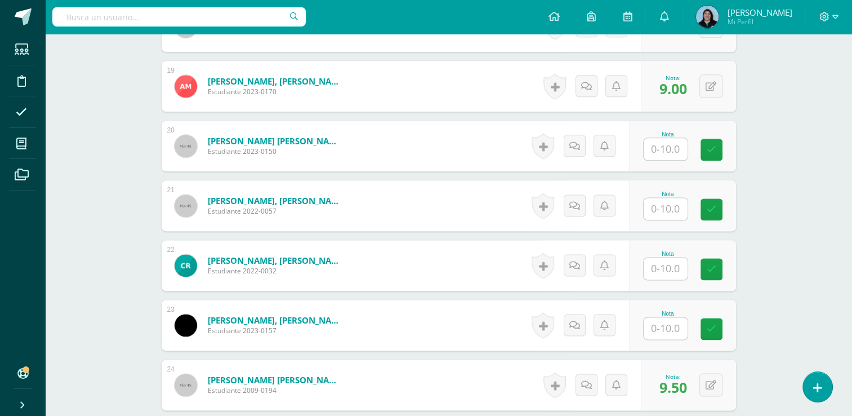
click at [675, 330] on input "text" at bounding box center [666, 328] width 44 height 22
type input "10"
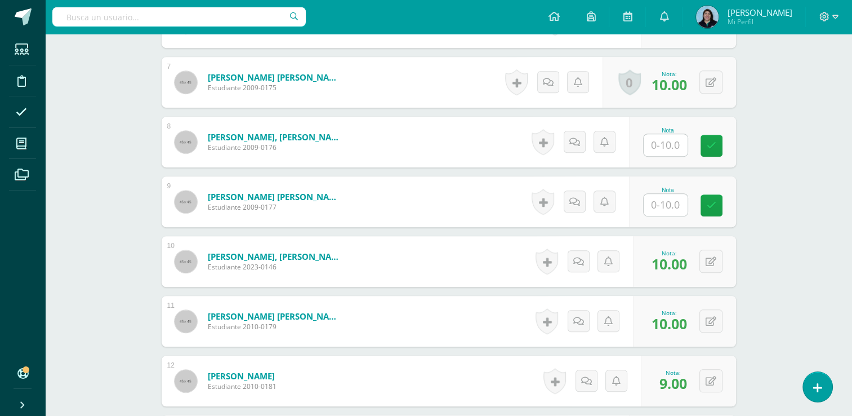
scroll to position [673, 0]
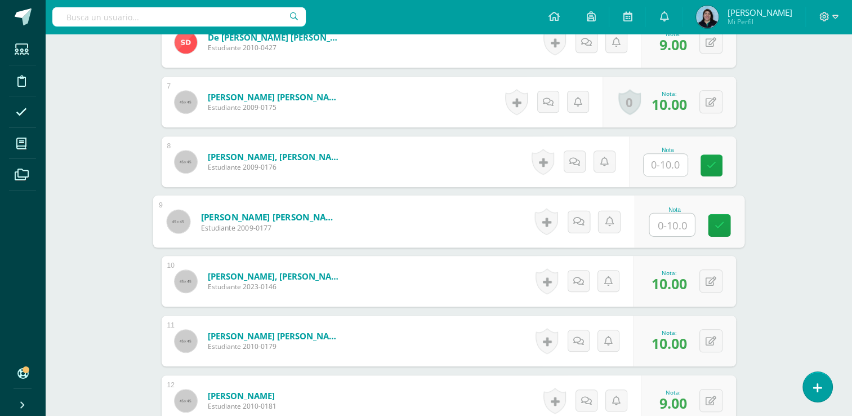
click at [662, 227] on input "text" at bounding box center [671, 224] width 45 height 23
type input "10"
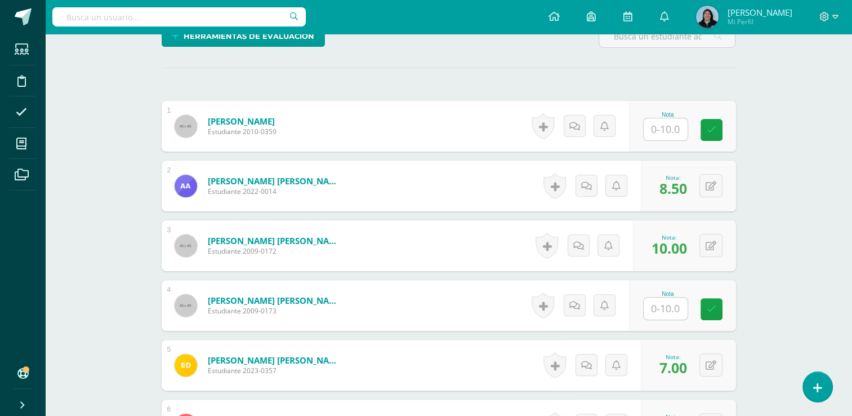
scroll to position [335, 0]
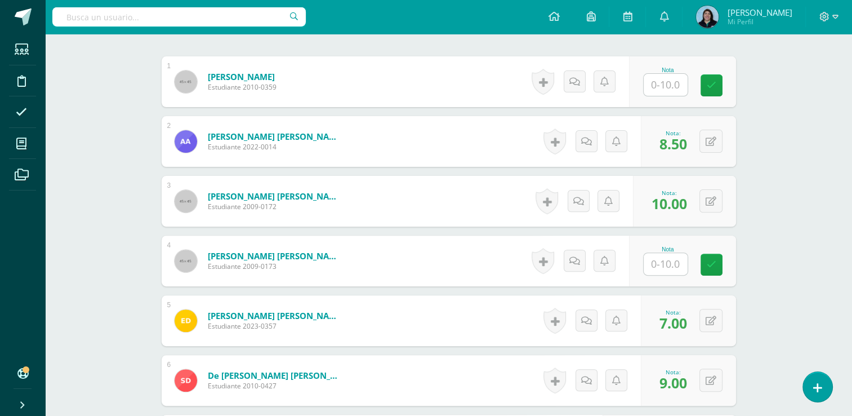
click at [655, 249] on div "Nota" at bounding box center [668, 249] width 50 height 6
click at [676, 267] on input "text" at bounding box center [671, 264] width 45 height 23
type input "10"
click at [667, 82] on input "text" at bounding box center [666, 85] width 44 height 22
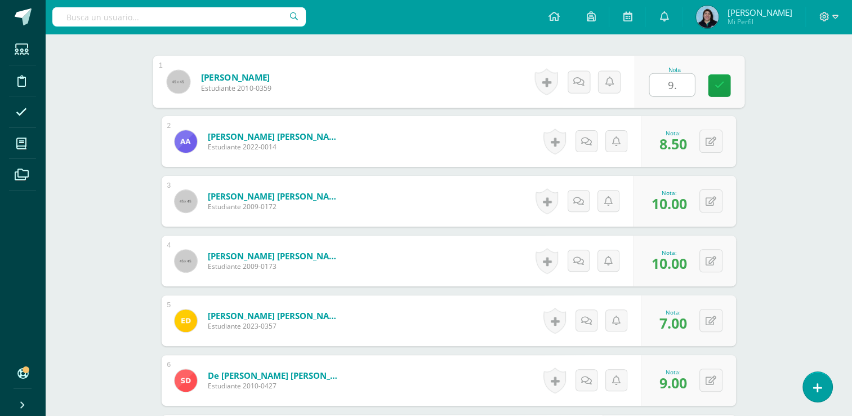
type input "9.5"
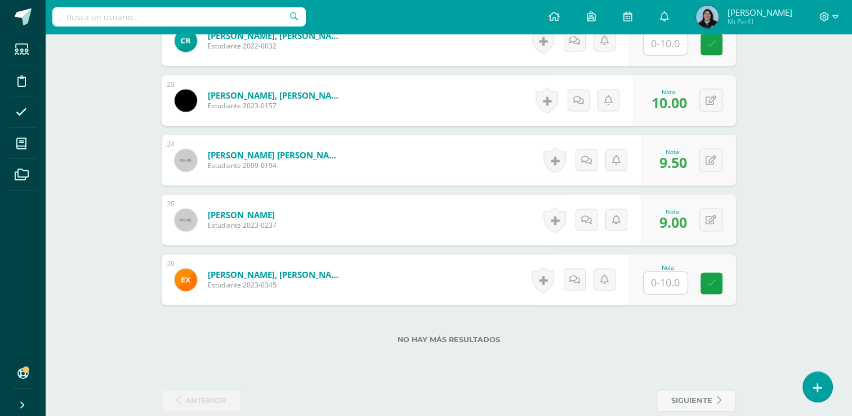
scroll to position [1630, 0]
click at [668, 285] on input "text" at bounding box center [666, 282] width 44 height 22
type input "10"
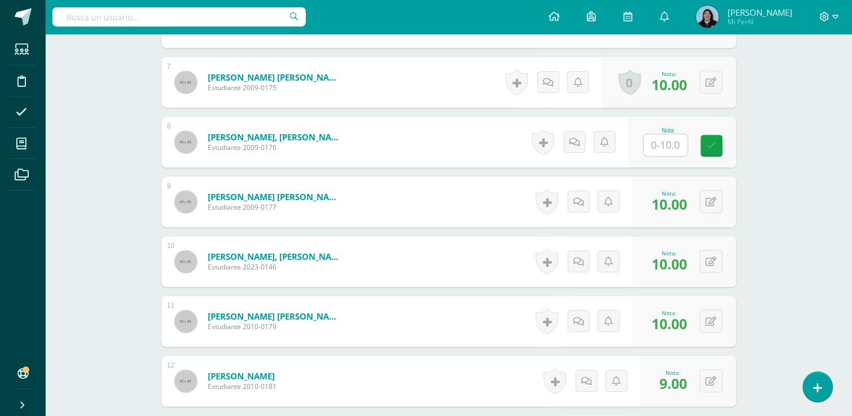
scroll to position [673, 0]
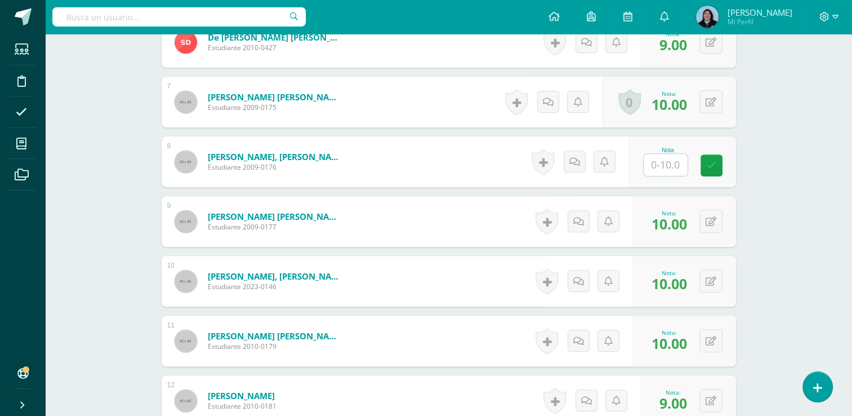
click at [670, 166] on input "text" at bounding box center [666, 165] width 44 height 22
type input "9"
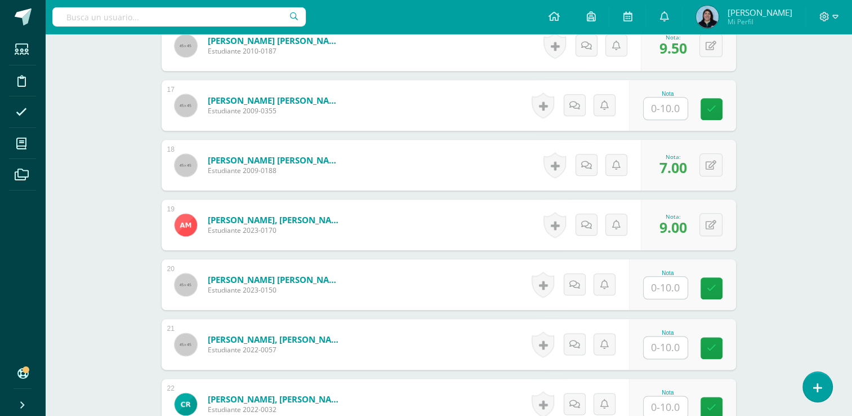
scroll to position [1349, 0]
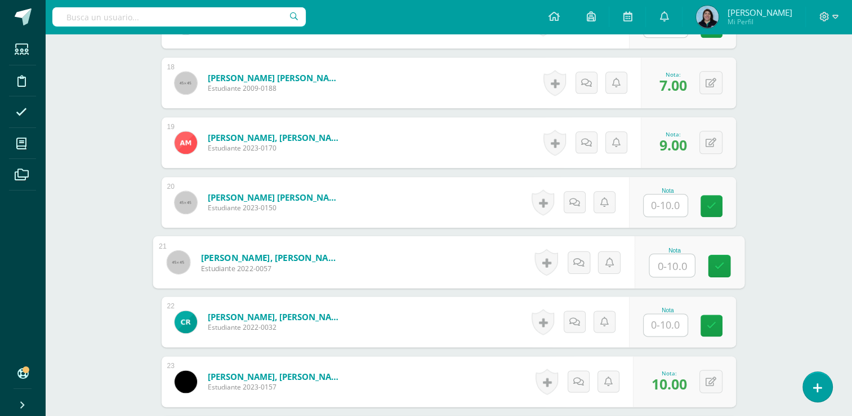
click at [669, 262] on input "text" at bounding box center [671, 265] width 45 height 23
type input "8"
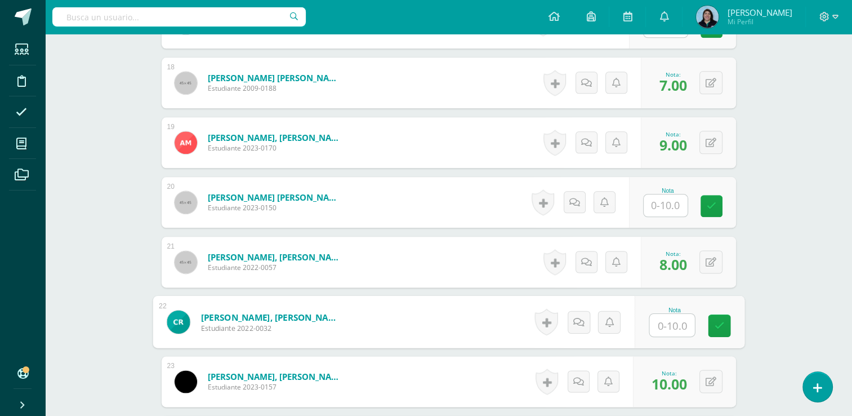
click at [674, 203] on input "text" at bounding box center [666, 205] width 44 height 22
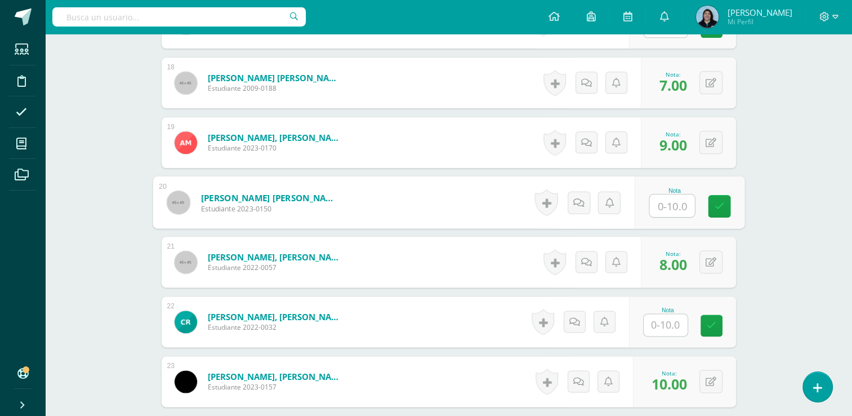
type input "9"
click at [667, 322] on input "text" at bounding box center [666, 325] width 44 height 22
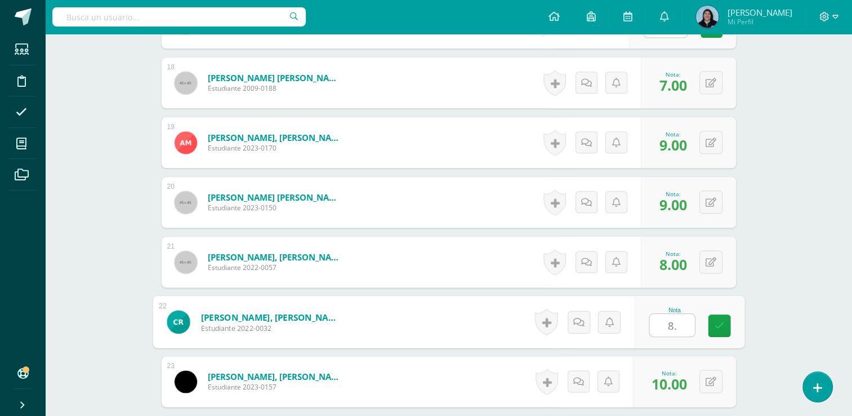
type input "8.5"
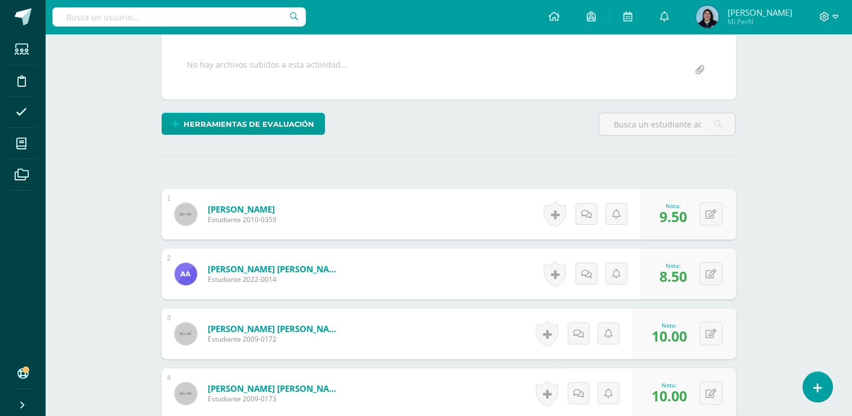
scroll to position [70, 0]
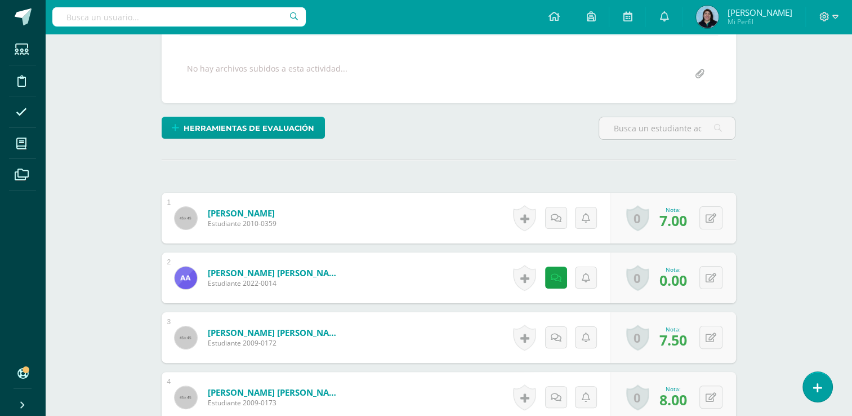
scroll to position [334, 0]
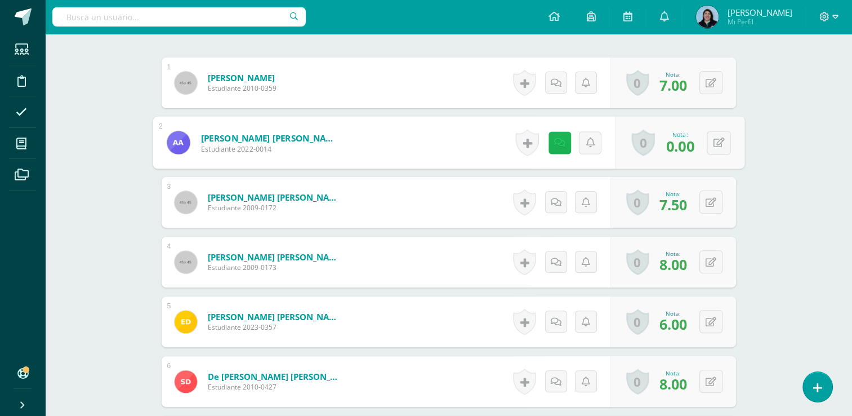
click at [553, 143] on icon at bounding box center [558, 142] width 11 height 10
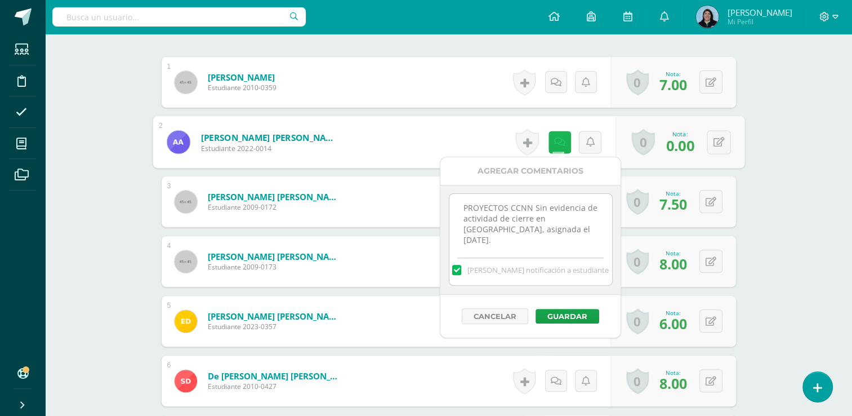
scroll to position [335, 0]
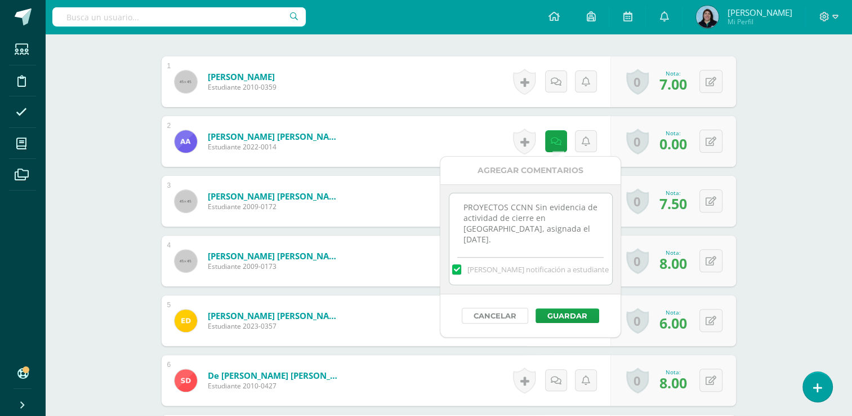
click at [500, 315] on button "Cancelar" at bounding box center [495, 315] width 66 height 16
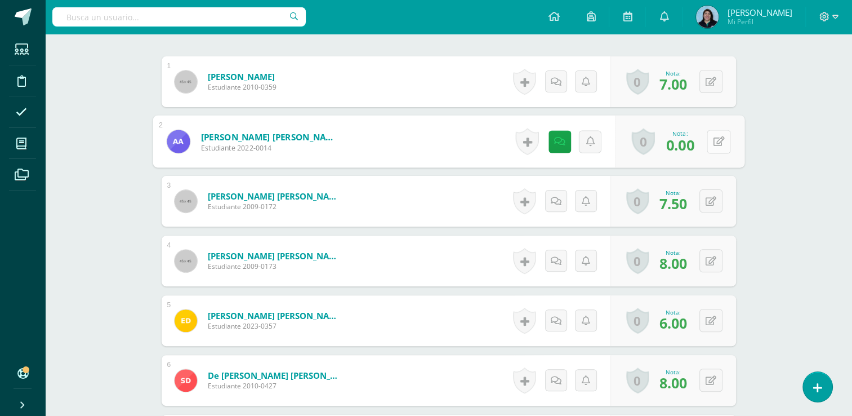
click at [721, 144] on button at bounding box center [719, 142] width 24 height 24
type input "4"
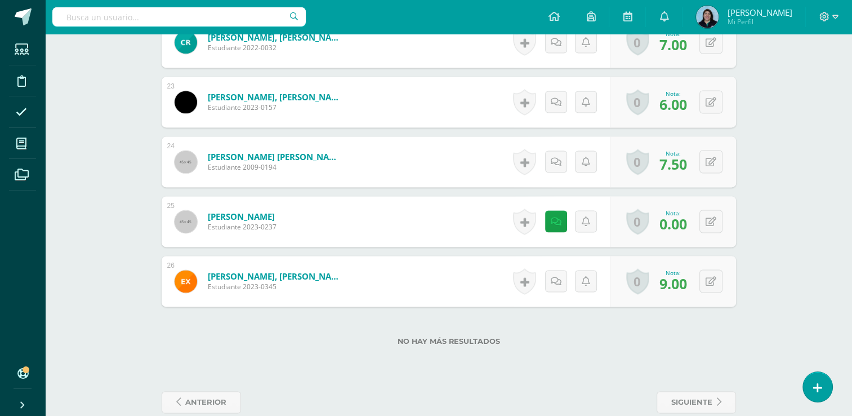
scroll to position [1630, 0]
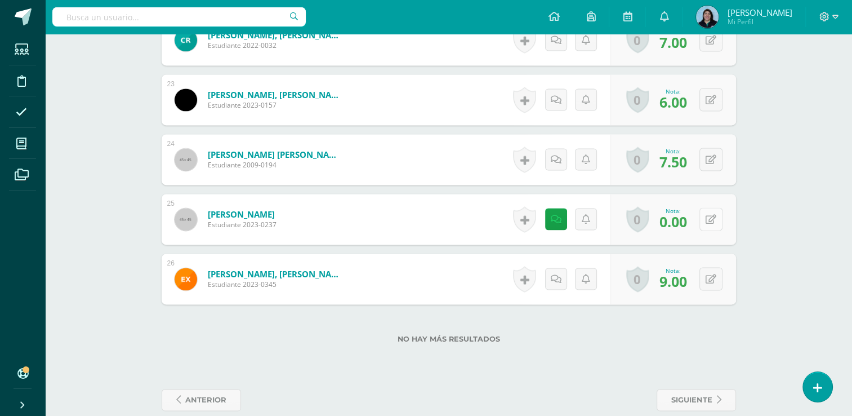
click at [712, 220] on icon at bounding box center [711, 220] width 11 height 10
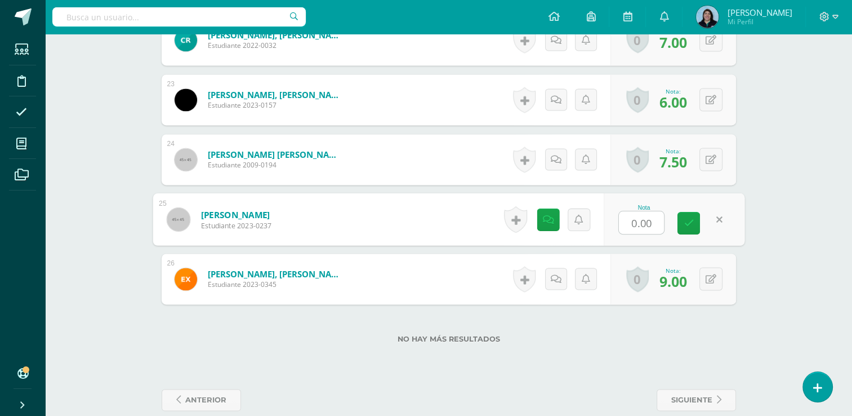
type input "4"
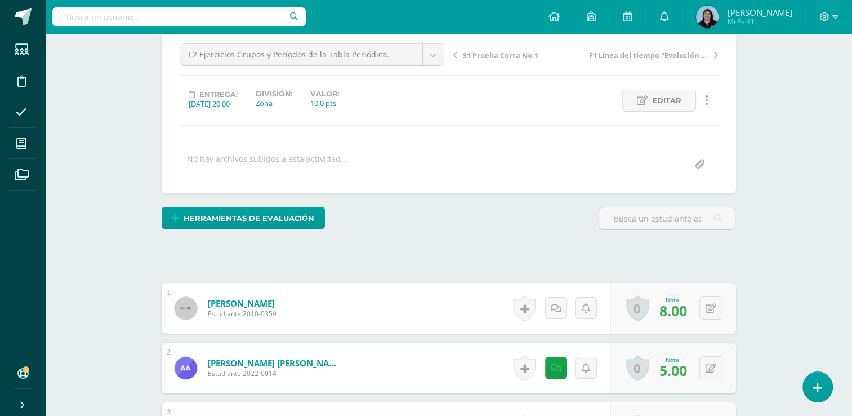
scroll to position [221, 0]
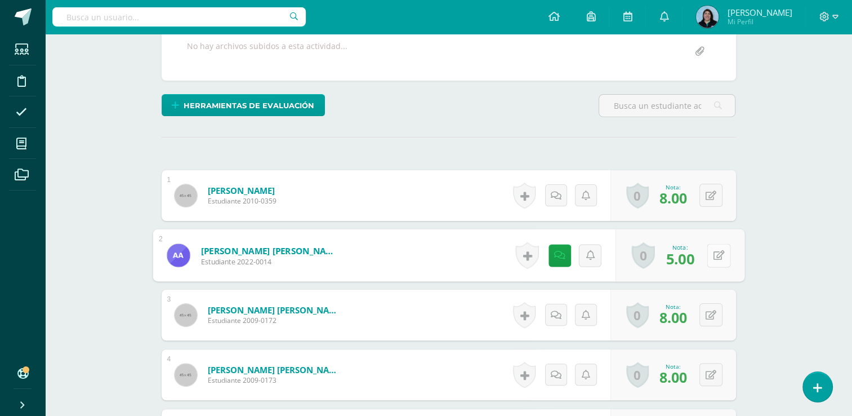
click at [712, 255] on button at bounding box center [719, 255] width 24 height 24
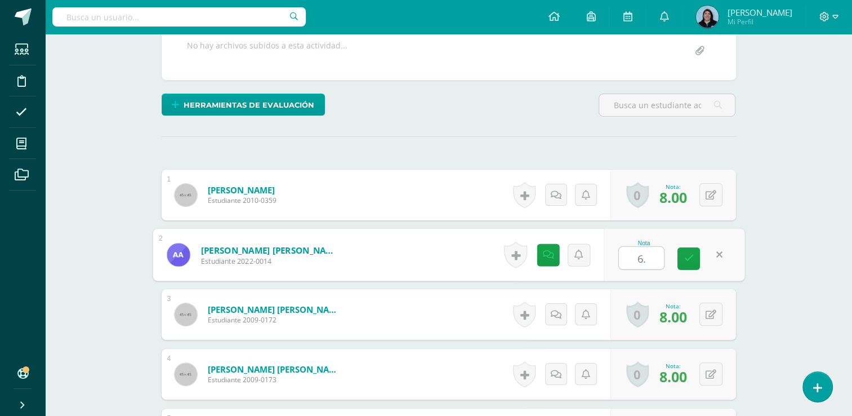
type input "6.5"
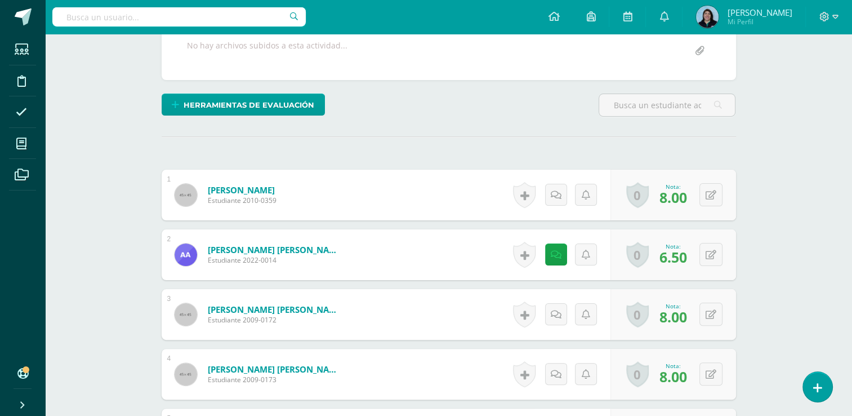
scroll to position [222, 0]
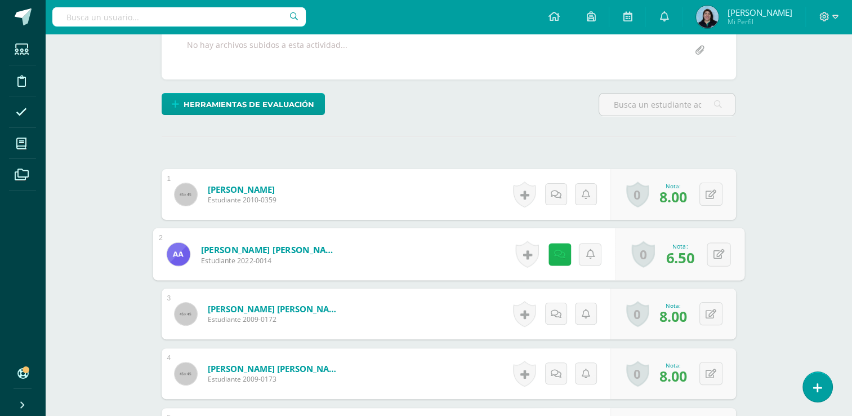
click at [559, 255] on icon at bounding box center [558, 254] width 11 height 10
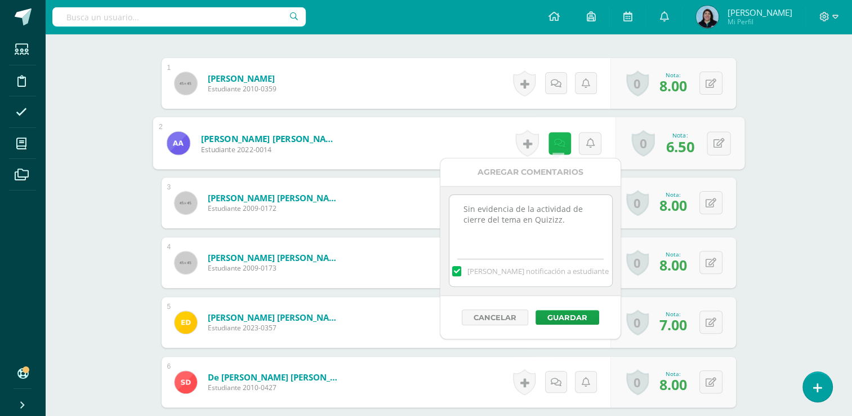
scroll to position [335, 0]
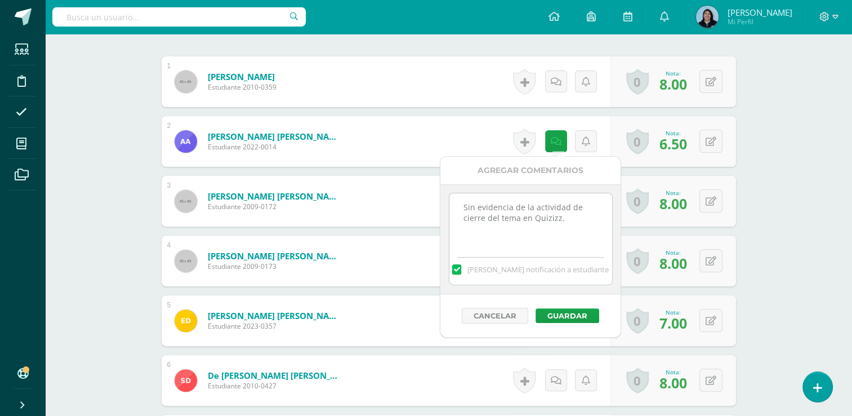
drag, startPoint x: 468, startPoint y: 268, endPoint x: 524, endPoint y: 303, distance: 65.3
click at [461, 267] on label at bounding box center [456, 269] width 9 height 10
click at [0, 0] on input "[PERSON_NAME] notificación a estudiante" at bounding box center [0, 0] width 0 height 0
click at [559, 316] on button "Guardar" at bounding box center [567, 315] width 64 height 15
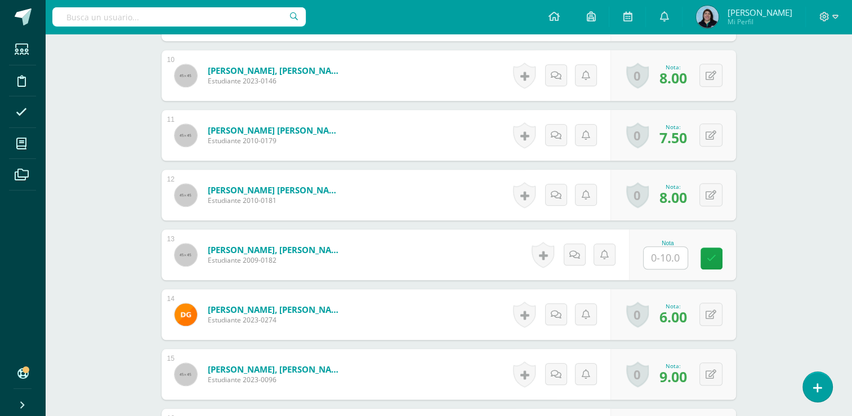
scroll to position [898, 0]
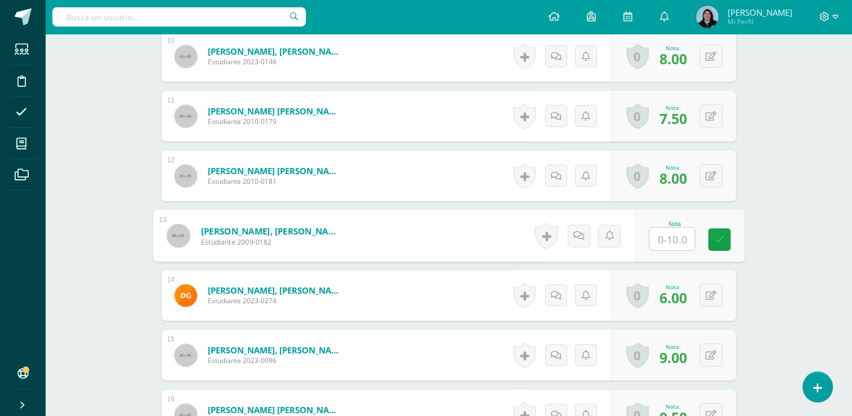
drag, startPoint x: 667, startPoint y: 231, endPoint x: 681, endPoint y: 233, distance: 14.2
click at [667, 230] on input "text" at bounding box center [671, 238] width 45 height 23
type input "9"
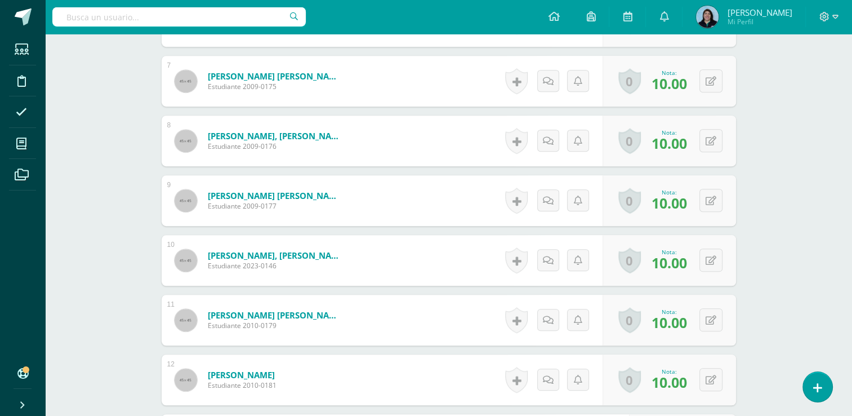
scroll to position [846, 0]
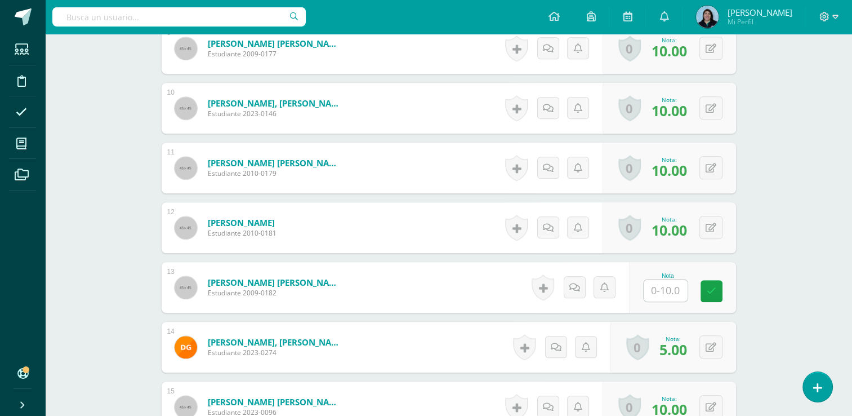
click at [673, 283] on input "text" at bounding box center [666, 290] width 44 height 22
type input "9"
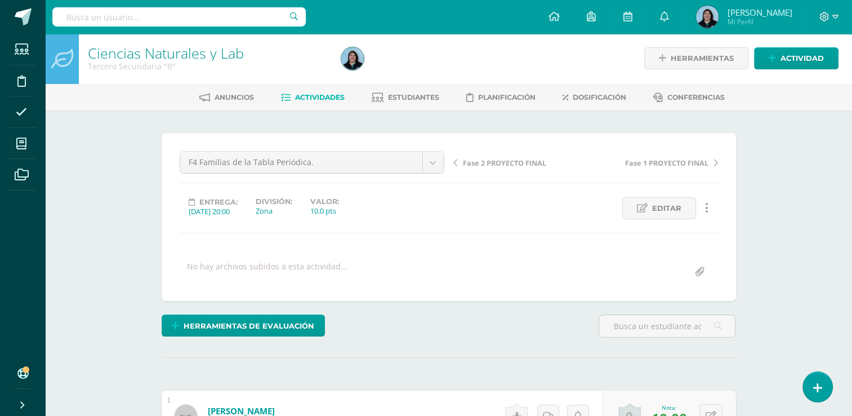
scroll to position [0, 0]
